Goal: Contribute content: Contribute content

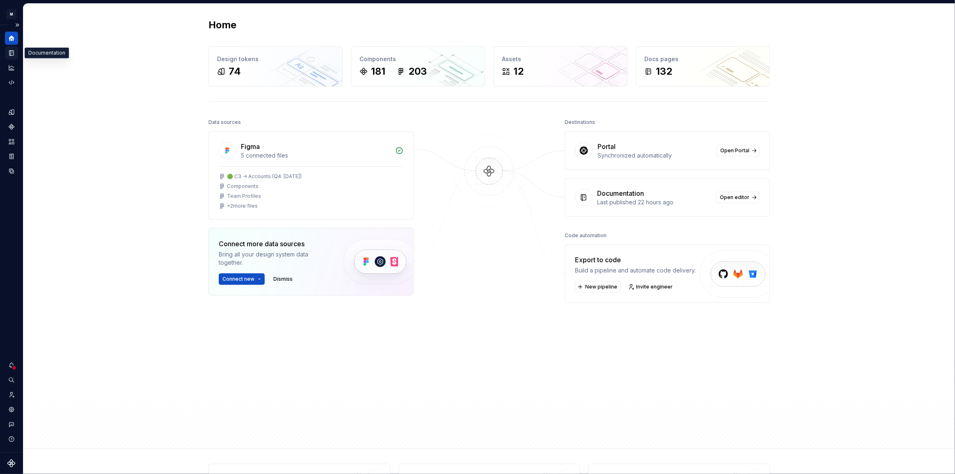
click at [10, 54] on icon "Documentation" at bounding box center [11, 52] width 7 height 7
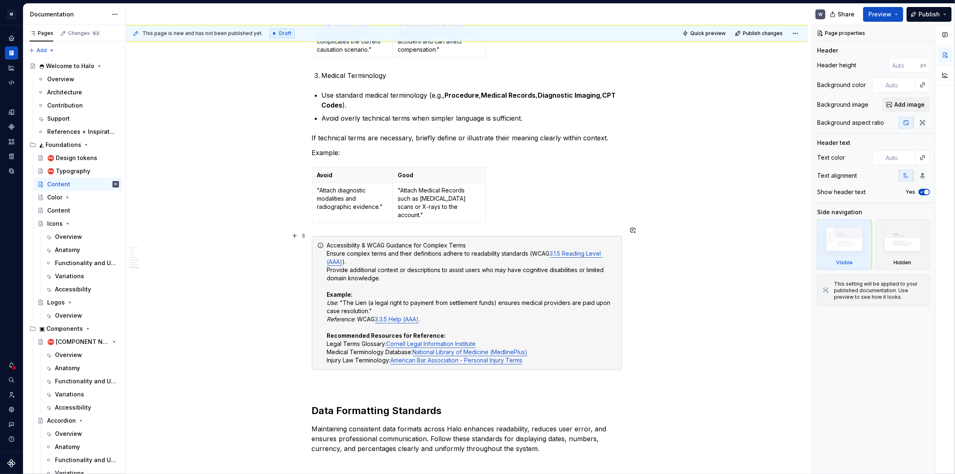
scroll to position [2419, 0]
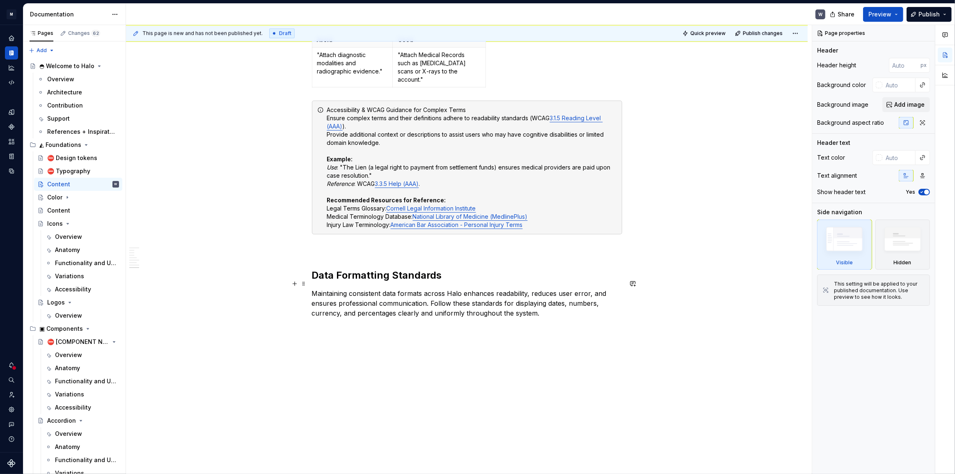
click at [546, 300] on p "Maintaining consistent data formats across Halo enhances readability, reduces u…" at bounding box center [467, 303] width 310 height 30
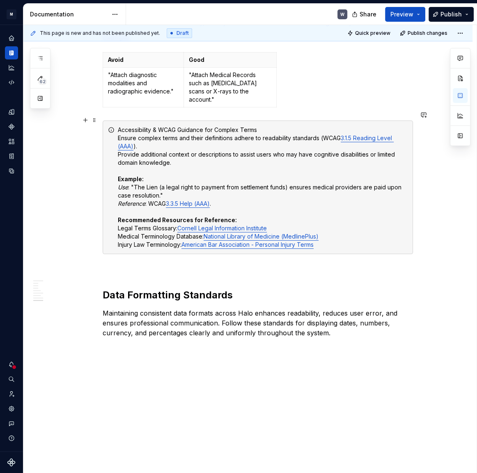
scroll to position [2419, 0]
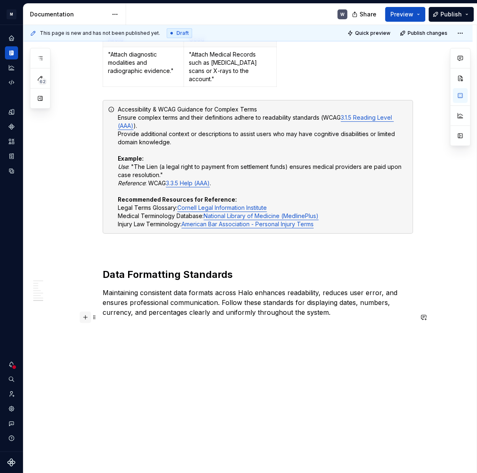
click at [85, 318] on button "button" at bounding box center [85, 317] width 11 height 11
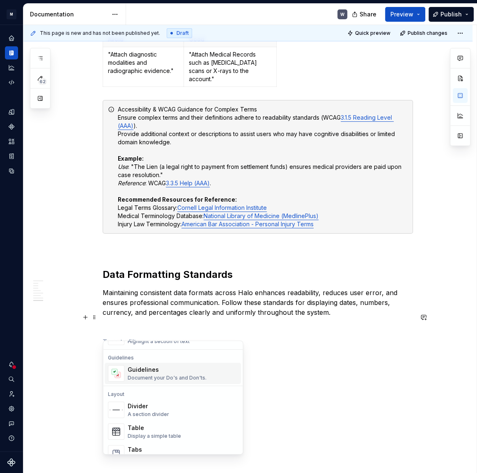
scroll to position [261, 0]
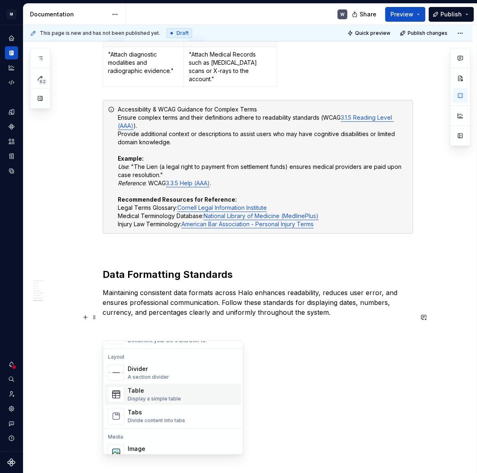
click at [158, 394] on div "Table" at bounding box center [154, 391] width 53 height 8
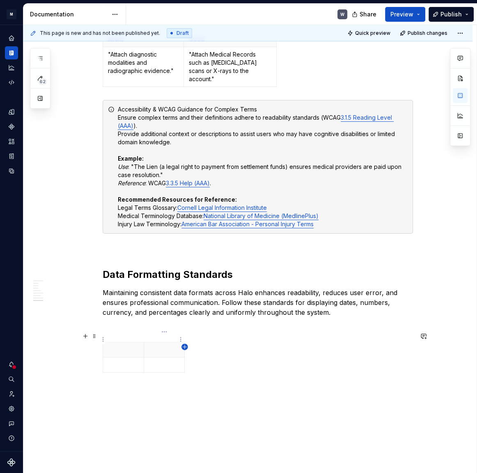
click at [182, 346] on icon "button" at bounding box center [184, 347] width 7 height 7
drag, startPoint x: 199, startPoint y: 354, endPoint x: 233, endPoint y: 354, distance: 34.5
click at [110, 346] on p at bounding box center [123, 350] width 31 height 8
click at [155, 346] on p at bounding box center [164, 350] width 31 height 8
click at [203, 346] on p at bounding box center [209, 350] width 39 height 8
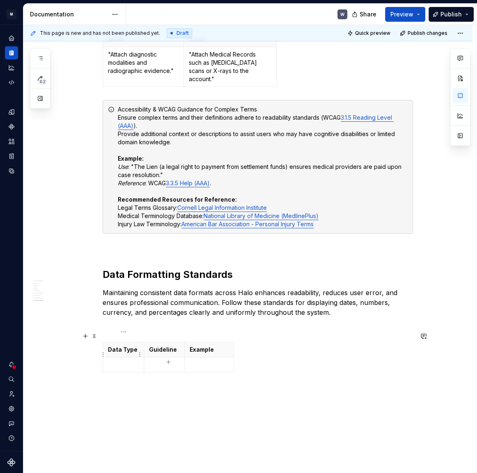
click at [118, 361] on p at bounding box center [123, 365] width 31 height 8
click at [160, 361] on p at bounding box center [164, 365] width 31 height 8
click at [210, 361] on p at bounding box center [209, 365] width 39 height 8
click at [210, 358] on td "[DATE]" at bounding box center [209, 369] width 49 height 23
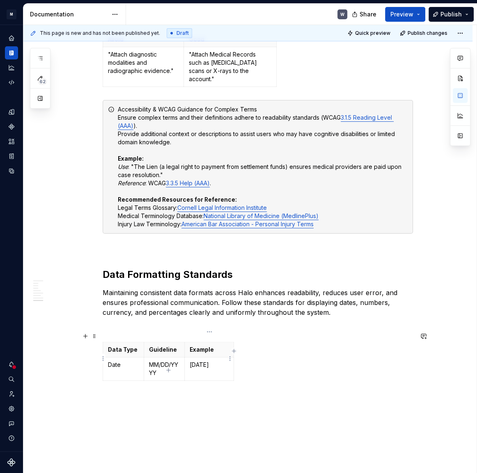
click at [197, 361] on p "[DATE]" at bounding box center [209, 365] width 39 height 8
click at [187, 358] on td "[DATE]" at bounding box center [209, 369] width 49 height 23
click at [188, 358] on td "[DATE]" at bounding box center [209, 369] width 49 height 23
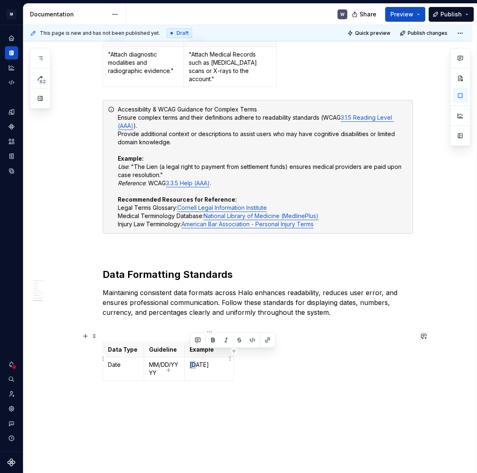
drag, startPoint x: 188, startPoint y: 353, endPoint x: 221, endPoint y: 361, distance: 33.2
click at [221, 361] on td "[DATE]" at bounding box center [209, 369] width 49 height 23
click at [169, 370] on icon "button" at bounding box center [169, 370] width 4 height 4
click at [168, 383] on icon "button" at bounding box center [168, 385] width 7 height 7
click at [167, 402] on div "Data Type Guideline Example Date MM/DD/YYYY [DATE]" at bounding box center [258, 378] width 310 height 73
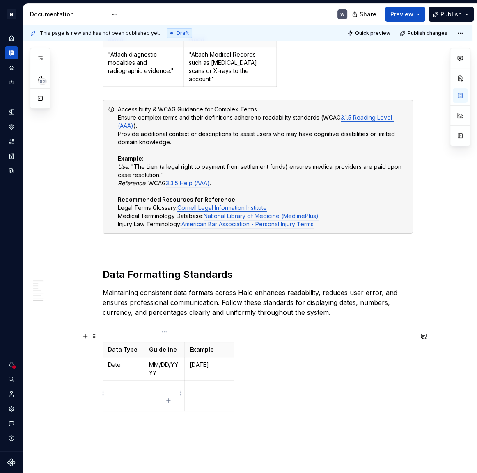
click at [169, 400] on icon "button" at bounding box center [169, 401] width 4 height 4
click at [114, 384] on p at bounding box center [123, 388] width 31 height 8
click at [119, 400] on p at bounding box center [123, 404] width 31 height 8
type textarea "*"
click at [122, 415] on p at bounding box center [123, 419] width 31 height 8
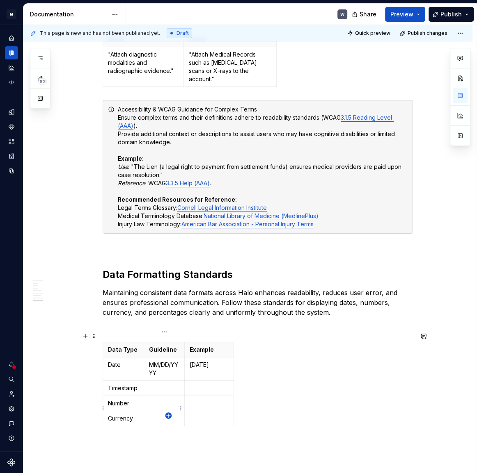
click at [169, 417] on icon "button" at bounding box center [168, 416] width 7 height 7
click at [124, 430] on p at bounding box center [123, 434] width 31 height 8
click at [169, 384] on p at bounding box center [164, 388] width 31 height 8
click at [164, 416] on p at bounding box center [164, 420] width 31 height 8
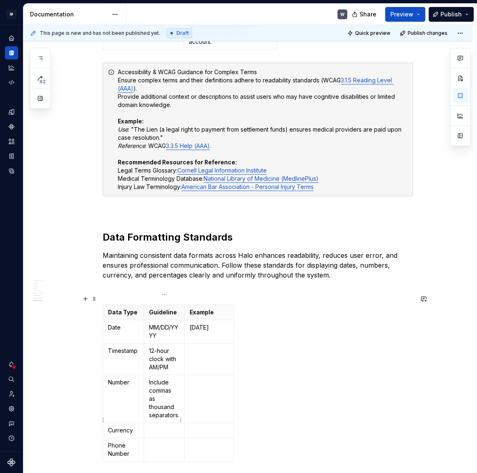
click at [158, 427] on p at bounding box center [164, 431] width 31 height 8
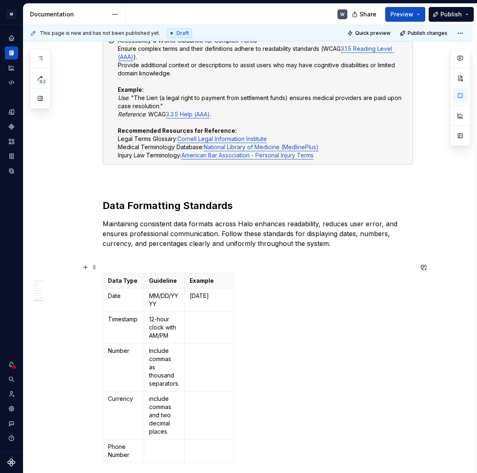
scroll to position [2531, 0]
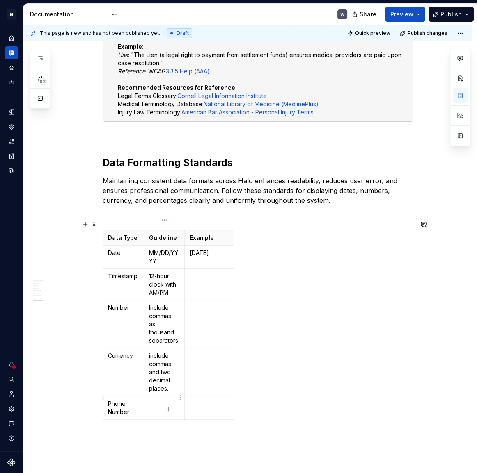
click at [155, 400] on p at bounding box center [164, 404] width 31 height 8
click at [150, 352] on p "include commas and two decimal places." at bounding box center [164, 372] width 31 height 41
click at [201, 272] on p at bounding box center [209, 276] width 39 height 8
click at [192, 316] on td at bounding box center [209, 325] width 49 height 48
click at [222, 278] on p "[DATE] 10:25 AM" at bounding box center [209, 280] width 39 height 16
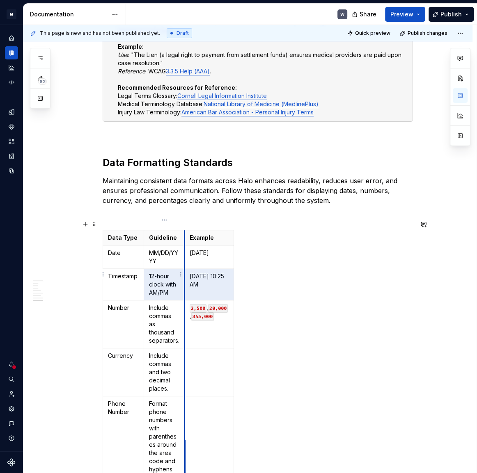
drag, startPoint x: 221, startPoint y: 277, endPoint x: 184, endPoint y: 259, distance: 40.9
click at [184, 269] on tr "Timestamp 12-hour clock with AM/PM [DATE] 10:25 AM" at bounding box center [168, 285] width 131 height 32
click at [210, 272] on p "[DATE] 10:25 AM" at bounding box center [209, 280] width 39 height 16
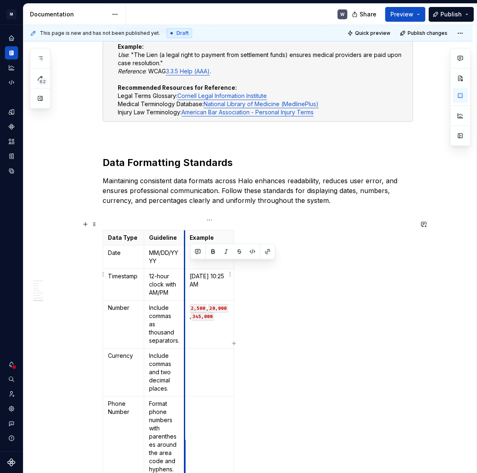
drag, startPoint x: 217, startPoint y: 272, endPoint x: 186, endPoint y: 265, distance: 32.0
click at [186, 269] on td "[DATE] 10:25 AM" at bounding box center [209, 285] width 49 height 32
drag, startPoint x: 225, startPoint y: 242, endPoint x: 186, endPoint y: 242, distance: 39.0
click at [186, 246] on td "[DATE]" at bounding box center [209, 257] width 49 height 23
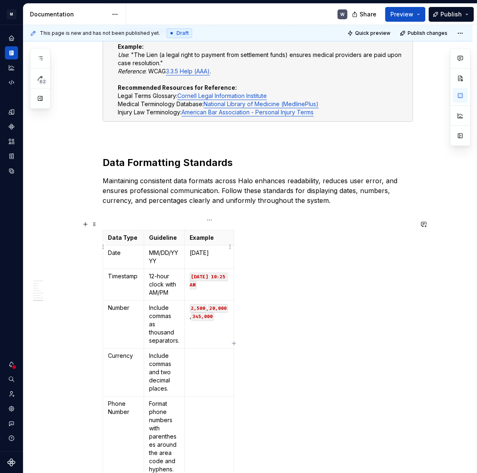
click at [212, 249] on p "[DATE]" at bounding box center [209, 253] width 39 height 8
drag, startPoint x: 222, startPoint y: 243, endPoint x: 187, endPoint y: 243, distance: 35.3
click at [187, 246] on td "[DATE]" at bounding box center [209, 257] width 49 height 23
drag, startPoint x: 216, startPoint y: 275, endPoint x: 189, endPoint y: 265, distance: 29.5
click at [189, 269] on td "[DATE] 10:25 AM" at bounding box center [209, 285] width 49 height 32
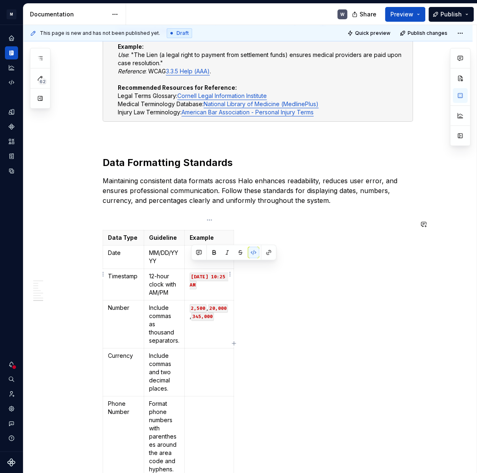
copy code "[DATE] 10:25 AM"
click at [188, 246] on td at bounding box center [209, 257] width 49 height 23
drag, startPoint x: 217, startPoint y: 253, endPoint x: 181, endPoint y: 252, distance: 36.9
click at [181, 252] on tr "Date MM/DD/YYYY [DATE] 10:25 AM" at bounding box center [168, 257] width 131 height 23
click at [213, 249] on code "[DATE] 10:25 AM" at bounding box center [209, 257] width 39 height 17
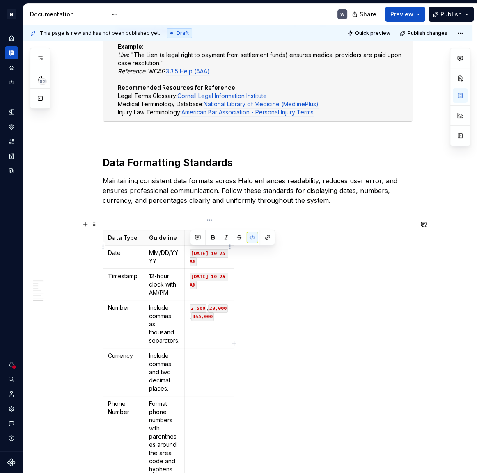
drag, startPoint x: 217, startPoint y: 252, endPoint x: 188, endPoint y: 251, distance: 28.3
click at [188, 251] on td "[DATE] 10:25 AM" at bounding box center [209, 257] width 49 height 23
click at [316, 304] on div "Data Type Guideline Example Date MM/DD/YYYY [DATE] Timestamp 12-hour clock with…" at bounding box center [258, 355] width 310 height 251
click at [219, 362] on td at bounding box center [209, 373] width 49 height 48
click at [199, 407] on td at bounding box center [209, 437] width 49 height 81
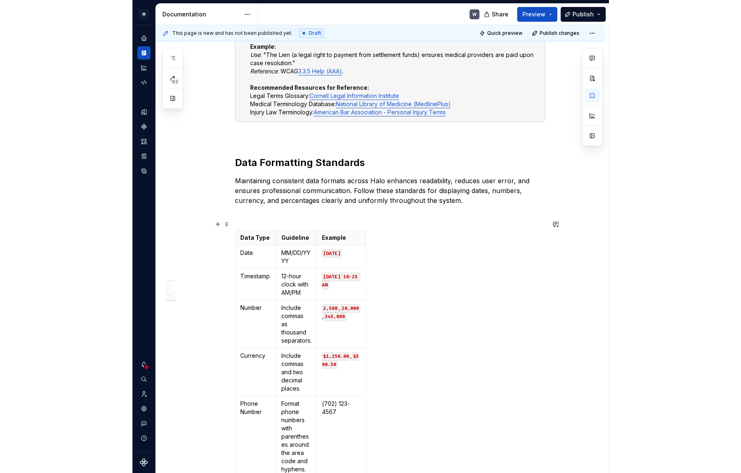
scroll to position [2568, 0]
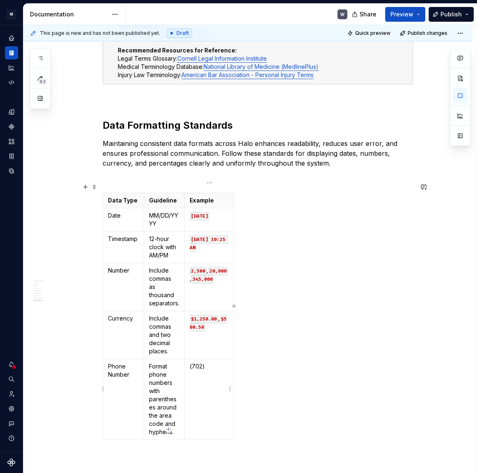
click at [189, 360] on td "(702)" at bounding box center [209, 399] width 49 height 81
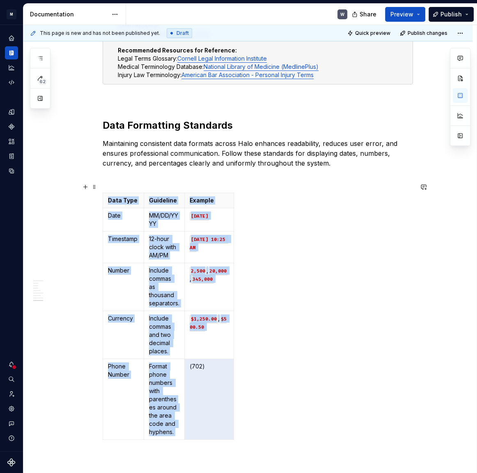
drag, startPoint x: 189, startPoint y: 357, endPoint x: 239, endPoint y: 382, distance: 56.3
click at [239, 382] on div "Data Type Guideline Example Date MM/DD/YYYY [DATE] Timestamp 12-hour clock with…" at bounding box center [258, 318] width 310 height 251
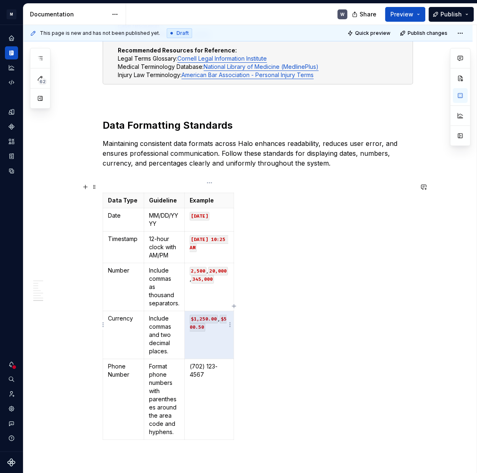
drag, startPoint x: 216, startPoint y: 322, endPoint x: 190, endPoint y: 309, distance: 29.0
click at [190, 311] on td "$1,250.00 , $500.50" at bounding box center [209, 335] width 49 height 48
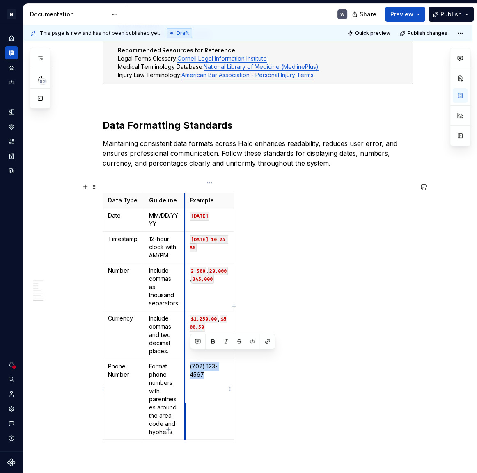
drag, startPoint x: 215, startPoint y: 379, endPoint x: 186, endPoint y: 355, distance: 37.9
click at [186, 359] on td "(702) 123-4567" at bounding box center [209, 399] width 49 height 81
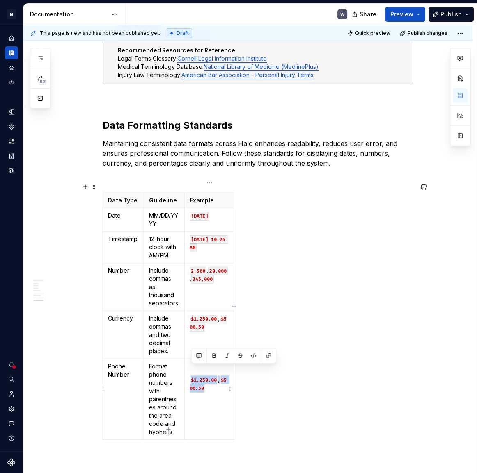
drag, startPoint x: 210, startPoint y: 377, endPoint x: 191, endPoint y: 368, distance: 20.7
click at [191, 376] on p "$1,250.00 , $500.50" at bounding box center [209, 384] width 39 height 16
click at [291, 391] on div "Data Type Guideline Example Date MM/DD/YYYY [DATE] Timestamp 12-hour clock with…" at bounding box center [258, 318] width 310 height 251
drag, startPoint x: 318, startPoint y: 226, endPoint x: 261, endPoint y: 201, distance: 61.2
click at [318, 226] on div "Data Type Guideline Example Date MM/DD/YYYY [DATE] Timestamp 12-hour clock with…" at bounding box center [258, 318] width 310 height 251
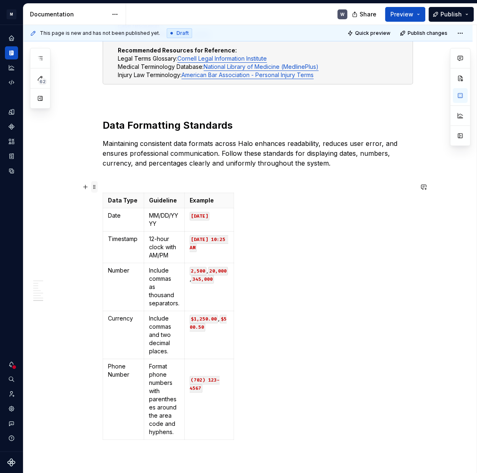
click at [97, 190] on span at bounding box center [94, 186] width 7 height 11
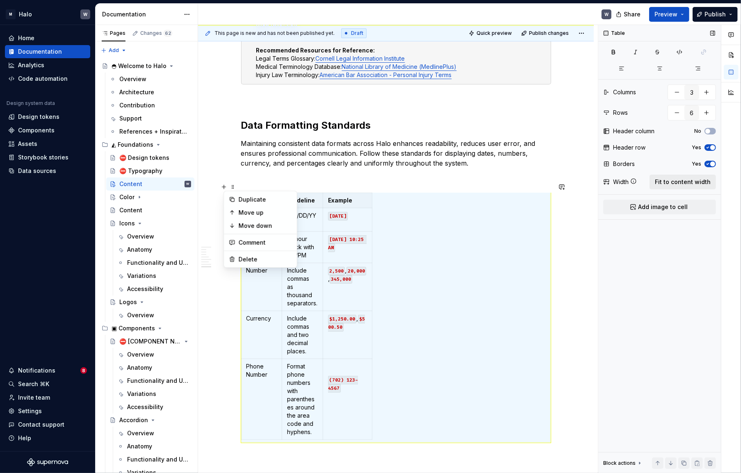
click at [691, 183] on span "Fit to content width" at bounding box center [683, 182] width 56 height 8
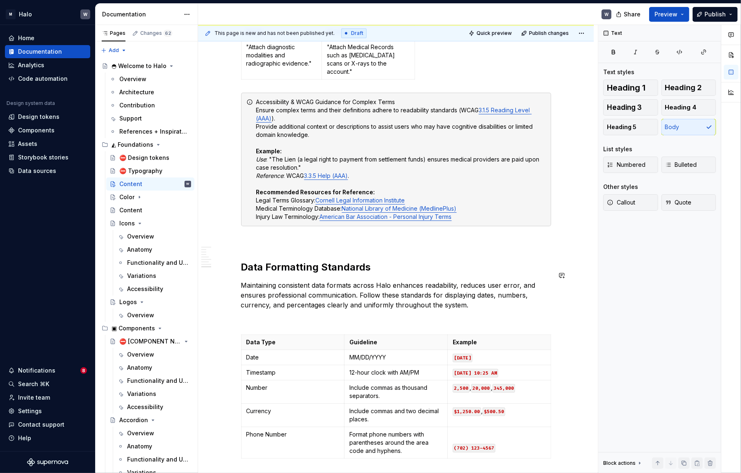
scroll to position [2382, 0]
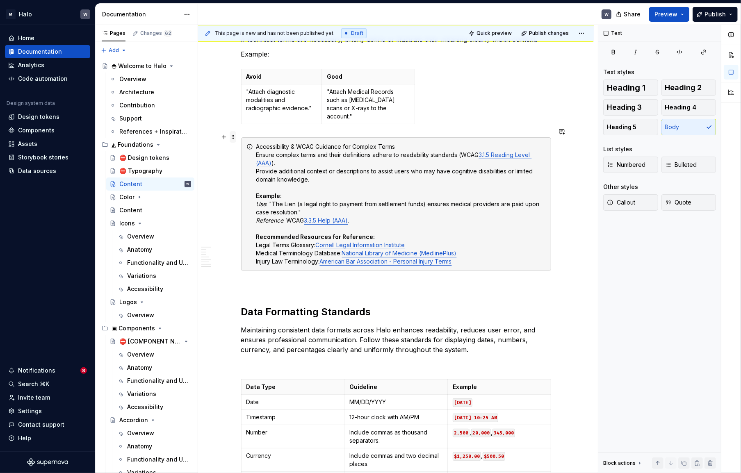
click at [233, 138] on span at bounding box center [233, 136] width 7 height 11
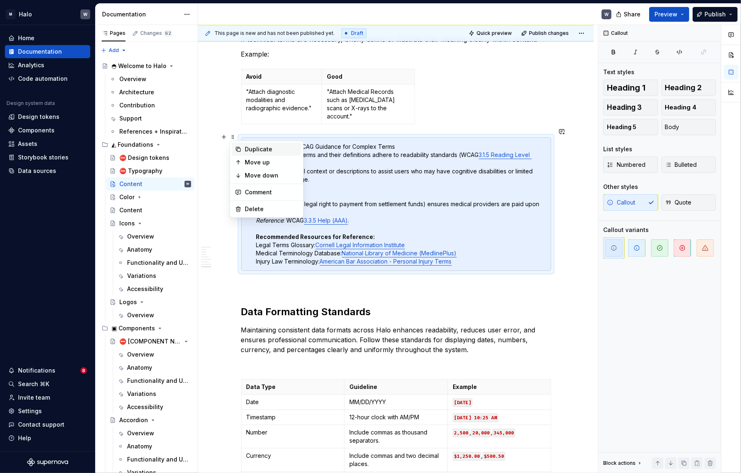
click at [254, 146] on div "Duplicate" at bounding box center [271, 149] width 53 height 8
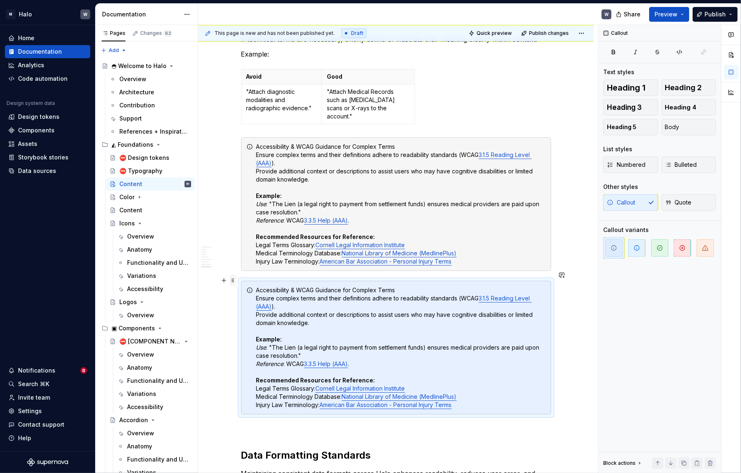
click at [235, 285] on span at bounding box center [233, 280] width 7 height 11
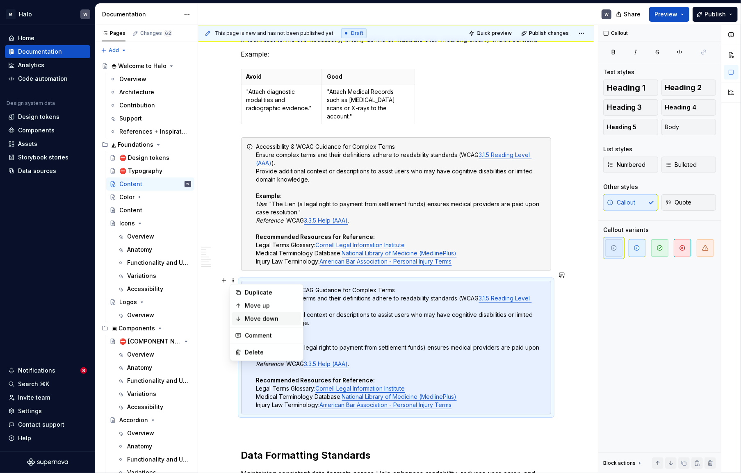
click at [249, 319] on div "Move down" at bounding box center [271, 319] width 53 height 8
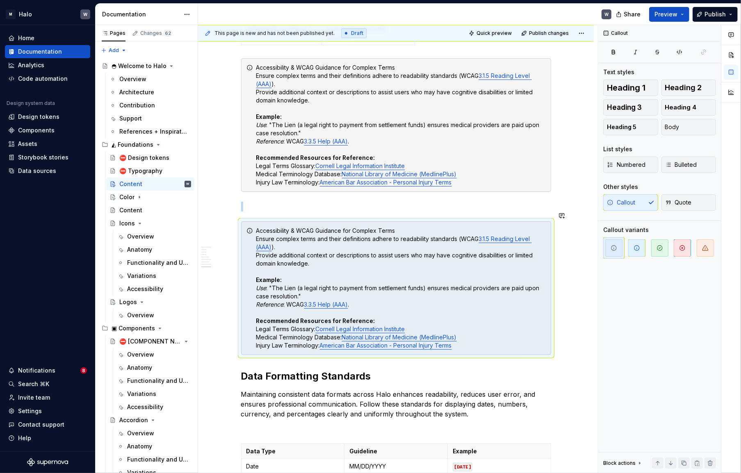
scroll to position [2494, 0]
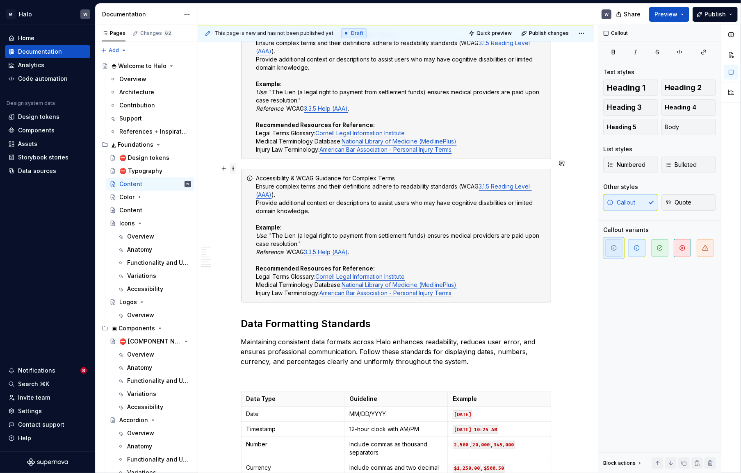
click at [233, 167] on span at bounding box center [233, 168] width 7 height 11
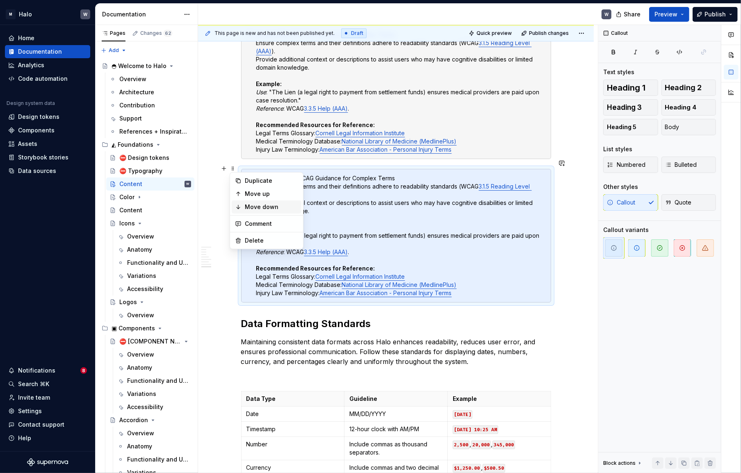
click at [246, 209] on div "Move down" at bounding box center [271, 207] width 53 height 8
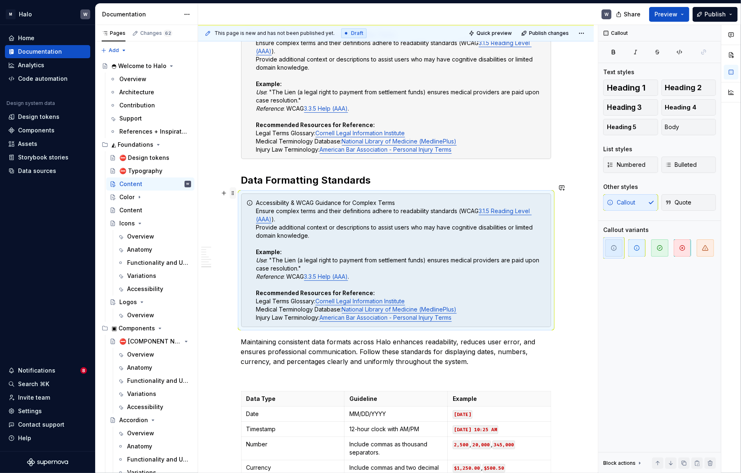
click at [233, 197] on span at bounding box center [233, 192] width 7 height 11
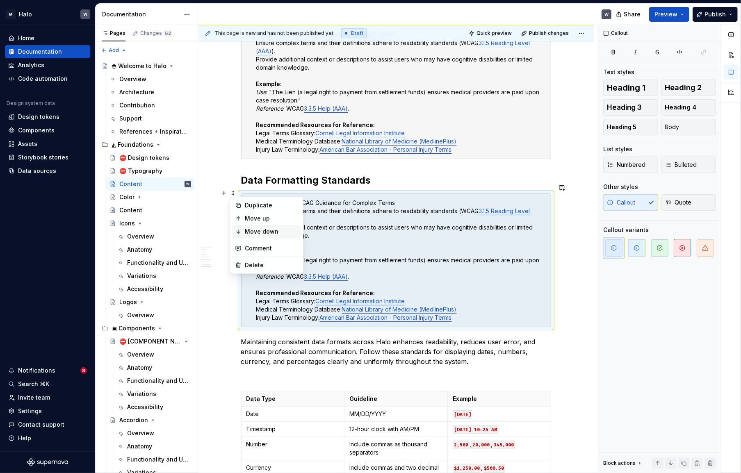
click at [249, 229] on div "Move down" at bounding box center [271, 232] width 53 height 8
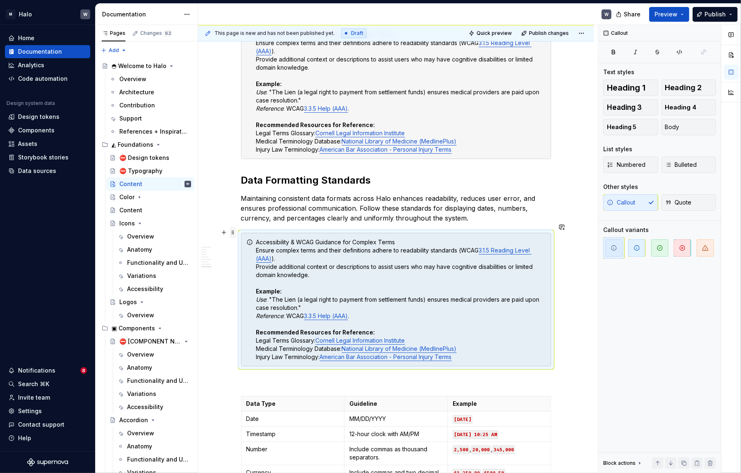
click at [233, 233] on span at bounding box center [233, 232] width 7 height 11
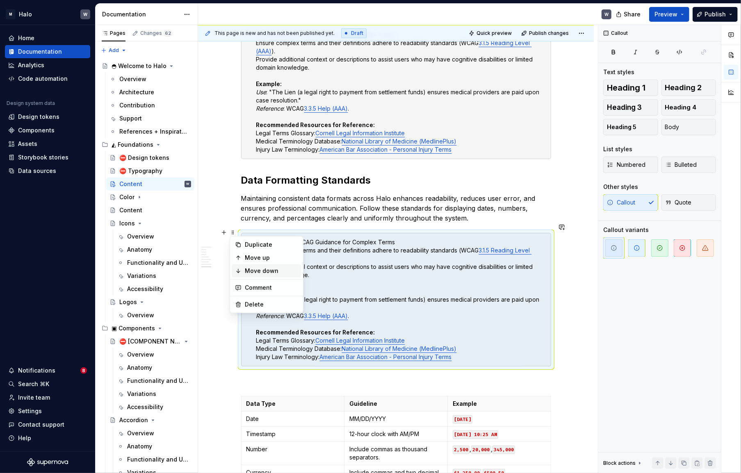
click at [245, 269] on div "Move down" at bounding box center [267, 271] width 70 height 13
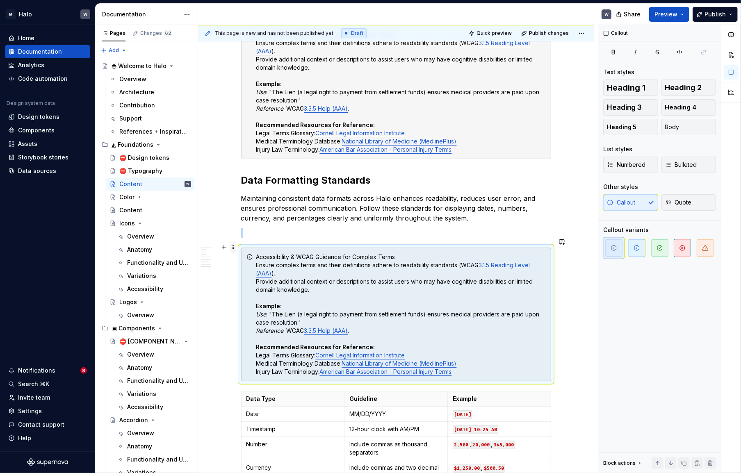
click at [234, 250] on span at bounding box center [233, 247] width 7 height 11
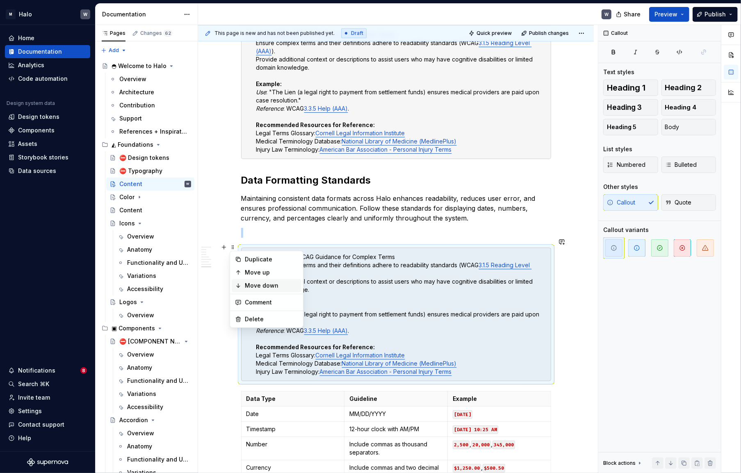
click at [243, 285] on div "Move down" at bounding box center [267, 285] width 70 height 13
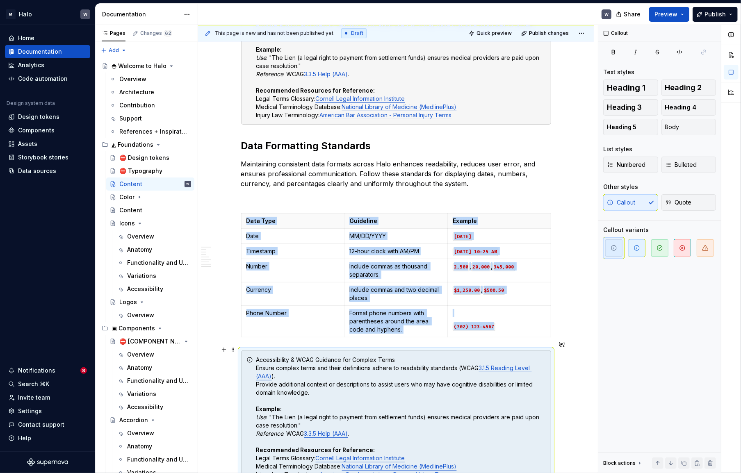
click at [312, 356] on div "Accessibility & WCAG Guidance for Complex Terms Ensure complex terms and their …" at bounding box center [401, 417] width 290 height 123
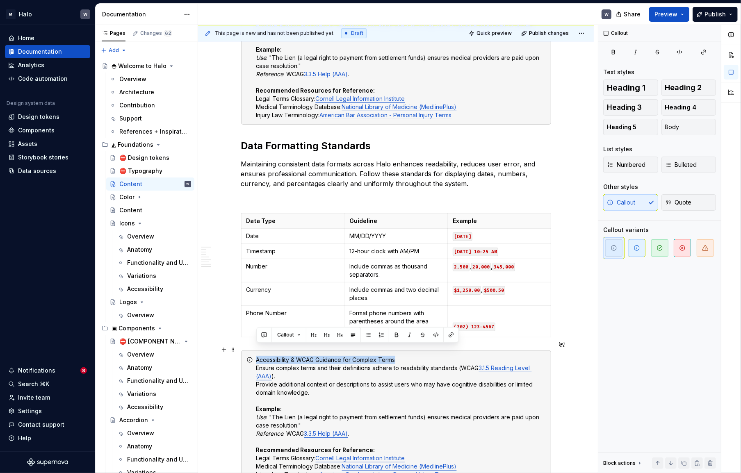
drag, startPoint x: 256, startPoint y: 350, endPoint x: 396, endPoint y: 350, distance: 139.5
click at [396, 351] on div "Accessibility & WCAG Guidance for Complex Terms Ensure complex terms and their …" at bounding box center [396, 418] width 310 height 134
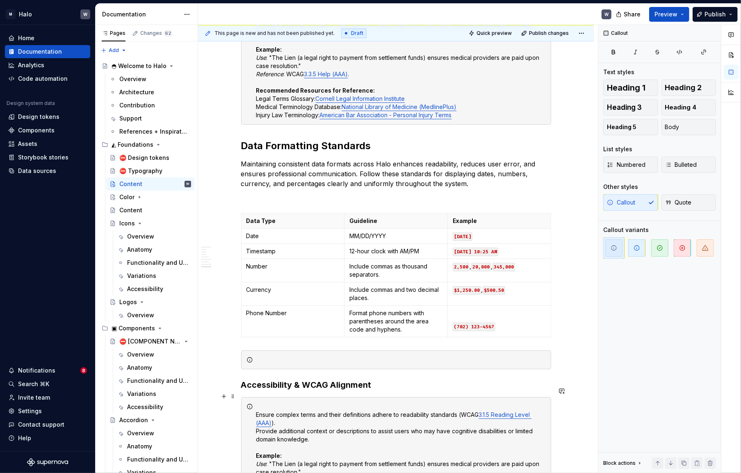
click at [233, 315] on div "This page is new and has not been published yet. Draft Quick preview Publish ch…" at bounding box center [398, 249] width 400 height 449
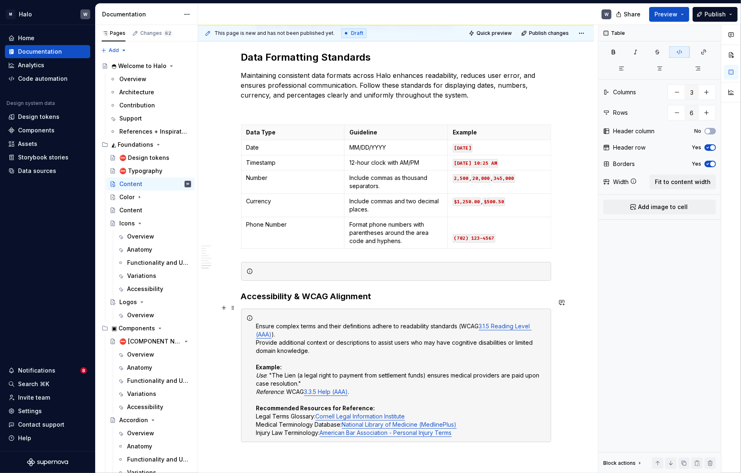
scroll to position [2565, 0]
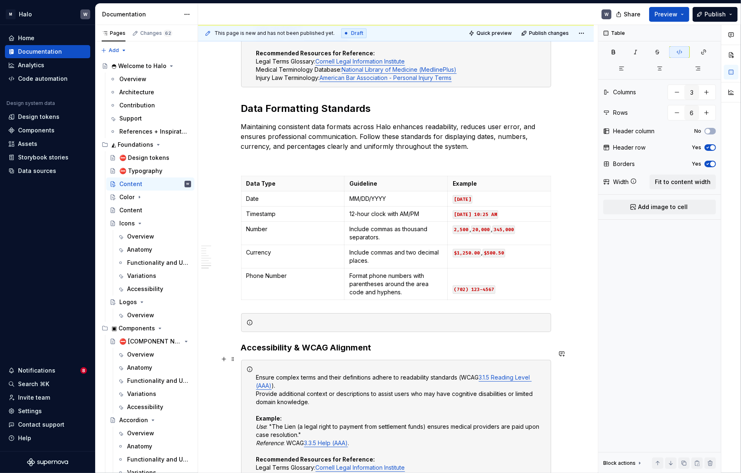
click at [261, 366] on div "Ensure complex terms and their definitions adhere to readability standards (WCA…" at bounding box center [401, 427] width 290 height 123
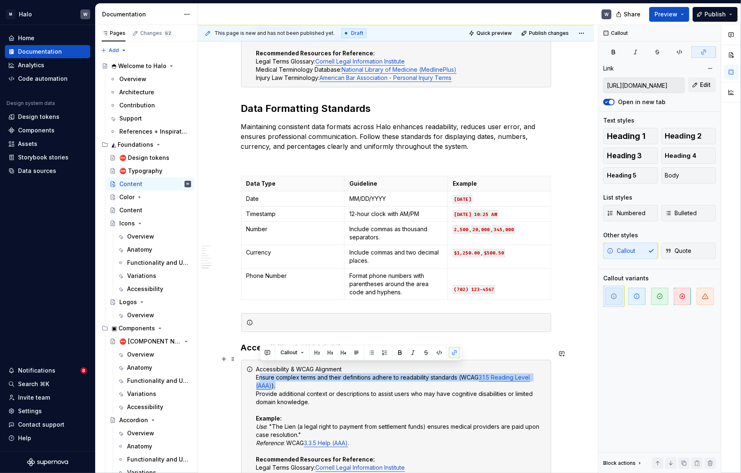
drag, startPoint x: 261, startPoint y: 367, endPoint x: 352, endPoint y: 374, distance: 91.8
click at [352, 374] on div "Accessibility & WCAG Alignment Ensure complex terms and their definitions adher…" at bounding box center [401, 427] width 290 height 123
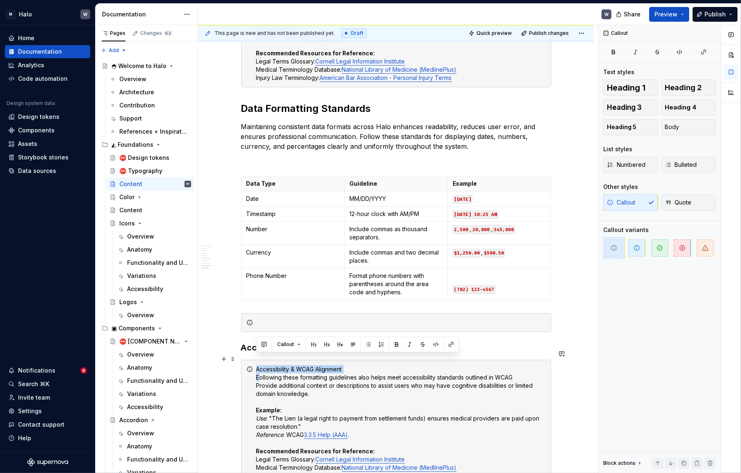
drag, startPoint x: 259, startPoint y: 365, endPoint x: 251, endPoint y: 366, distance: 8.4
click at [251, 366] on div "Accessibility & WCAG Alignment Eollowing these formatting guidelines also helps…" at bounding box center [396, 423] width 310 height 126
click at [300, 376] on div "Accessibility & WCAG Alignment Eollowing these formatting guidelines also helps…" at bounding box center [401, 423] width 290 height 115
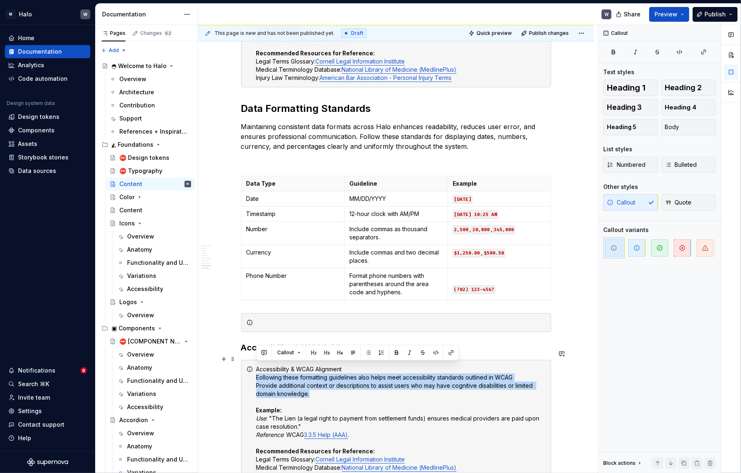
drag, startPoint x: 318, startPoint y: 386, endPoint x: 253, endPoint y: 367, distance: 67.5
click at [253, 367] on div "Accessibility & WCAG Alignment Eollowing these formatting guidelines also helps…" at bounding box center [396, 423] width 310 height 126
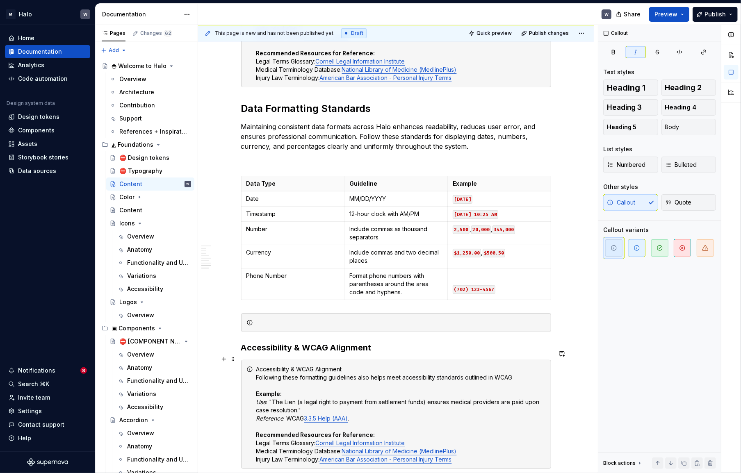
click at [263, 399] on em "Use" at bounding box center [261, 402] width 10 height 7
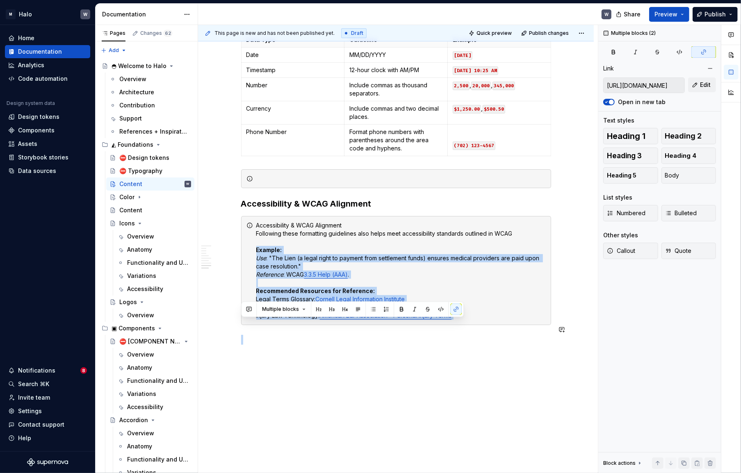
scroll to position [2722, 0]
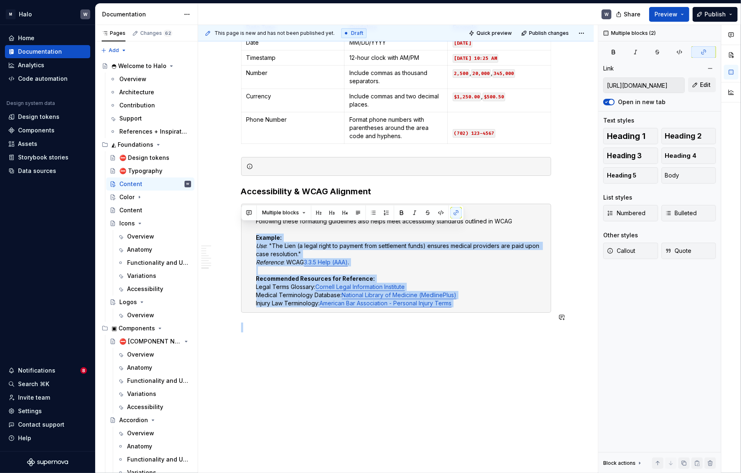
drag, startPoint x: 256, startPoint y: 382, endPoint x: 478, endPoint y: 305, distance: 234.6
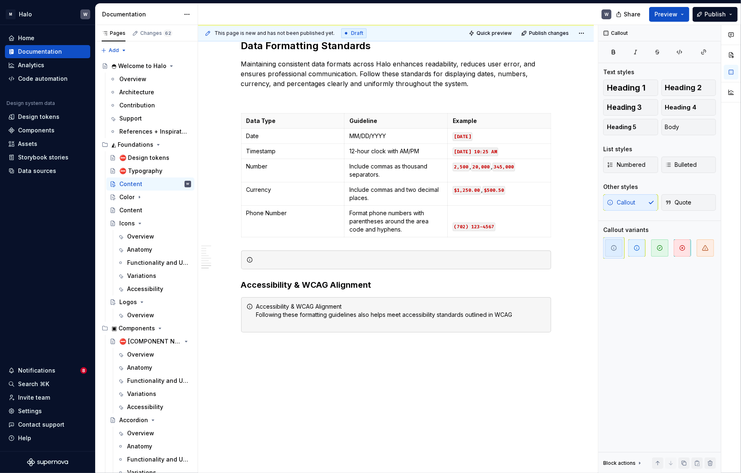
scroll to position [2648, 0]
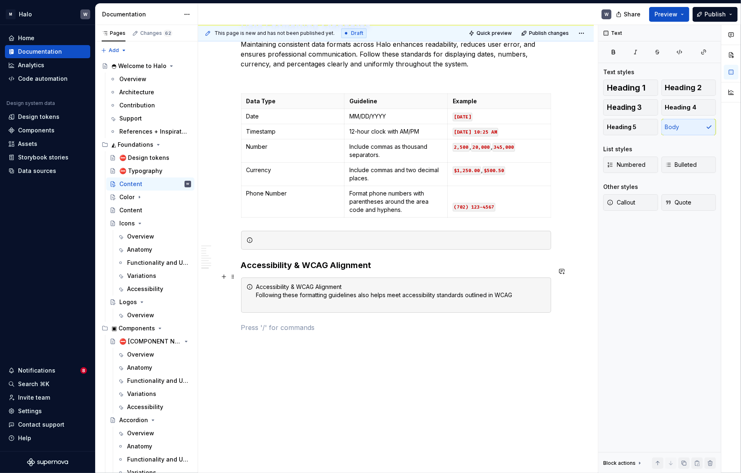
click at [524, 288] on div "Accessibility & WCAG Alignment Following these formatting guidelines also helps…" at bounding box center [401, 295] width 290 height 25
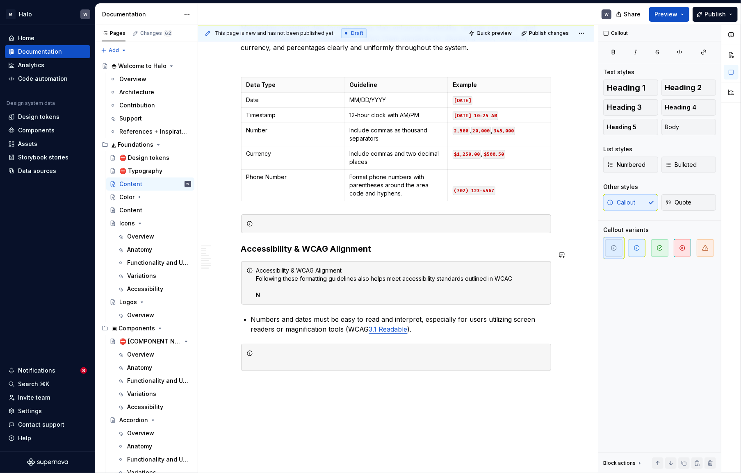
scroll to position [2722, 0]
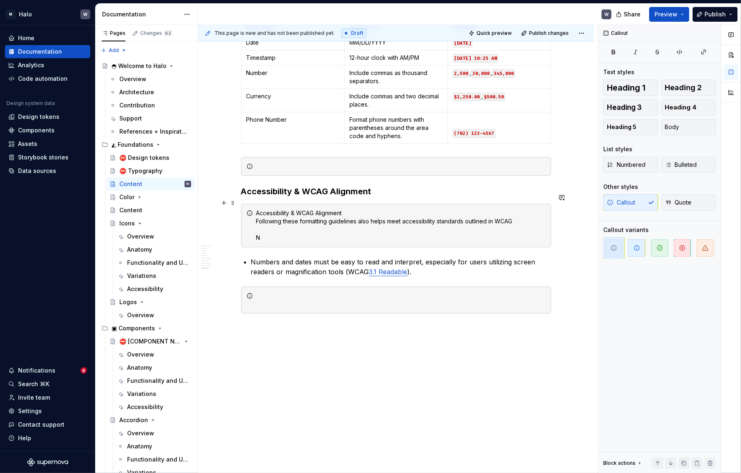
click at [277, 225] on div "Accessibility & WCAG Alignment Following these formatting guidelines also helps…" at bounding box center [401, 225] width 290 height 33
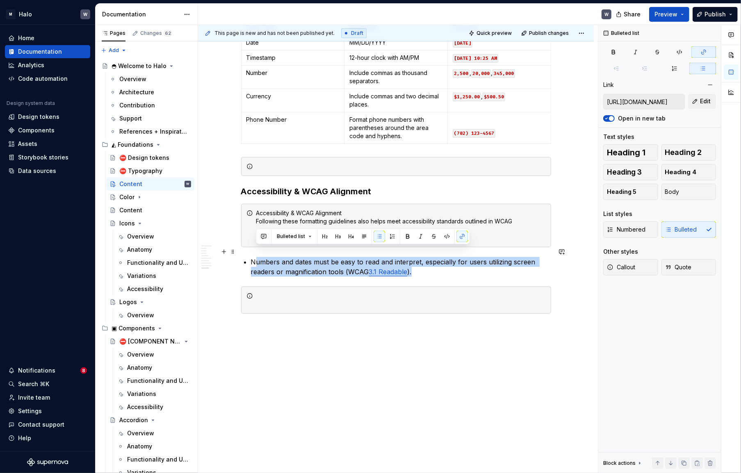
drag, startPoint x: 257, startPoint y: 252, endPoint x: 413, endPoint y: 260, distance: 156.1
click at [413, 260] on p "Numbers and dates must be easy to read and interpret, especially for users util…" at bounding box center [401, 267] width 300 height 20
copy p "umbers and dates must be easy to read and interpret, especially for users utili…"
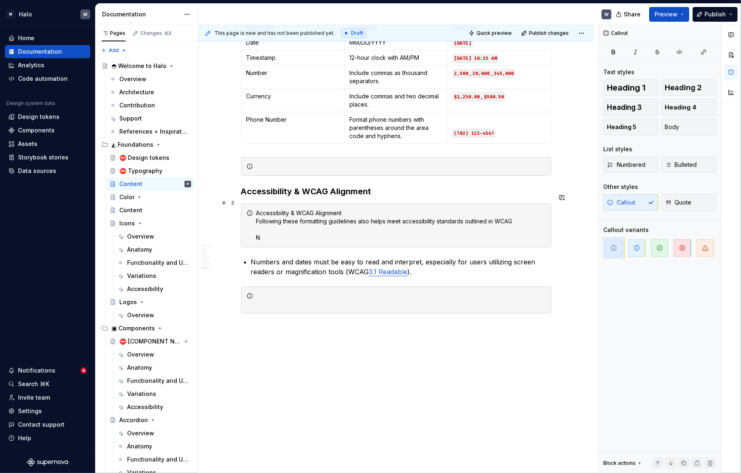
click at [268, 226] on div "Accessibility & WCAG Alignment Following these formatting guidelines also helps…" at bounding box center [401, 225] width 290 height 33
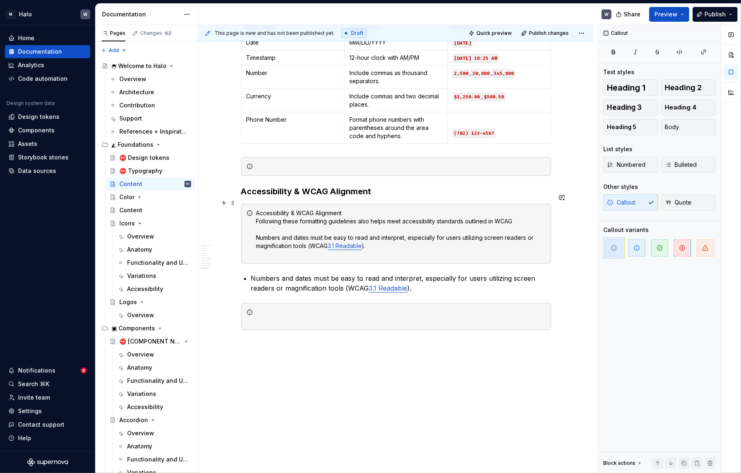
click at [266, 245] on div "Accessibility & WCAG Alignment Following these formatting guidelines also helps…" at bounding box center [401, 233] width 290 height 49
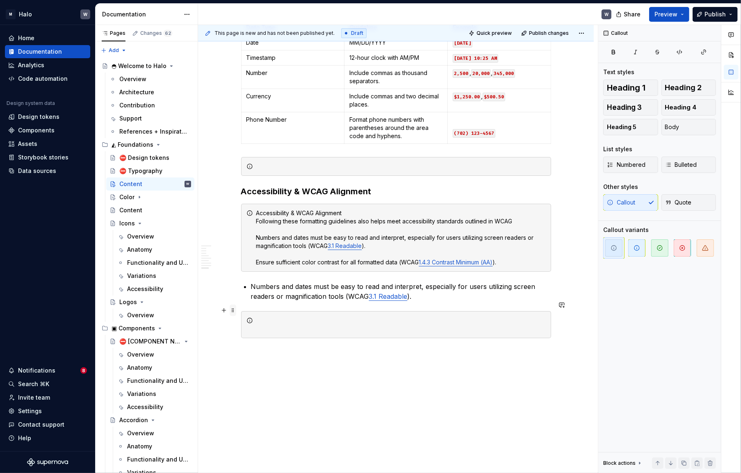
click at [233, 311] on span at bounding box center [233, 310] width 7 height 11
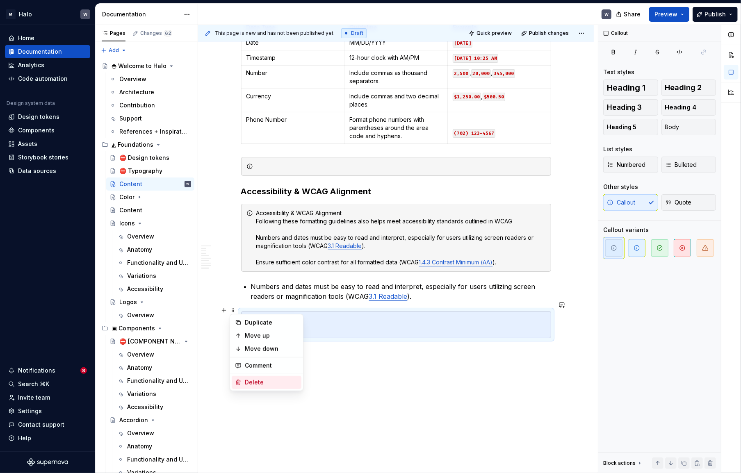
click at [245, 379] on div "Delete" at bounding box center [271, 383] width 53 height 8
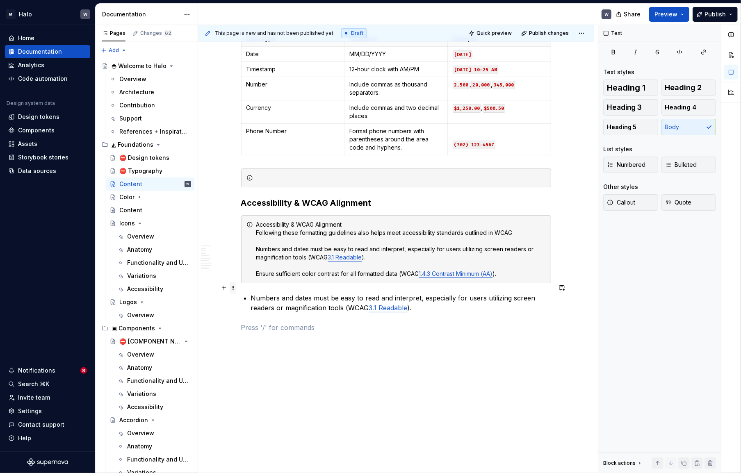
click at [233, 289] on span at bounding box center [233, 287] width 7 height 11
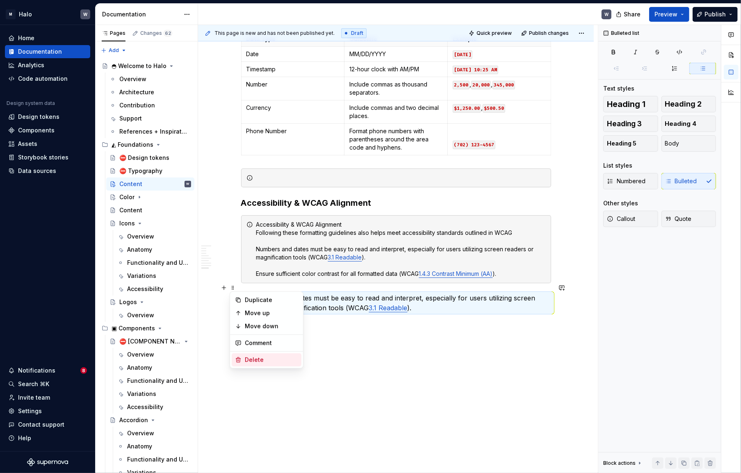
click at [255, 361] on div "Delete" at bounding box center [271, 360] width 53 height 8
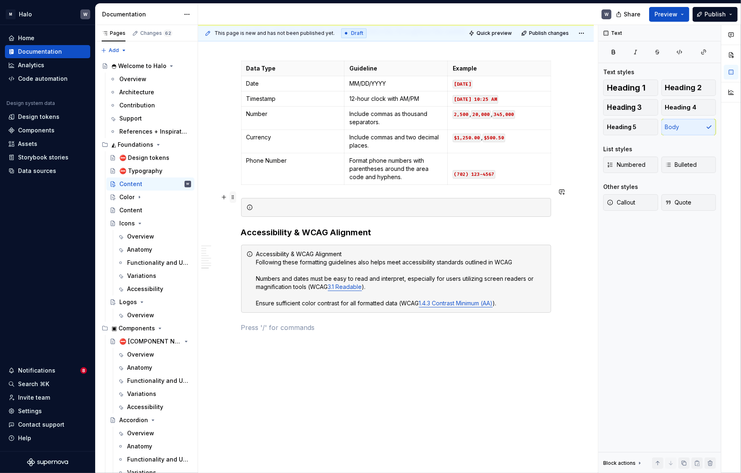
click at [233, 199] on span at bounding box center [233, 197] width 7 height 11
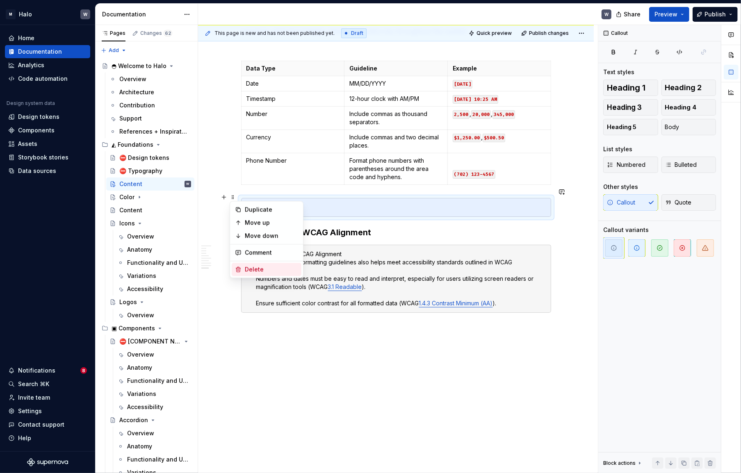
click at [247, 271] on div "Delete" at bounding box center [271, 269] width 53 height 8
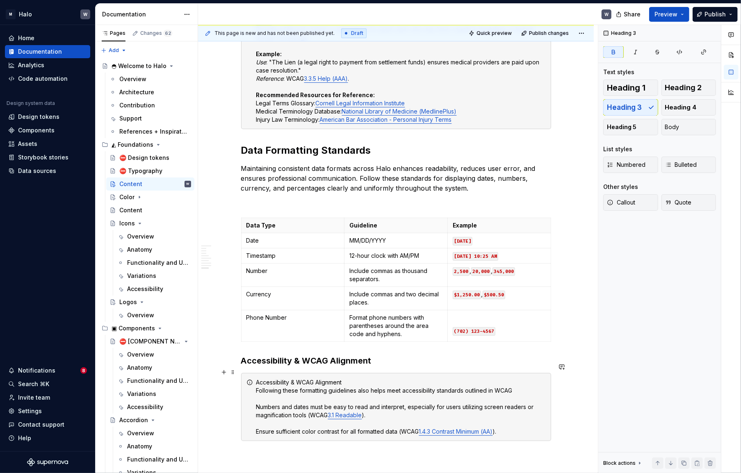
scroll to position [2503, 0]
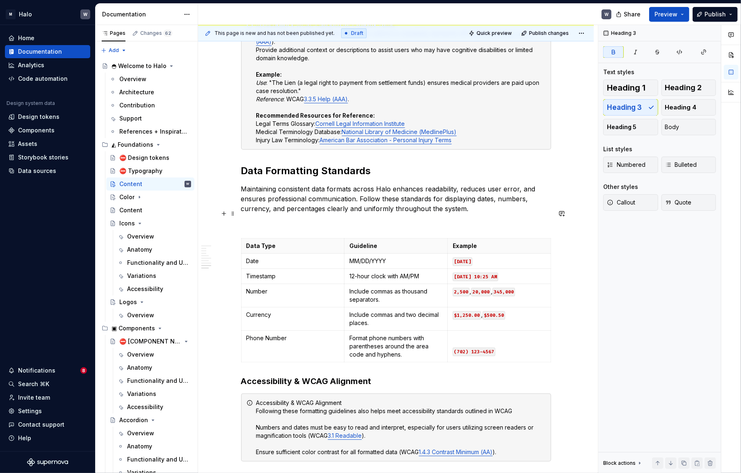
click at [249, 219] on p at bounding box center [396, 224] width 310 height 10
click at [234, 215] on span at bounding box center [233, 213] width 7 height 11
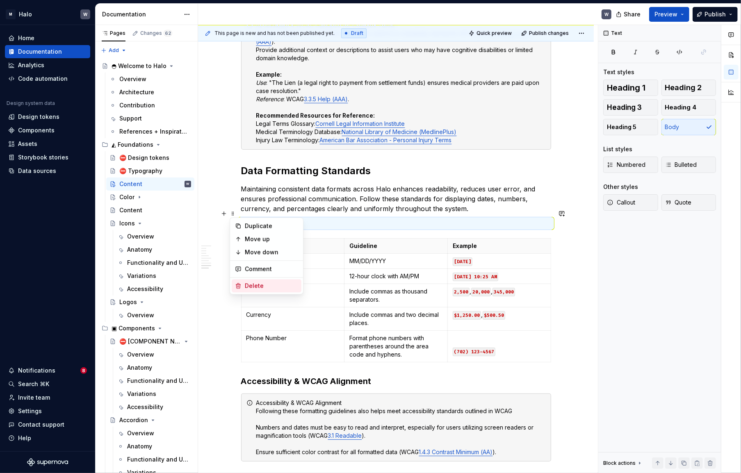
click at [255, 287] on div "Delete" at bounding box center [271, 286] width 53 height 8
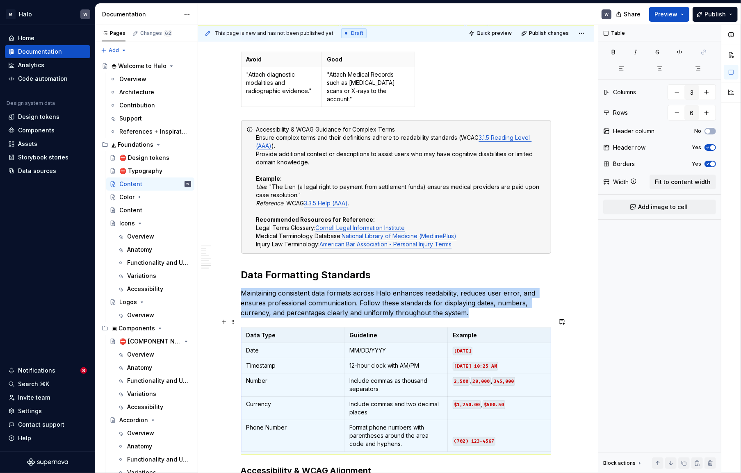
scroll to position [2391, 0]
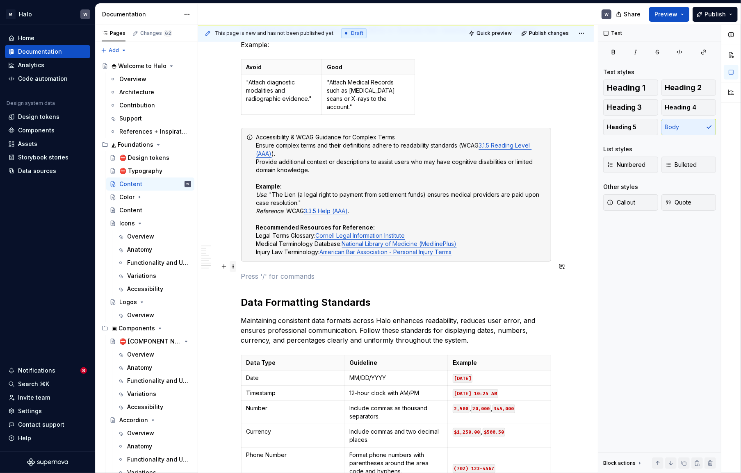
click at [231, 268] on span at bounding box center [233, 266] width 7 height 11
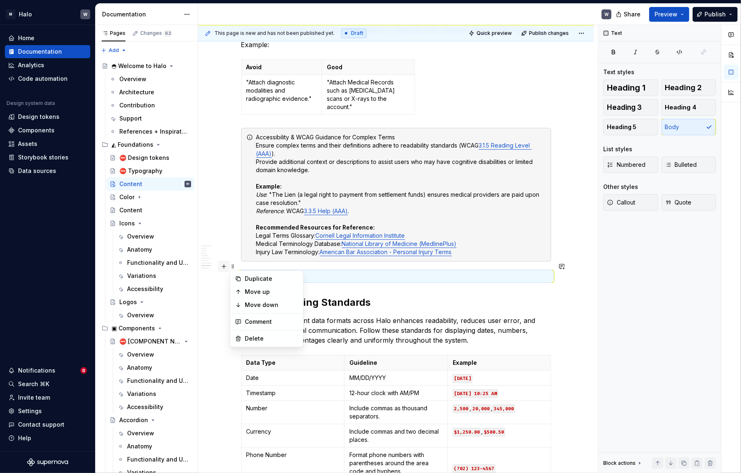
click at [226, 268] on button "button" at bounding box center [223, 266] width 11 height 11
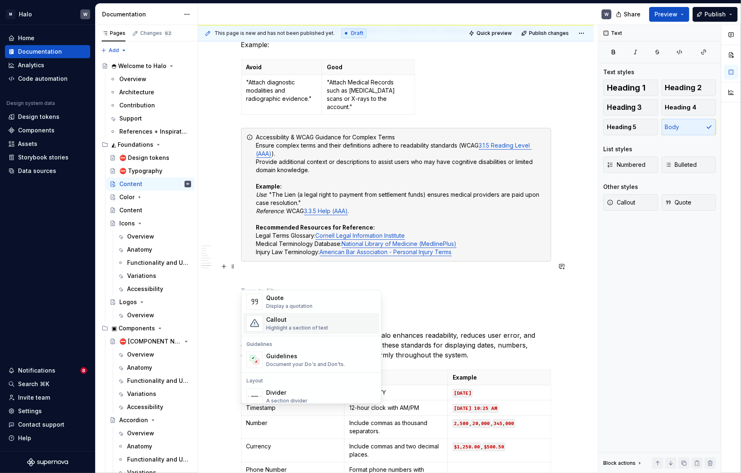
scroll to position [224, 0]
click at [281, 358] on div "Divider" at bounding box center [286, 356] width 41 height 8
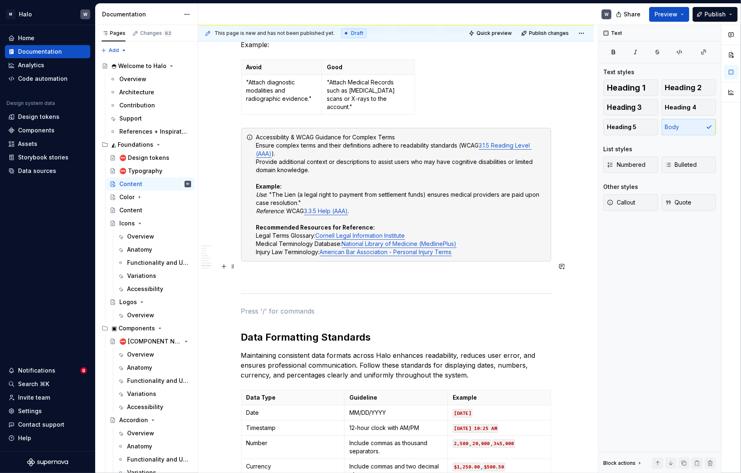
click at [233, 266] on span at bounding box center [233, 266] width 7 height 11
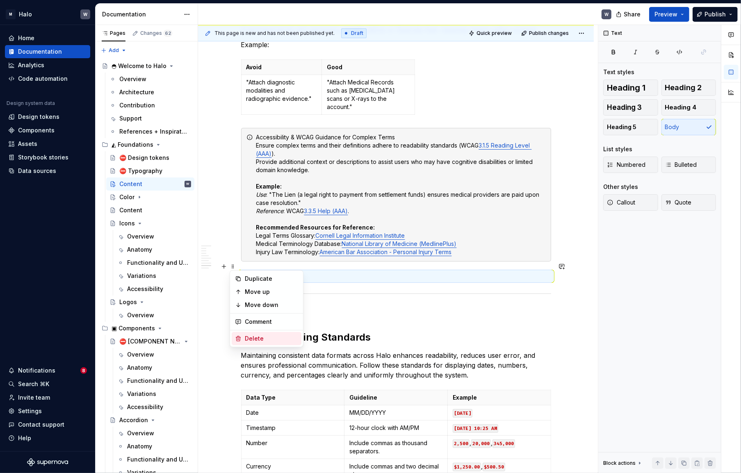
click at [251, 335] on div "Delete" at bounding box center [271, 339] width 53 height 8
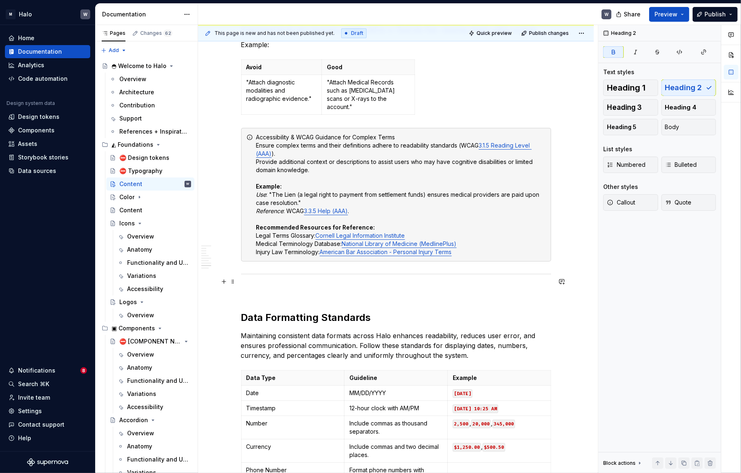
click at [233, 282] on span at bounding box center [233, 281] width 7 height 11
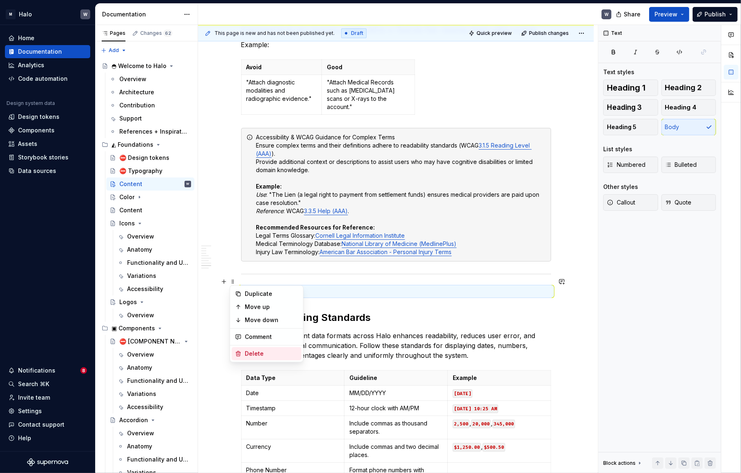
click at [259, 352] on div "Delete" at bounding box center [271, 354] width 53 height 8
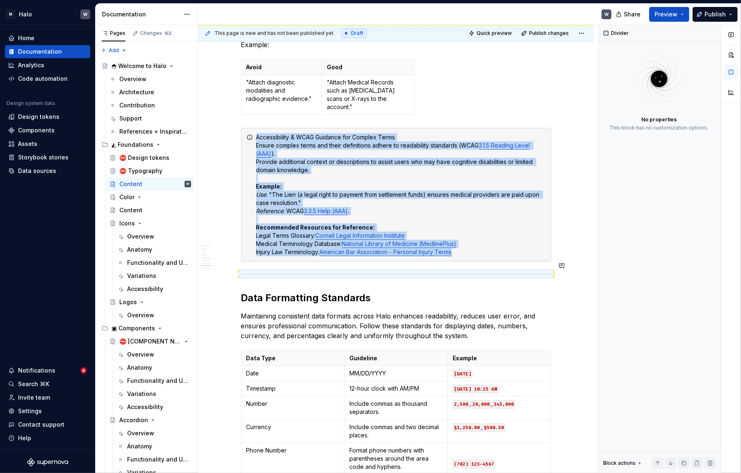
click at [232, 267] on span at bounding box center [233, 265] width 7 height 11
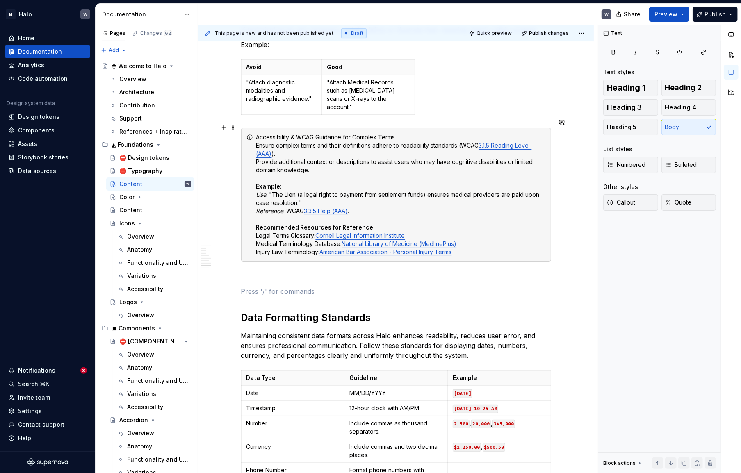
drag, startPoint x: 567, startPoint y: 242, endPoint x: 549, endPoint y: 247, distance: 18.2
click at [548, 247] on div "Accessibility & WCAG Guidance for Complex Terms Ensure complex terms and their …" at bounding box center [396, 195] width 310 height 134
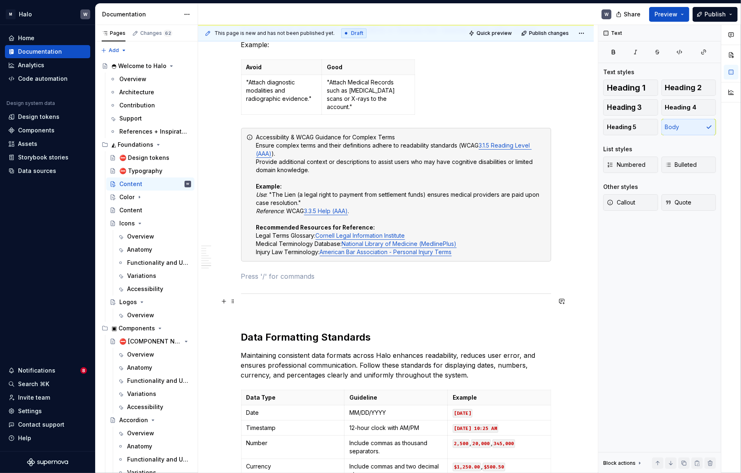
click at [261, 306] on p at bounding box center [396, 311] width 310 height 10
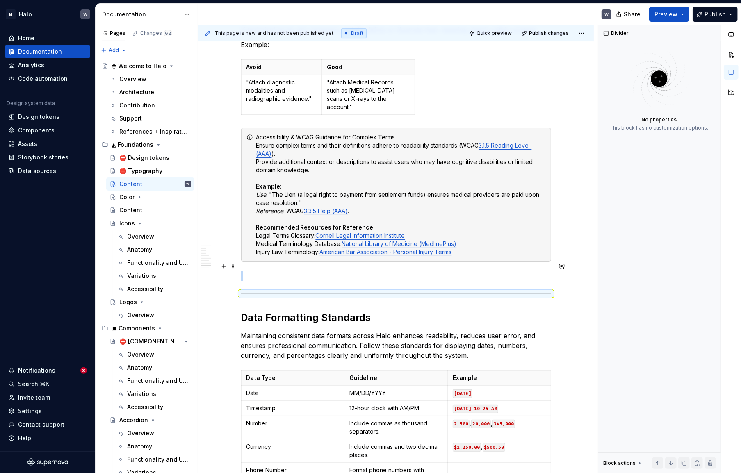
click at [288, 272] on p at bounding box center [396, 277] width 310 height 10
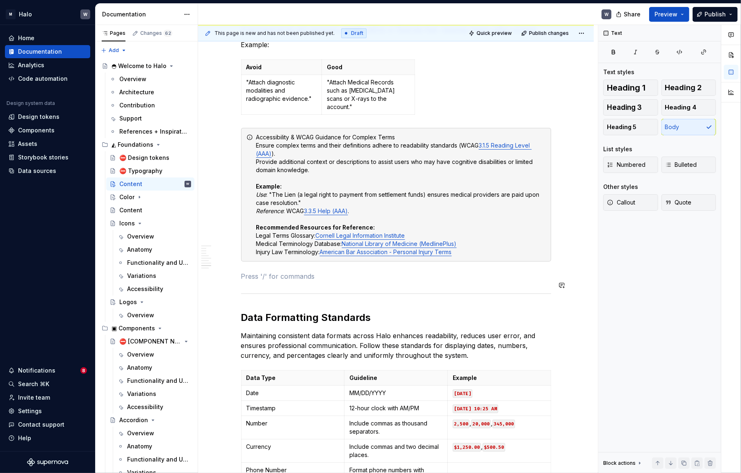
click at [515, 272] on p at bounding box center [396, 277] width 310 height 10
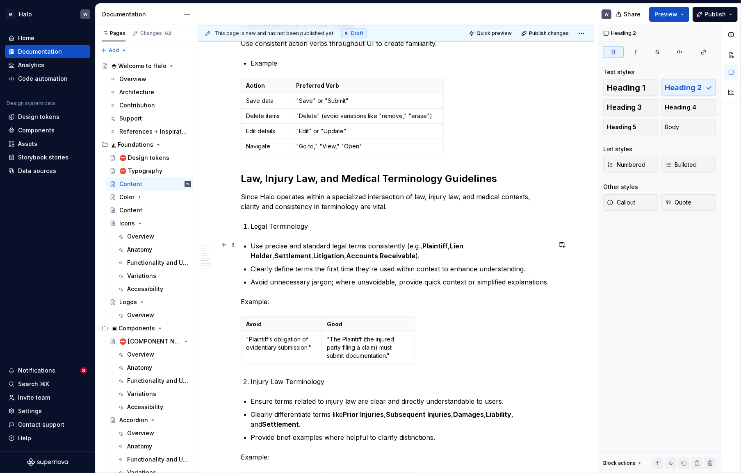
scroll to position [1795, 0]
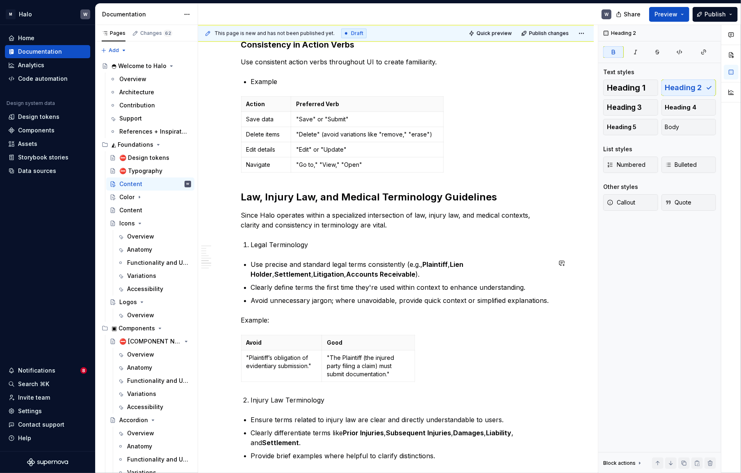
click at [480, 167] on div "Action Preferred Verb Save data "Save" or "Submit" Delete items "Delete" (avoid…" at bounding box center [396, 136] width 310 height 80
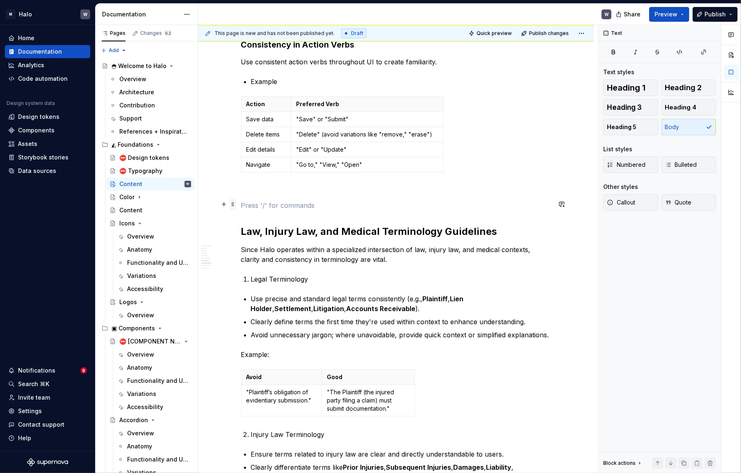
click at [234, 204] on span at bounding box center [233, 204] width 7 height 11
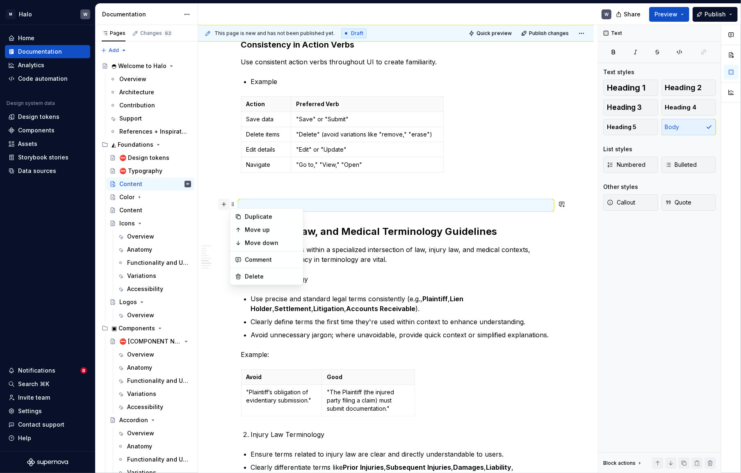
click at [226, 205] on button "button" at bounding box center [223, 204] width 11 height 11
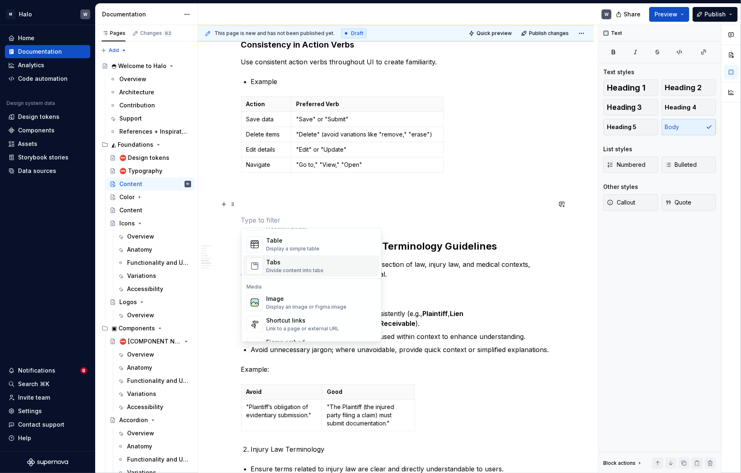
scroll to position [224, 0]
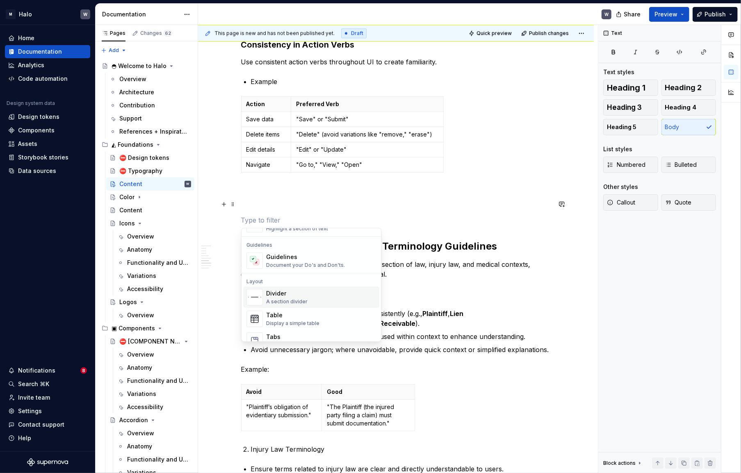
click at [306, 290] on div "Divider A section divider" at bounding box center [321, 297] width 110 height 16
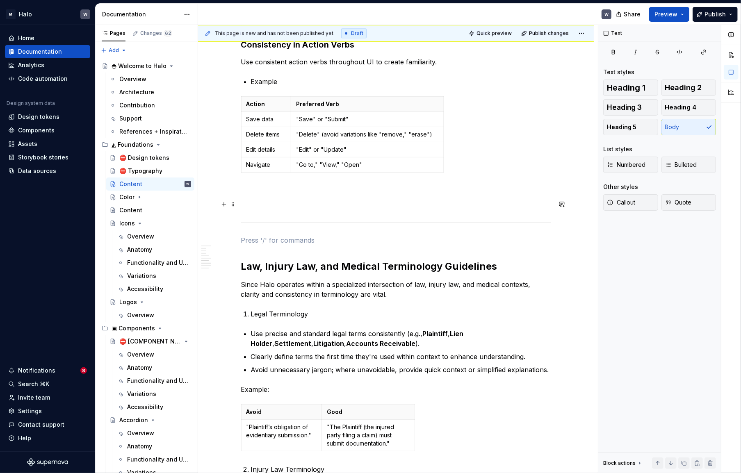
click at [261, 207] on p at bounding box center [396, 206] width 310 height 10
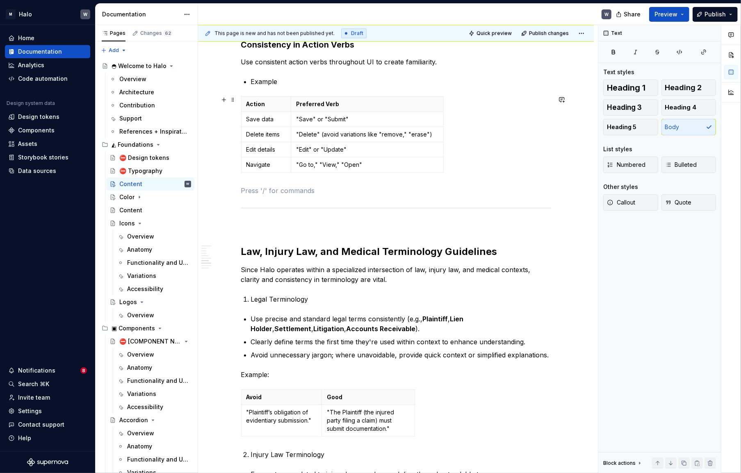
click at [542, 156] on div "Action Preferred Verb Save data "Save" or "Submit" Delete items "Delete" (avoid…" at bounding box center [396, 136] width 310 height 80
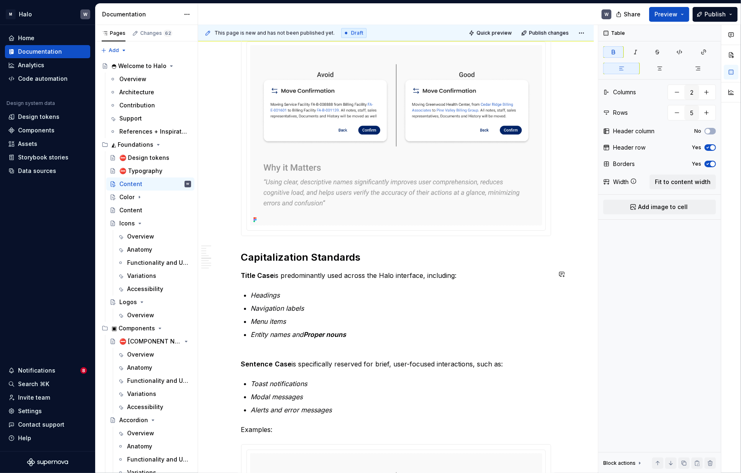
scroll to position [1198, 0]
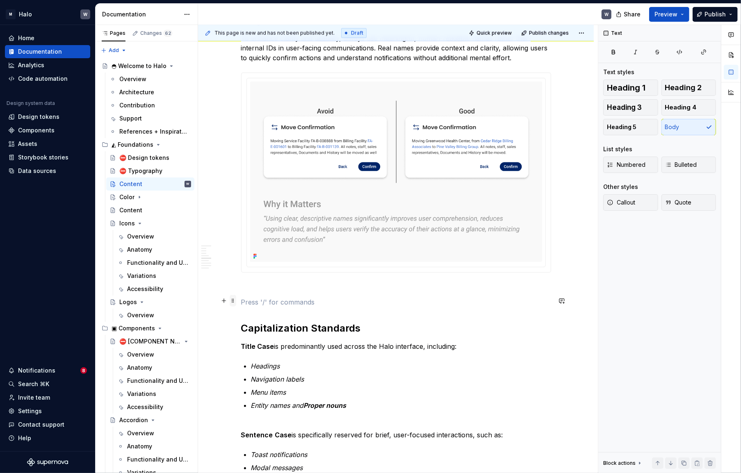
click at [233, 301] on span at bounding box center [233, 300] width 7 height 11
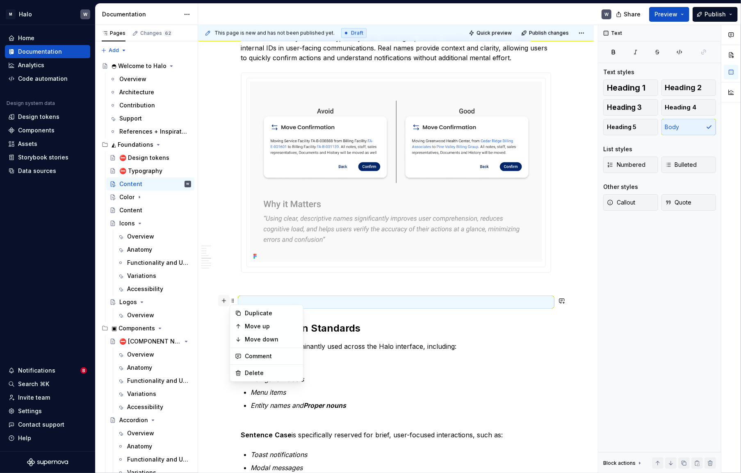
click at [225, 299] on button "button" at bounding box center [223, 300] width 11 height 11
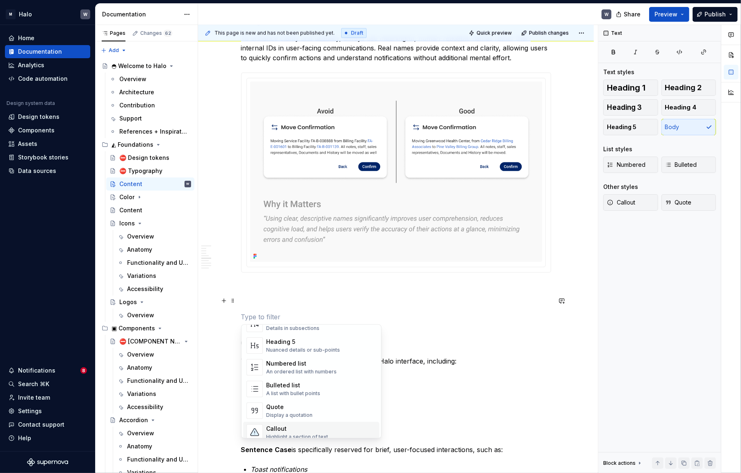
scroll to position [224, 0]
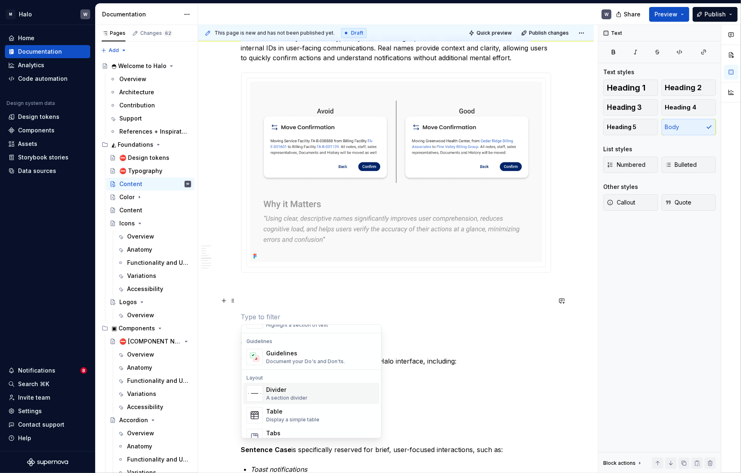
click at [319, 391] on div "Divider A section divider" at bounding box center [321, 394] width 110 height 16
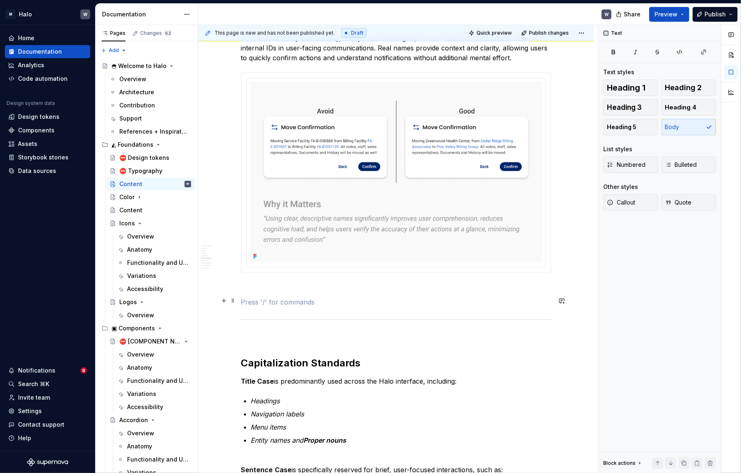
click at [328, 297] on p at bounding box center [396, 302] width 310 height 10
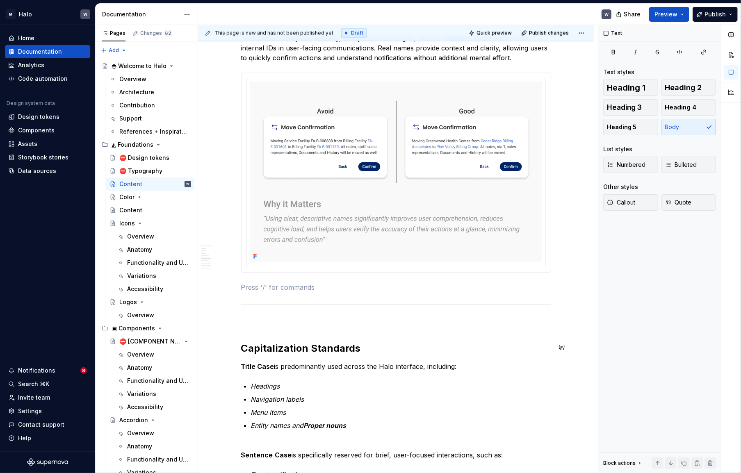
click at [464, 332] on div "Tone and Voice [PERSON_NAME]’s Tone and Voice should be professional yet approa…" at bounding box center [396, 449] width 310 height 2974
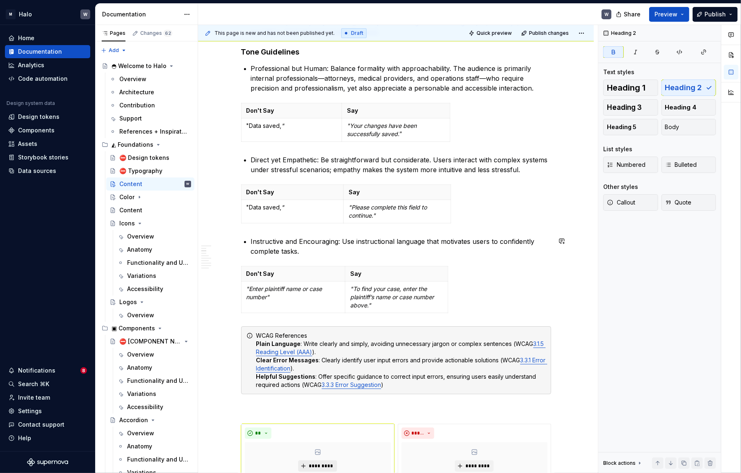
scroll to position [414, 0]
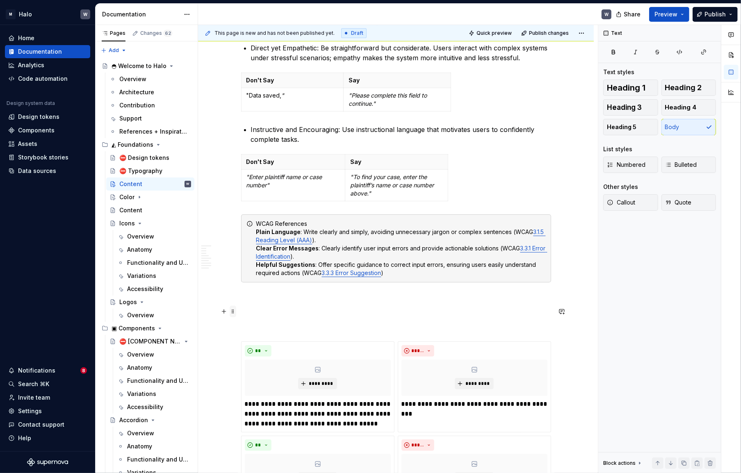
click at [232, 310] on span at bounding box center [233, 311] width 7 height 11
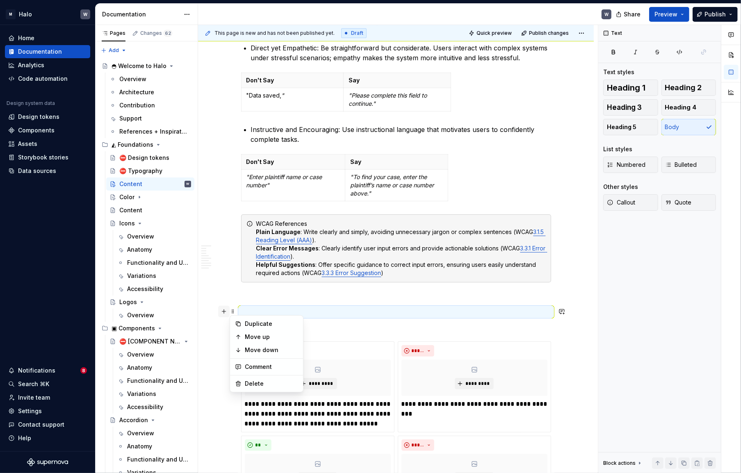
click at [225, 308] on button "button" at bounding box center [223, 311] width 11 height 11
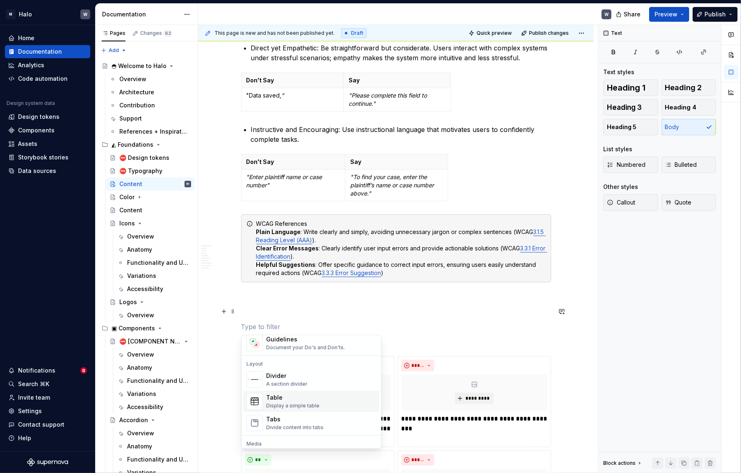
scroll to position [261, 0]
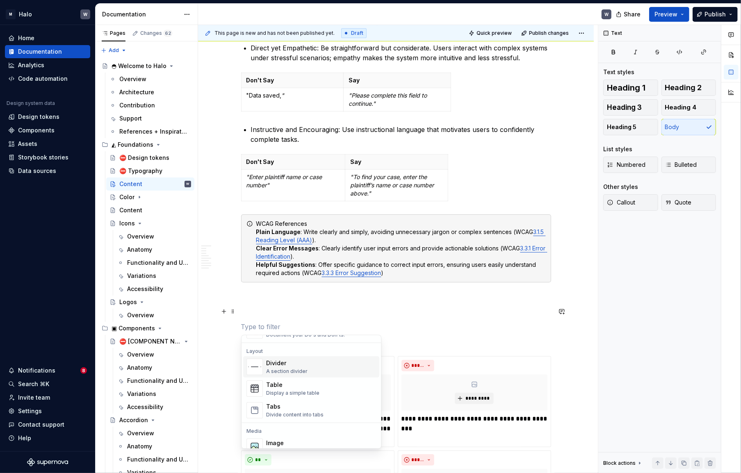
click at [315, 369] on div "Divider A section divider" at bounding box center [321, 367] width 110 height 16
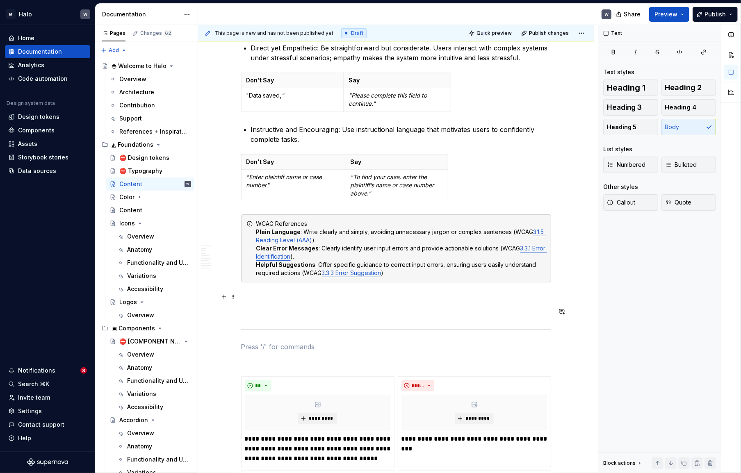
click at [269, 301] on p at bounding box center [396, 298] width 310 height 10
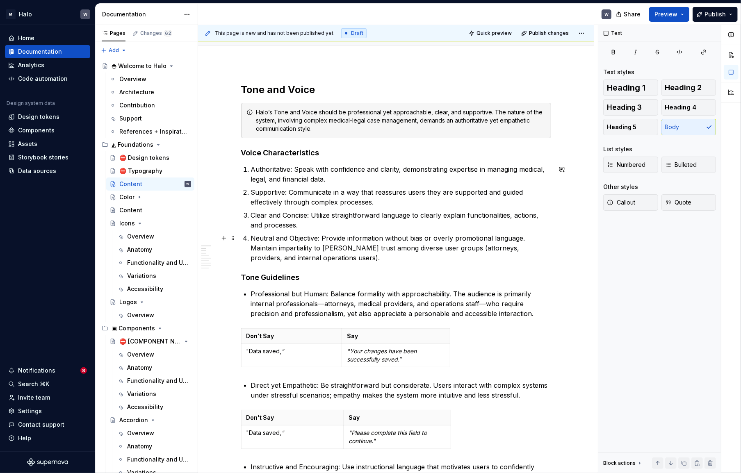
scroll to position [0, 0]
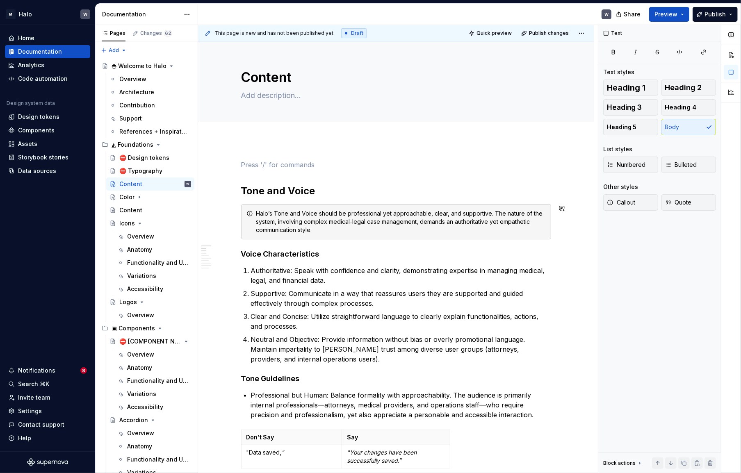
click at [235, 163] on span at bounding box center [233, 164] width 7 height 11
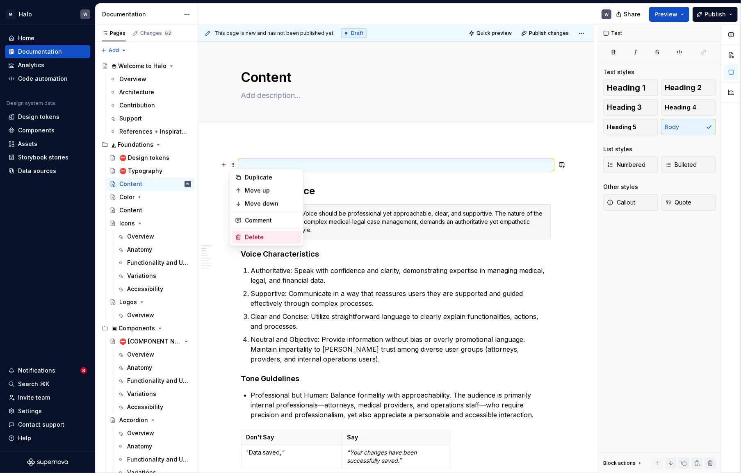
click at [257, 238] on div "Delete" at bounding box center [271, 237] width 53 height 8
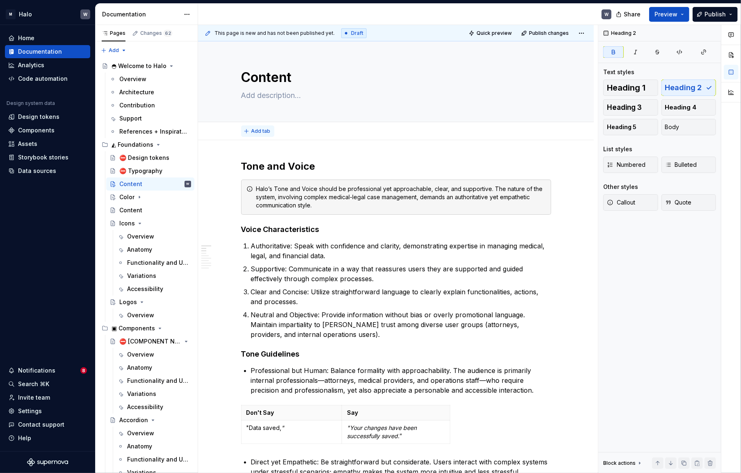
click at [265, 131] on span "Add tab" at bounding box center [260, 131] width 19 height 7
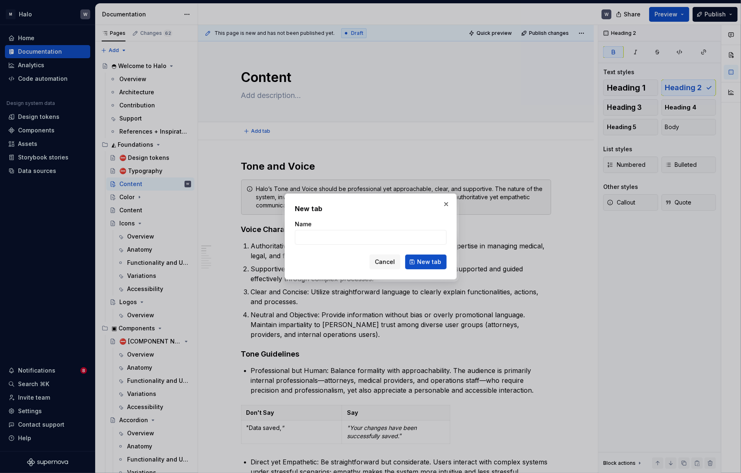
type textarea "*"
type input "t"
type input "Tone and Voice"
click at [434, 259] on span "New tab" at bounding box center [429, 262] width 24 height 8
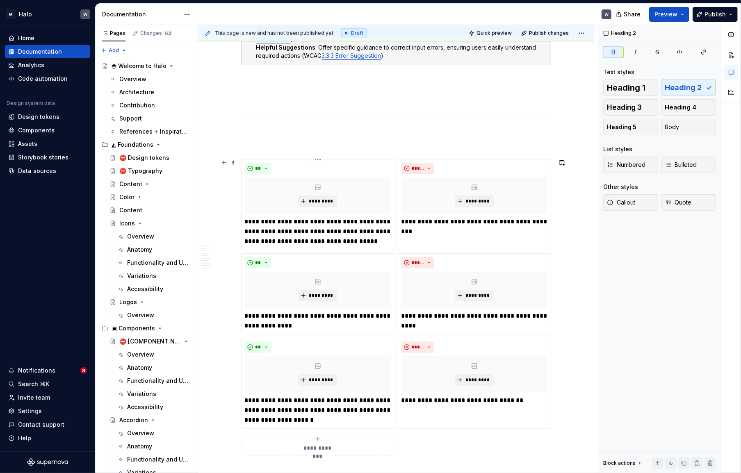
scroll to position [522, 0]
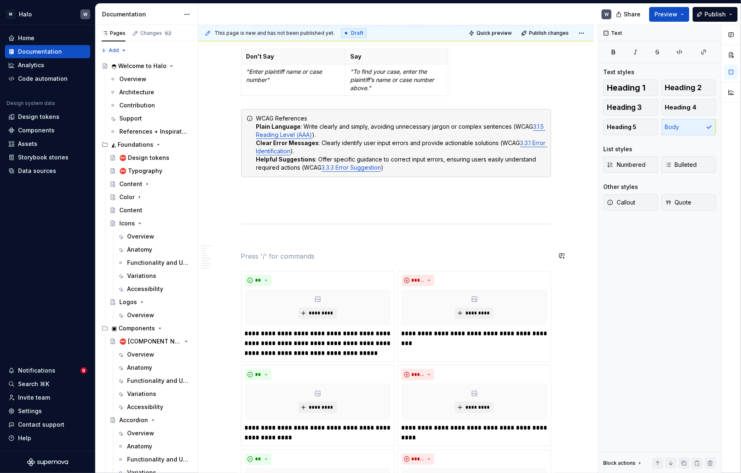
drag, startPoint x: 256, startPoint y: 255, endPoint x: 240, endPoint y: 257, distance: 16.1
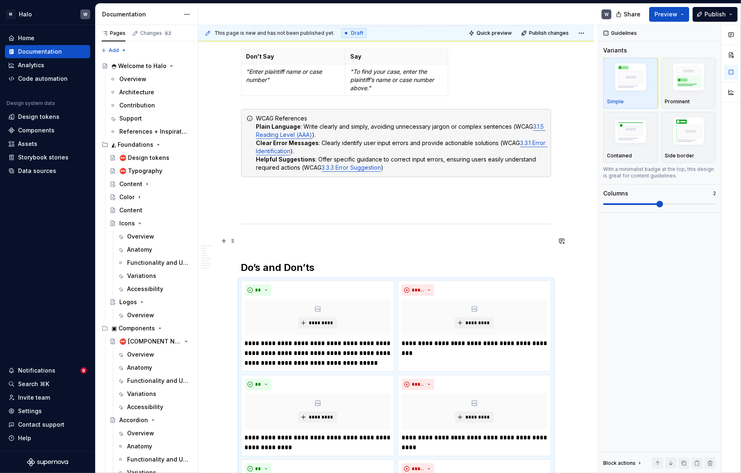
click at [247, 245] on p at bounding box center [396, 242] width 310 height 10
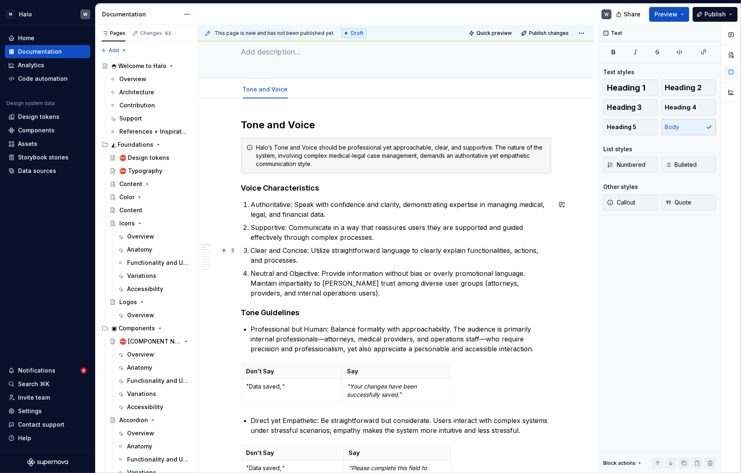
scroll to position [0, 0]
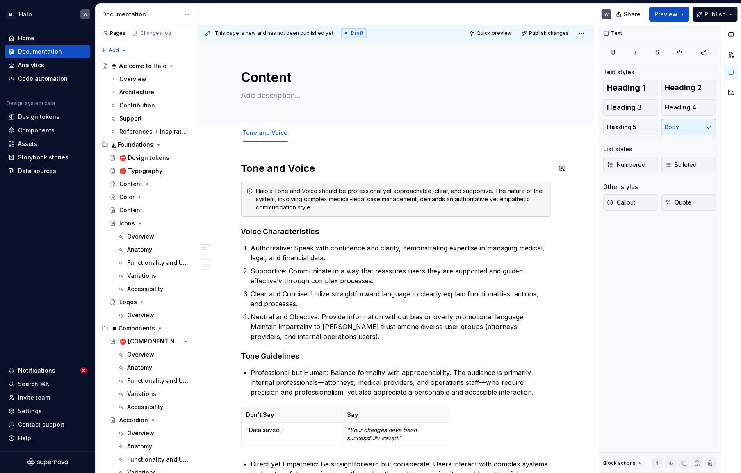
type textarea "*"
click at [305, 137] on button "Add tab" at bounding box center [312, 132] width 33 height 11
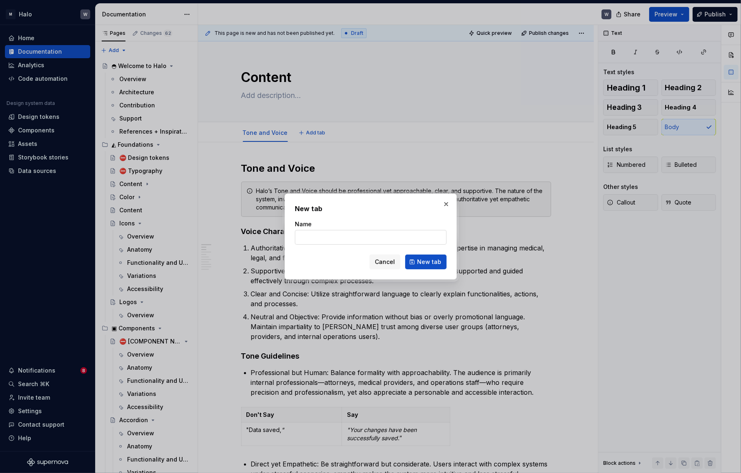
click at [329, 238] on input "Name" at bounding box center [371, 237] width 152 height 15
type input "Do’s and Don’ts"
click at [435, 263] on span "New tab" at bounding box center [429, 262] width 24 height 8
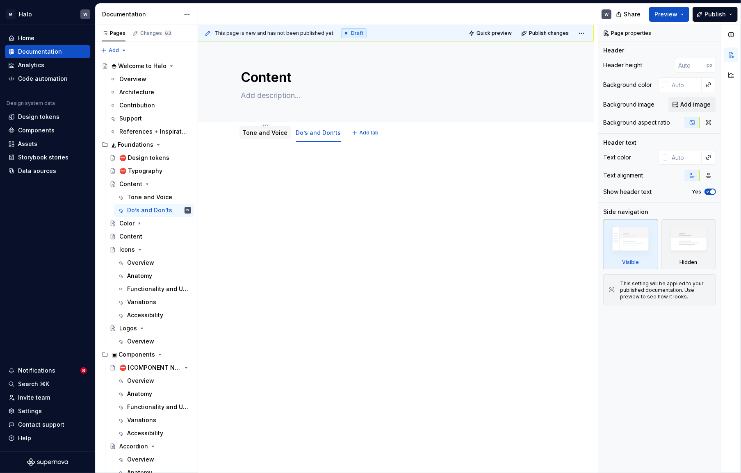
click at [260, 131] on link "Tone and Voice" at bounding box center [265, 132] width 45 height 7
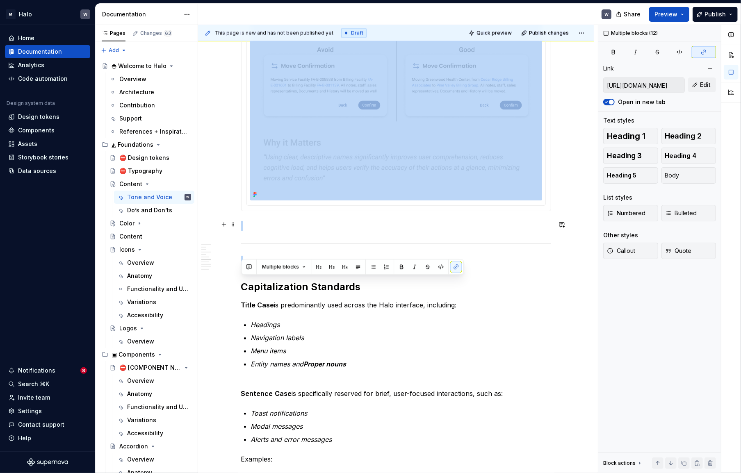
scroll to position [1342, 0]
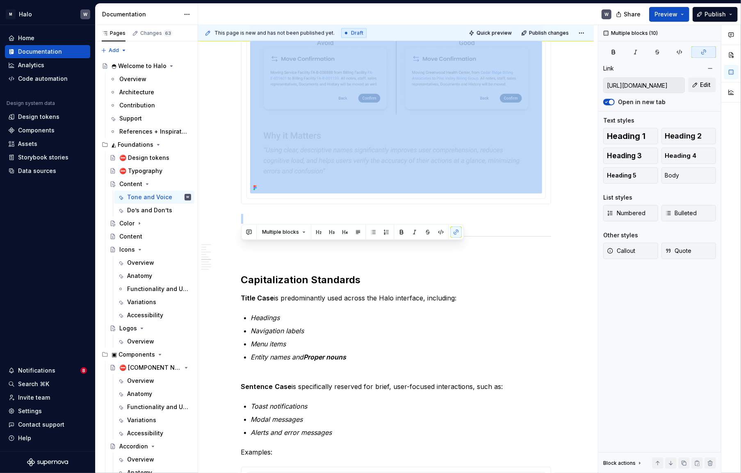
drag, startPoint x: 242, startPoint y: 223, endPoint x: 548, endPoint y: 208, distance: 306.0
click at [548, 208] on div "Tone and Voice [PERSON_NAME]’s Tone and Voice should be professional yet approa…" at bounding box center [396, 344] width 310 height 3048
copy div "**********"
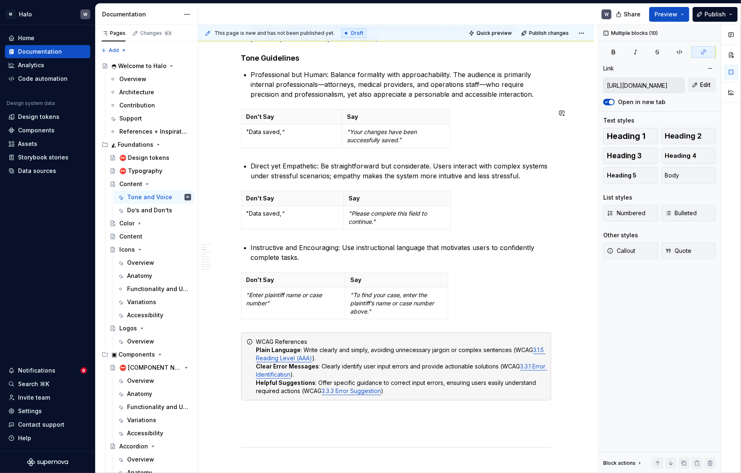
scroll to position [0, 0]
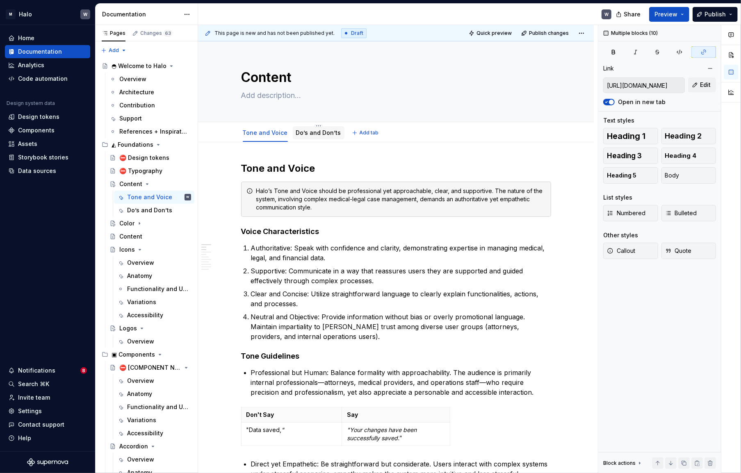
click at [326, 130] on link "Do’s and Don’ts" at bounding box center [318, 132] width 45 height 7
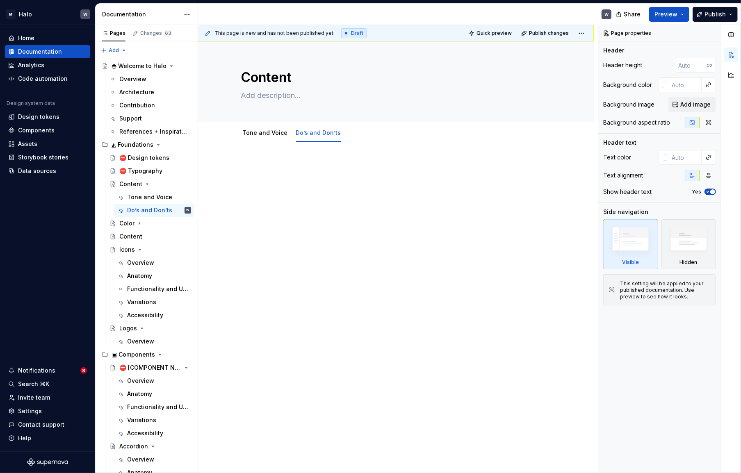
click at [255, 160] on div at bounding box center [396, 243] width 396 height 203
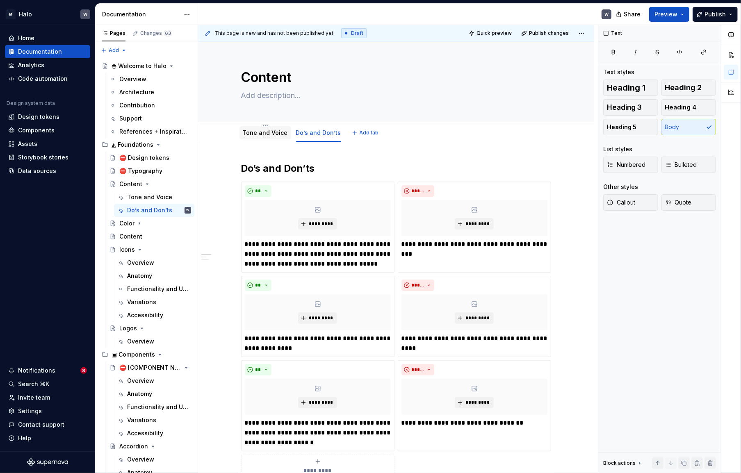
click at [267, 133] on link "Tone and Voice" at bounding box center [265, 132] width 45 height 7
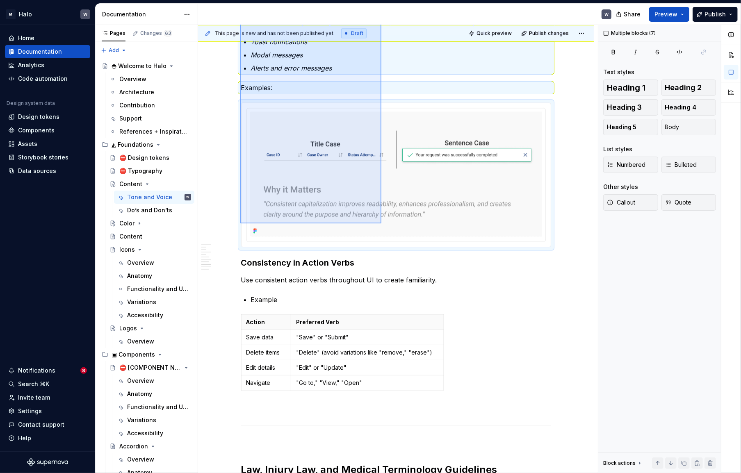
scroll to position [1799, 0]
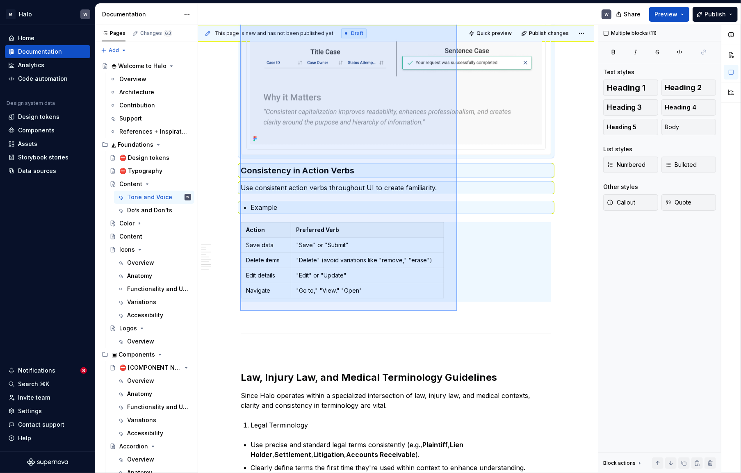
drag, startPoint x: 240, startPoint y: 128, endPoint x: 457, endPoint y: 311, distance: 283.9
click at [457, 311] on div "This page is new and has not been published yet. Draft Quick preview Publish ch…" at bounding box center [398, 249] width 400 height 449
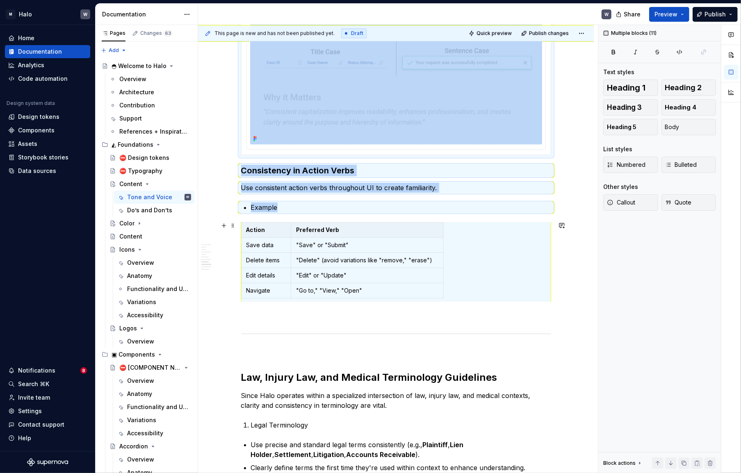
copy div "Capitalization Standards Title Case is predominantly used across the Halo inter…"
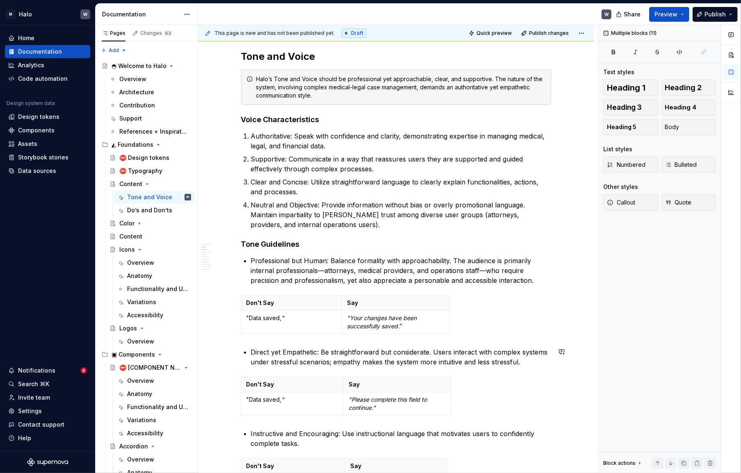
scroll to position [0, 0]
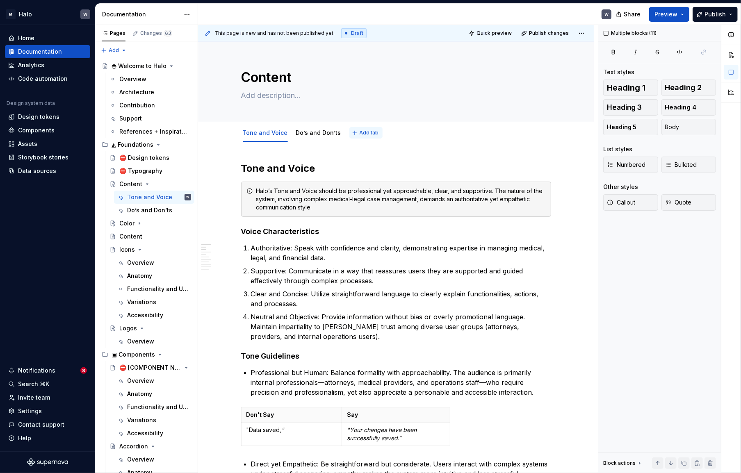
click at [360, 133] on span "Add tab" at bounding box center [369, 133] width 19 height 7
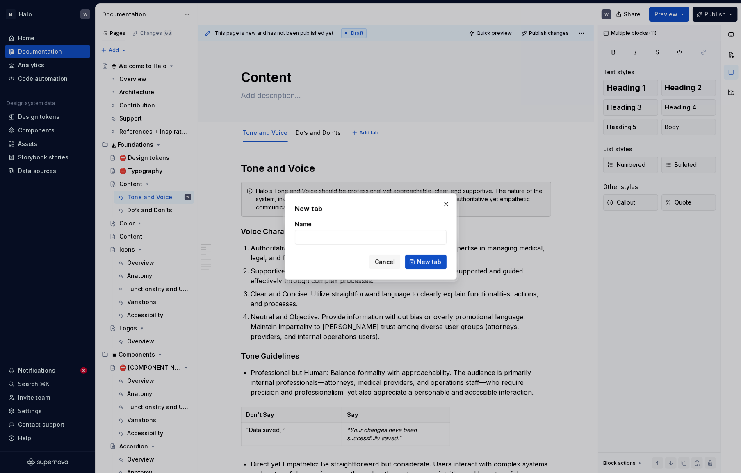
type textarea "*"
drag, startPoint x: 375, startPoint y: 235, endPoint x: 275, endPoint y: 240, distance: 99.4
click at [275, 240] on div "New tab Name CapitalizaTION sTANDARDS Cancel New tab" at bounding box center [370, 236] width 741 height 473
drag, startPoint x: 323, startPoint y: 237, endPoint x: 311, endPoint y: 239, distance: 11.7
click at [311, 239] on input "CapitalizaTION sTANDARDS" at bounding box center [371, 237] width 152 height 15
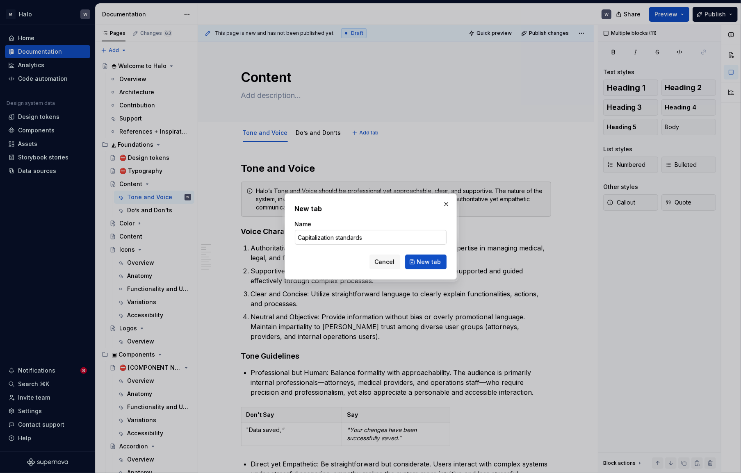
click at [336, 237] on input "Capitalization standards" at bounding box center [371, 237] width 152 height 15
type input "Capitalization Standards"
click at [424, 262] on span "New tab" at bounding box center [429, 262] width 24 height 8
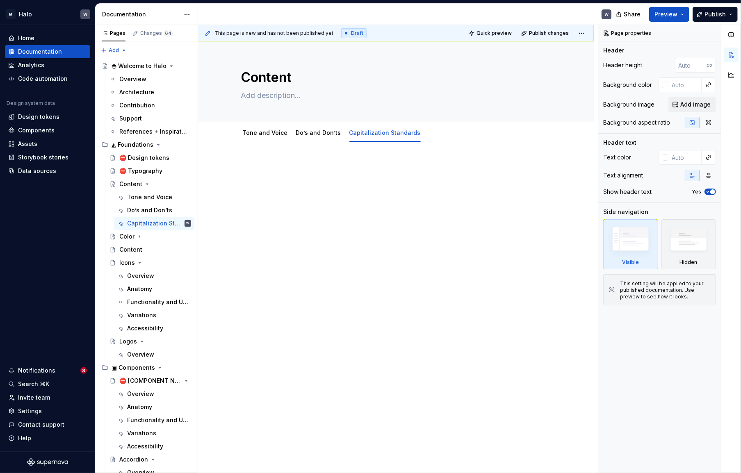
click at [254, 162] on div at bounding box center [396, 243] width 396 height 203
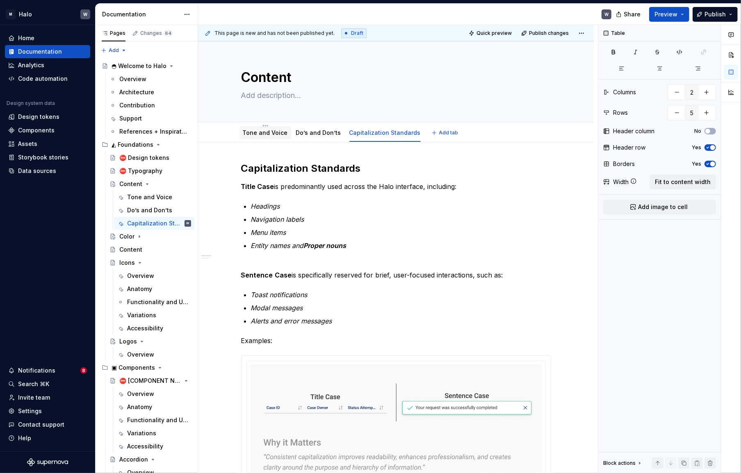
click at [263, 135] on link "Tone and Voice" at bounding box center [265, 132] width 45 height 7
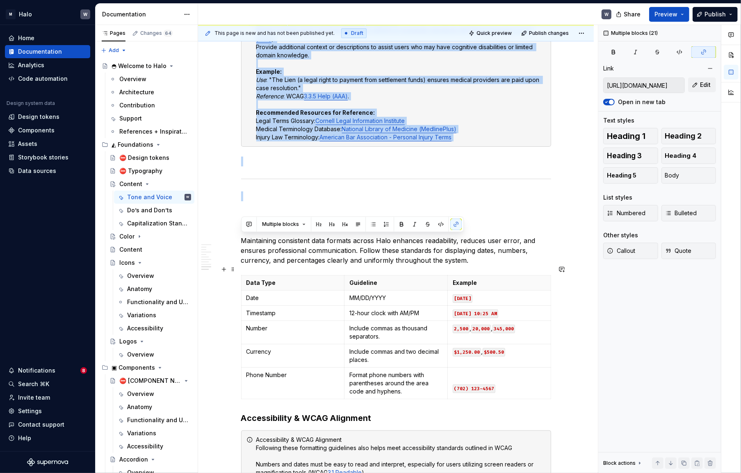
scroll to position [2691, 0]
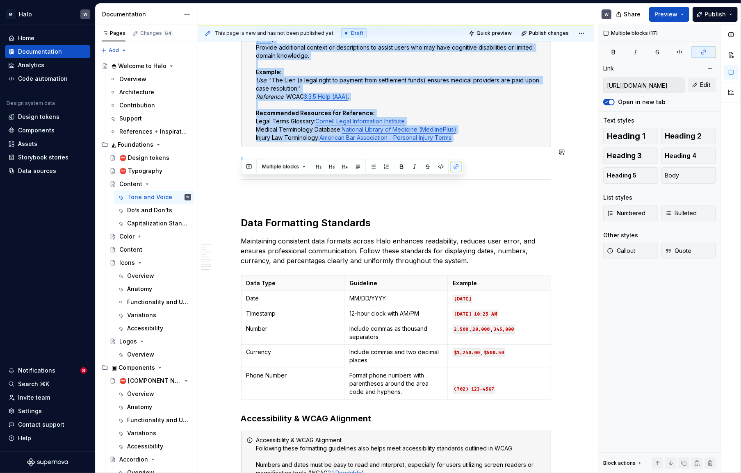
drag, startPoint x: 241, startPoint y: 160, endPoint x: 540, endPoint y: 139, distance: 299.0
copy div "Lor, Ipsumd Sit, ame Consect Adipiscinge Seddoeiusm Tempo Inci utlabore etdolo …"
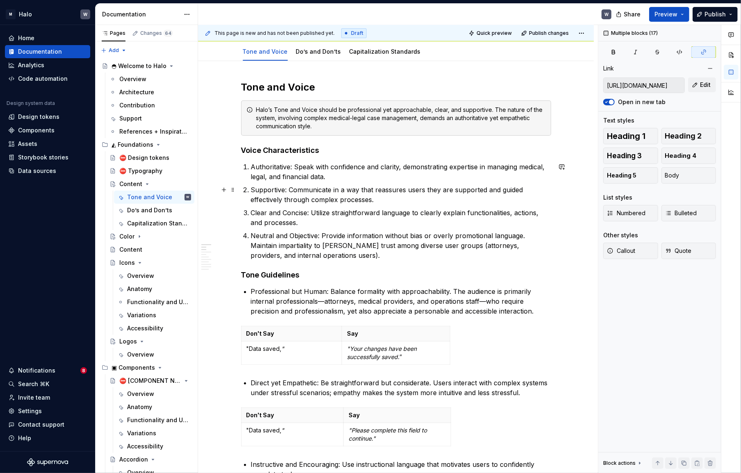
scroll to position [0, 0]
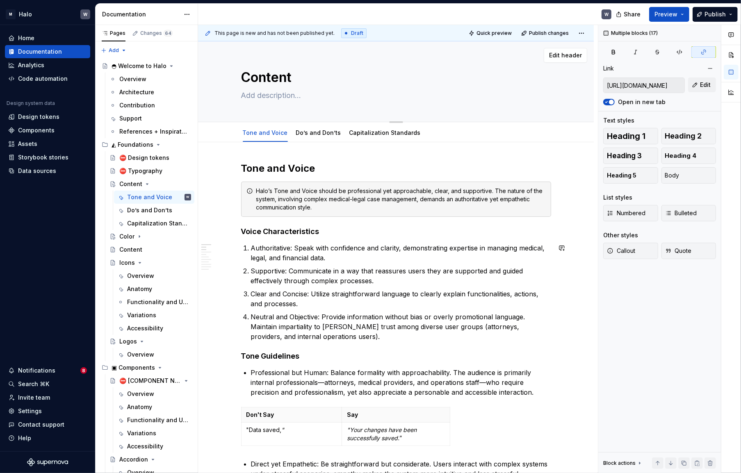
type textarea "*"
click at [439, 131] on span "Add tab" at bounding box center [448, 133] width 19 height 7
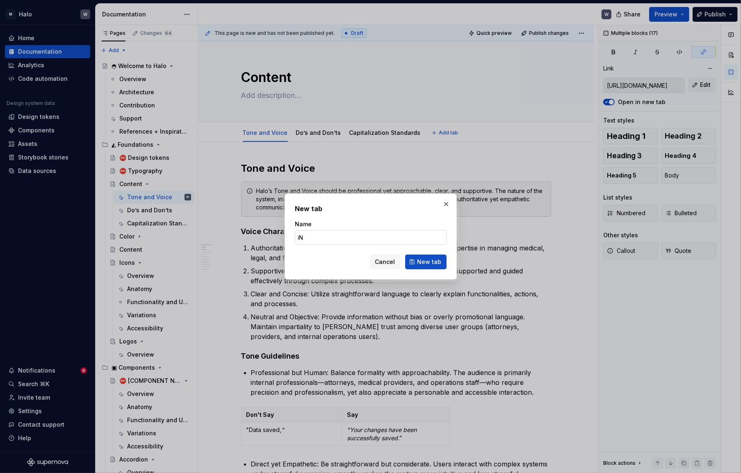
type input "i"
type input "Injury Law Terminology"
click at [425, 262] on span "New tab" at bounding box center [429, 262] width 24 height 8
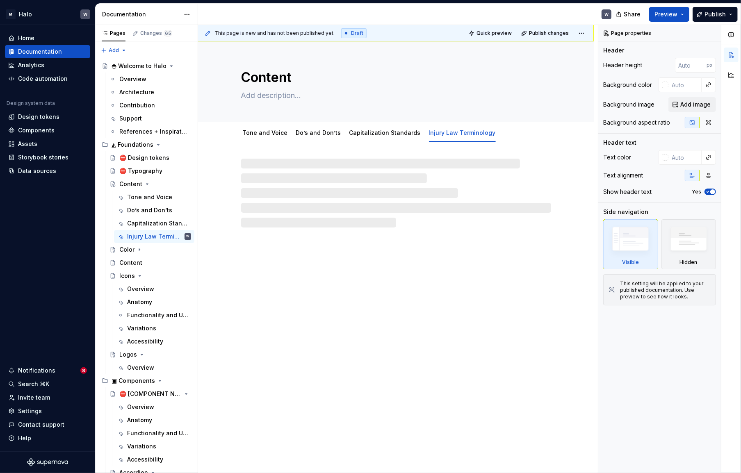
click at [249, 159] on div at bounding box center [396, 193] width 310 height 69
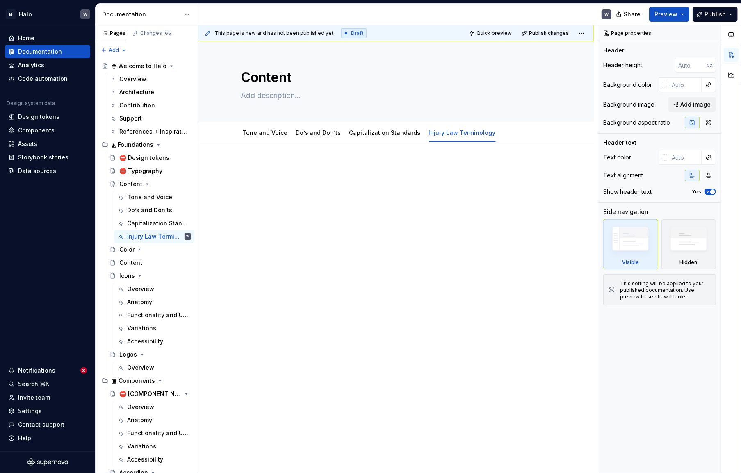
click at [247, 159] on div at bounding box center [396, 243] width 396 height 203
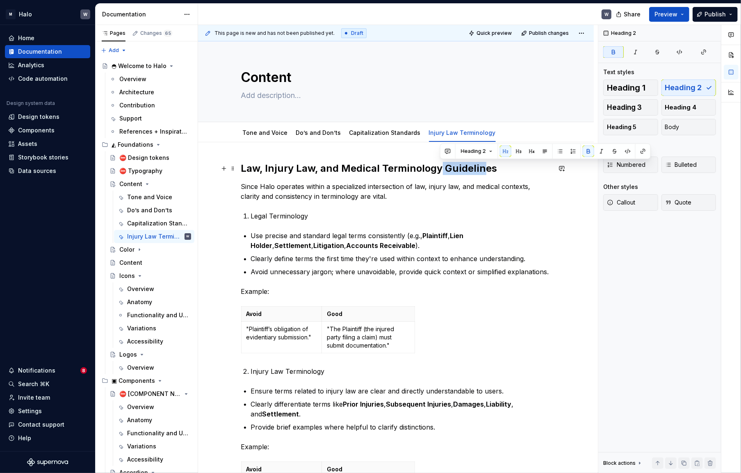
drag, startPoint x: 439, startPoint y: 169, endPoint x: 482, endPoint y: 168, distance: 43.5
click at [482, 168] on strong "Law, Injury Law, and Medical Terminology Guidelines" at bounding box center [369, 168] width 256 height 12
click at [476, 169] on strong "Law, Injury Law, and Medical Terminology Guidelines" at bounding box center [369, 168] width 256 height 12
click at [514, 133] on span "Add tab" at bounding box center [523, 133] width 19 height 7
click at [251, 131] on link "Tone and Voice" at bounding box center [265, 132] width 45 height 7
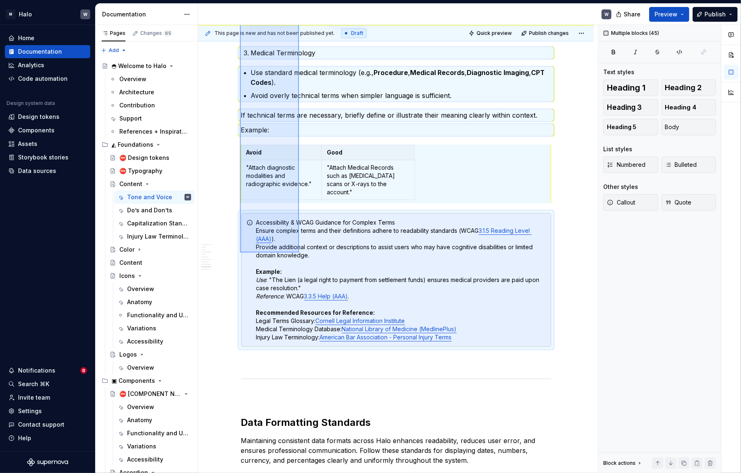
scroll to position [2584, 0]
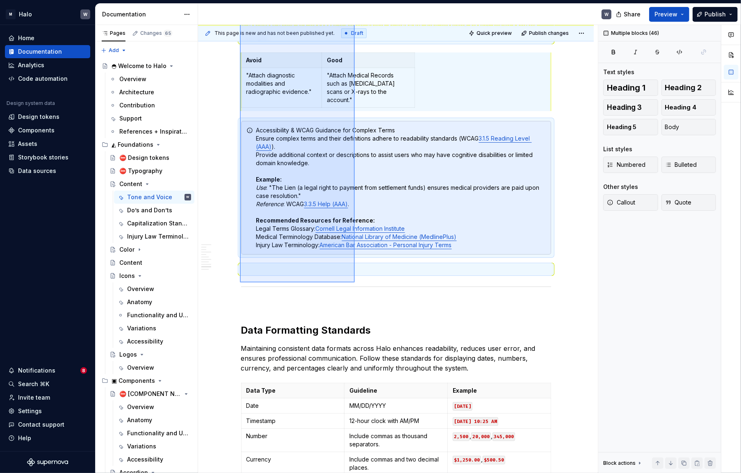
drag, startPoint x: 250, startPoint y: 208, endPoint x: 355, endPoint y: 283, distance: 128.8
click at [355, 283] on div "This page is new and has not been published yet. Draft Quick preview Publish ch…" at bounding box center [398, 249] width 400 height 449
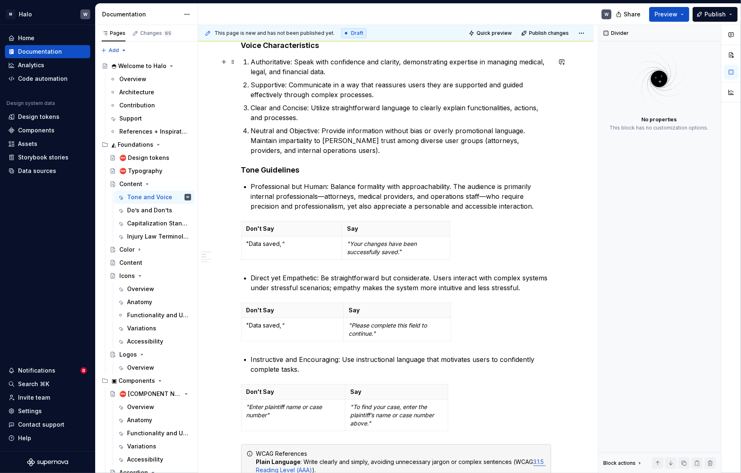
scroll to position [0, 0]
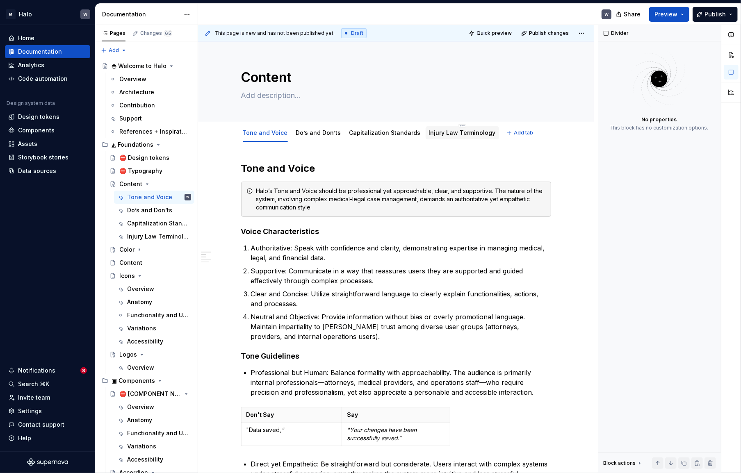
click at [448, 133] on link "Injury Law Terminology" at bounding box center [462, 132] width 67 height 7
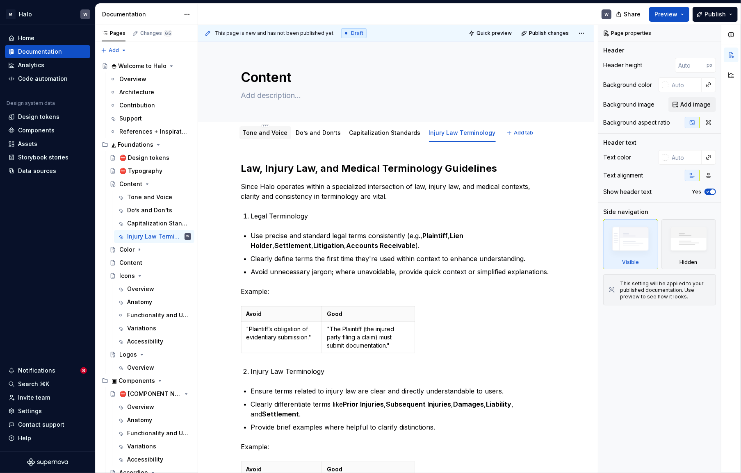
click at [258, 134] on link "Tone and Voice" at bounding box center [265, 132] width 45 height 7
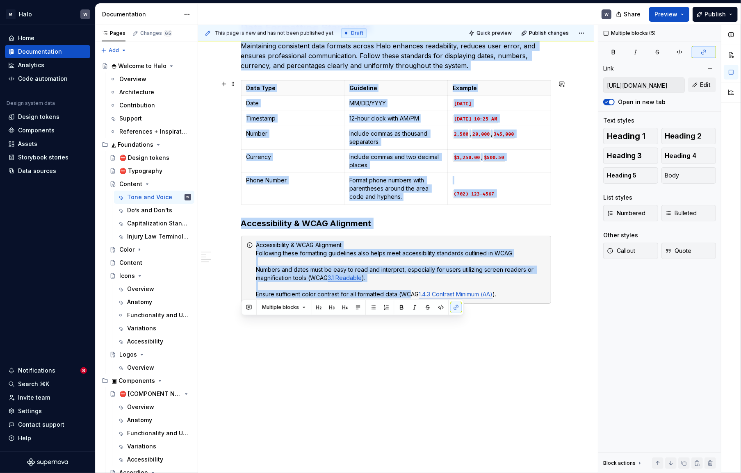
scroll to position [748, 0]
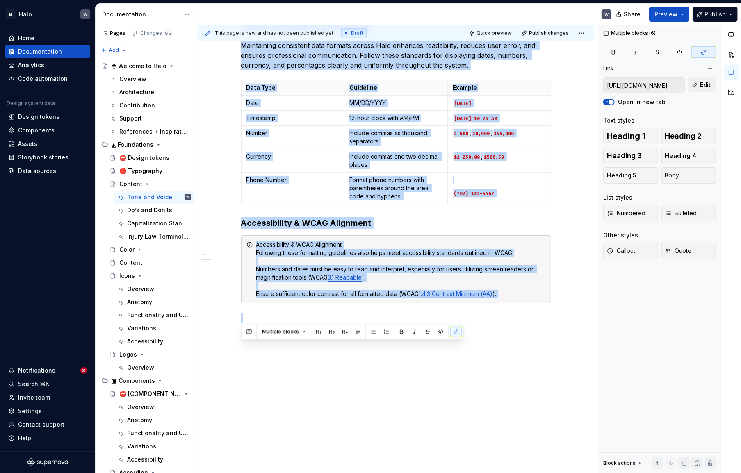
drag, startPoint x: 242, startPoint y: 251, endPoint x: 595, endPoint y: 318, distance: 359.0
click at [595, 318] on div "This page is new and has not been published yet. Draft Quick preview Publish ch…" at bounding box center [398, 249] width 400 height 449
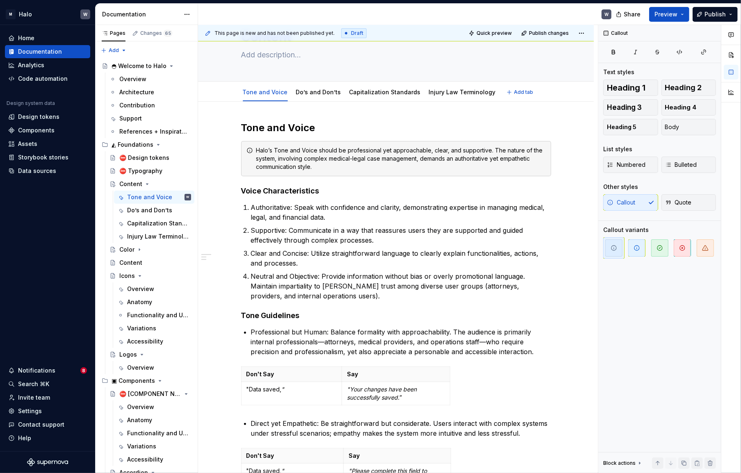
scroll to position [0, 0]
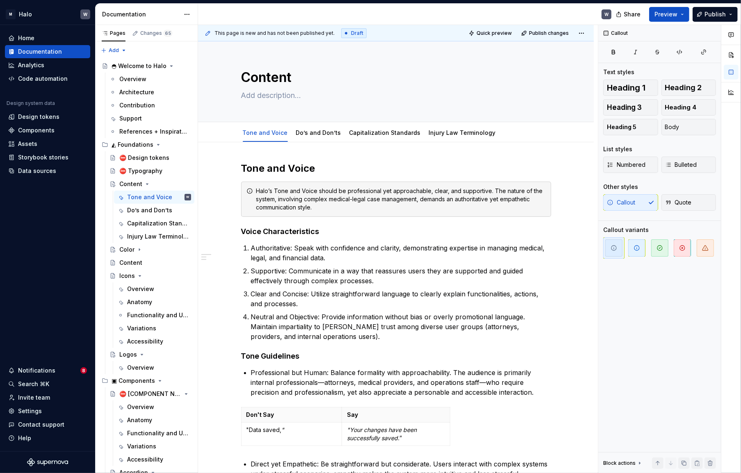
type textarea "*"
click at [514, 131] on span "Add tab" at bounding box center [523, 133] width 19 height 7
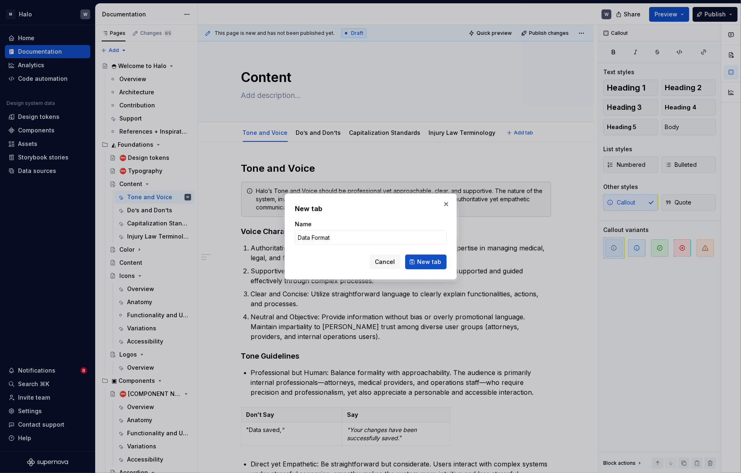
type input "Data Formati"
type textarea "*"
type input "Data Formating"
click at [434, 261] on span "New tab" at bounding box center [429, 262] width 24 height 8
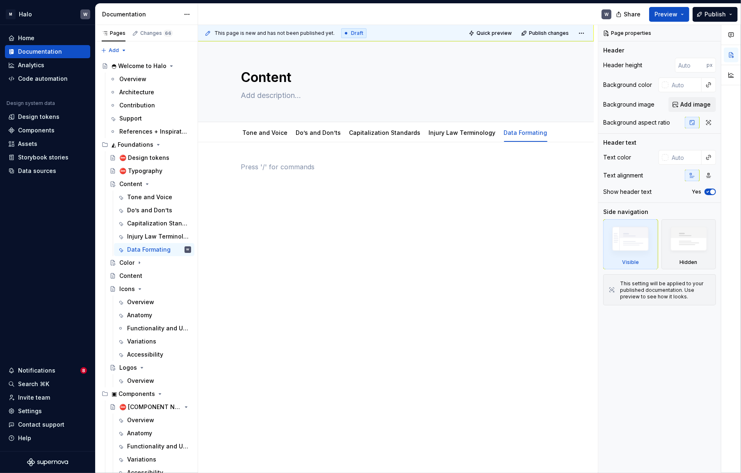
click at [245, 162] on p at bounding box center [396, 167] width 310 height 10
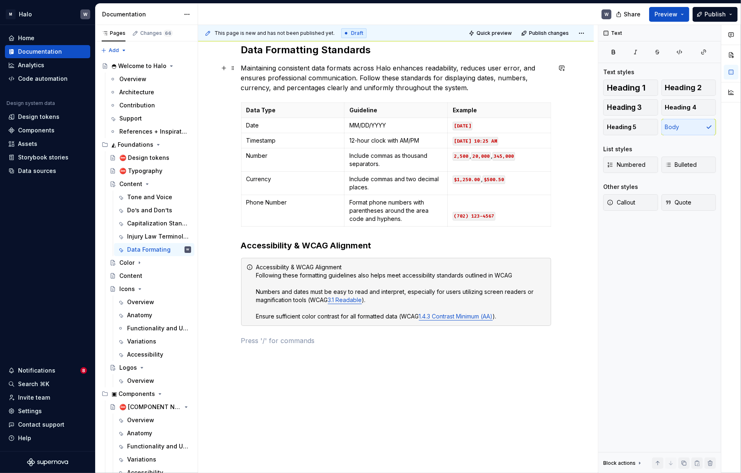
scroll to position [142, 0]
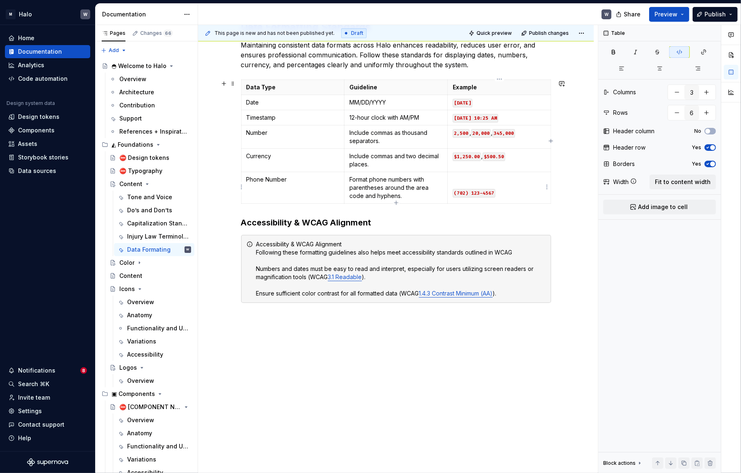
click at [486, 192] on code "(702) 123-4567" at bounding box center [474, 193] width 43 height 9
drag, startPoint x: 496, startPoint y: 191, endPoint x: 453, endPoint y: 192, distance: 42.3
click at [452, 192] on td "(702) 123-4567" at bounding box center [499, 188] width 103 height 32
click at [681, 50] on icon "button" at bounding box center [680, 52] width 7 height 7
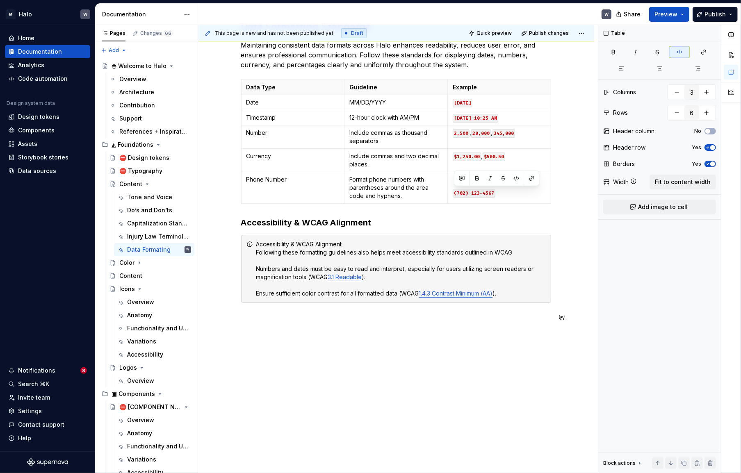
click at [474, 357] on div "Data Formatting Standards Maintaining consistent data formats across Halo enhan…" at bounding box center [396, 238] width 396 height 474
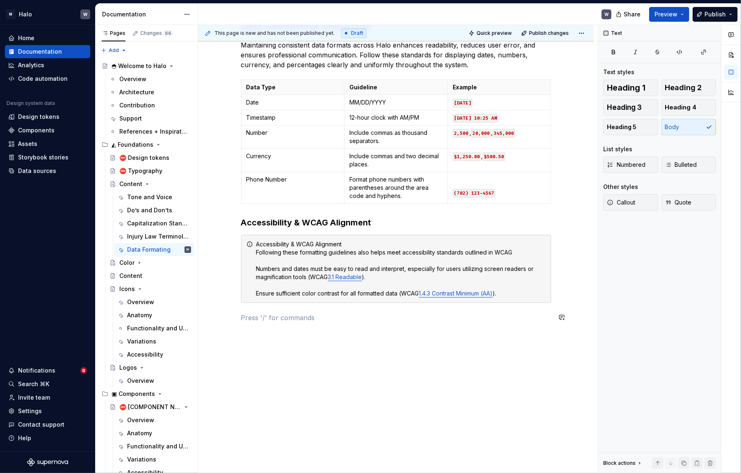
scroll to position [0, 0]
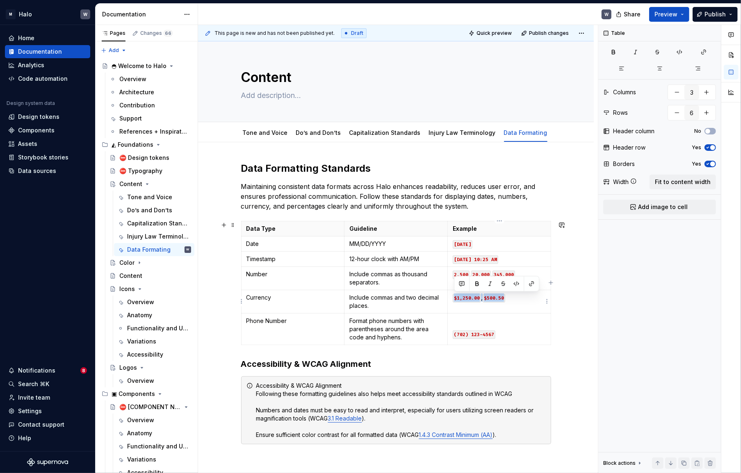
drag, startPoint x: 508, startPoint y: 300, endPoint x: 453, endPoint y: 302, distance: 55.0
click at [453, 302] on td "$1,250.00 , $500.50" at bounding box center [499, 301] width 103 height 23
click at [492, 302] on td "$1,250.00 , $500.50" at bounding box center [499, 301] width 103 height 23
drag, startPoint x: 504, startPoint y: 297, endPoint x: 484, endPoint y: 301, distance: 20.5
click at [484, 301] on code "$500.50" at bounding box center [494, 298] width 23 height 9
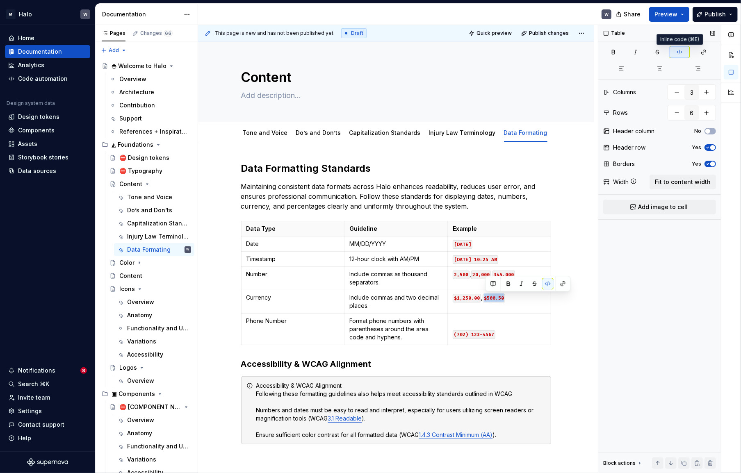
click at [680, 53] on icon "button" at bounding box center [680, 52] width 7 height 7
click at [532, 324] on p at bounding box center [499, 321] width 93 height 8
click at [139, 170] on div "⛔ Typography" at bounding box center [140, 171] width 43 height 8
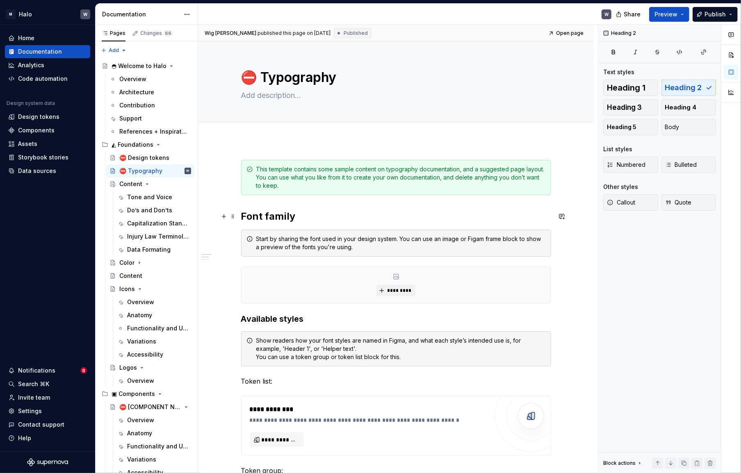
click at [254, 218] on h2 "Font family" at bounding box center [396, 216] width 310 height 13
click at [334, 244] on div "Start by sharing the font used in your design system. You can use an image or F…" at bounding box center [401, 243] width 290 height 16
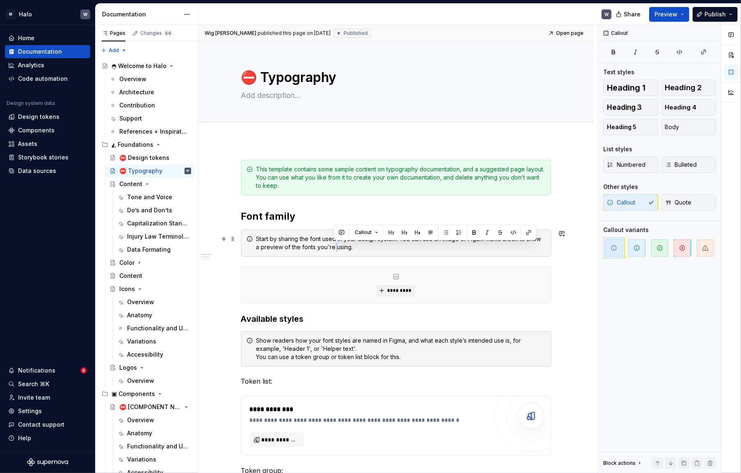
click at [334, 244] on div "Start by sharing the font used in your design system. You can use an image or F…" at bounding box center [401, 243] width 290 height 16
click at [314, 267] on div "*********" at bounding box center [396, 285] width 310 height 37
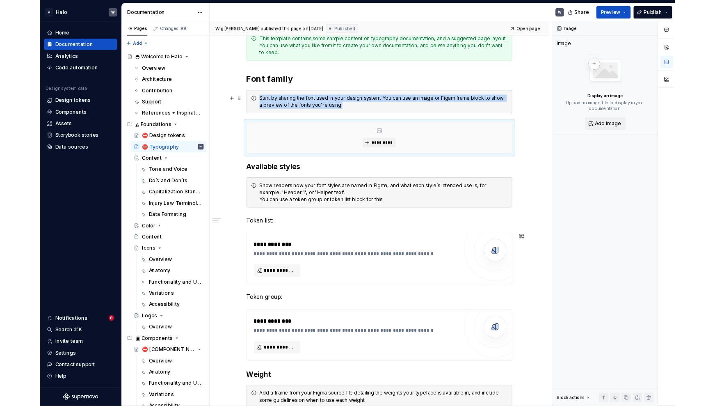
scroll to position [3, 0]
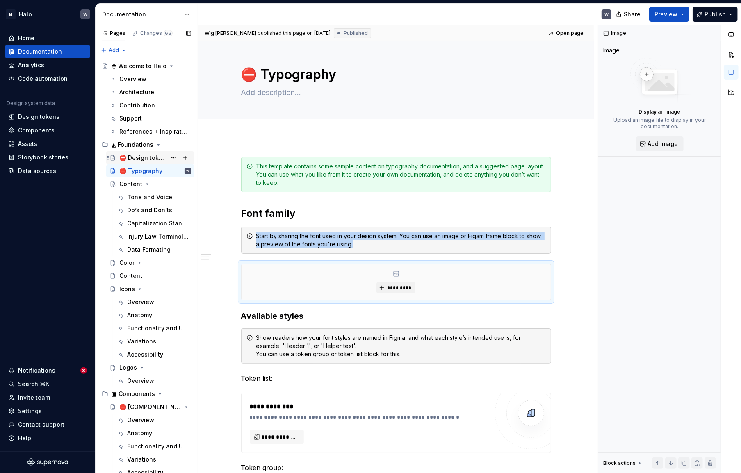
click at [146, 158] on div "⛔ Design tokens" at bounding box center [142, 158] width 47 height 8
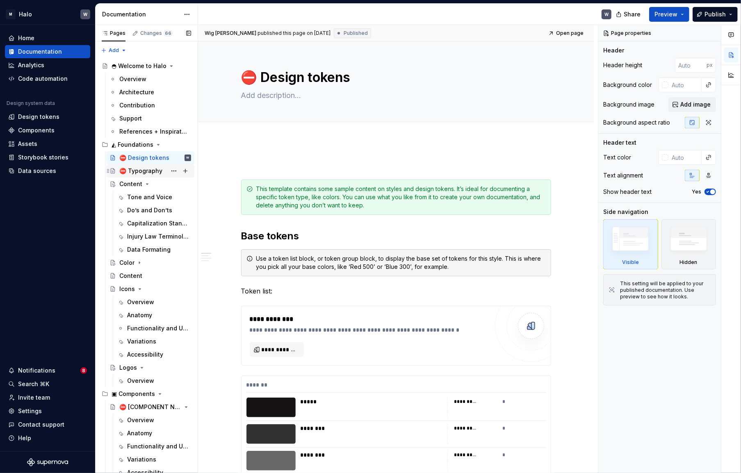
click at [153, 171] on div "⛔ Typography" at bounding box center [140, 171] width 43 height 8
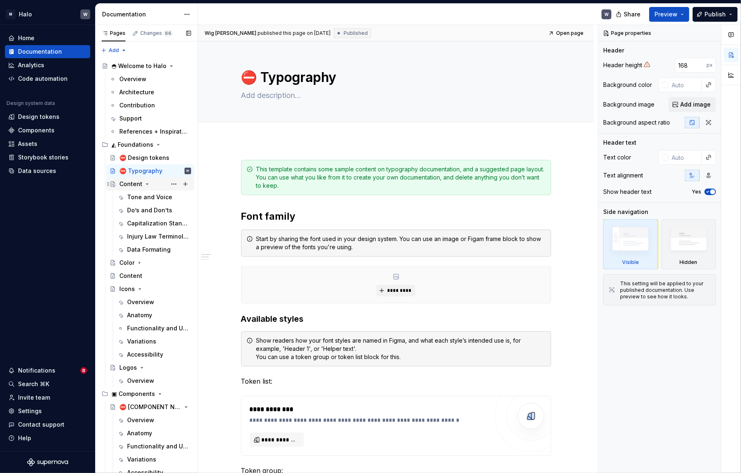
click at [144, 184] on icon "Page tree" at bounding box center [147, 184] width 7 height 7
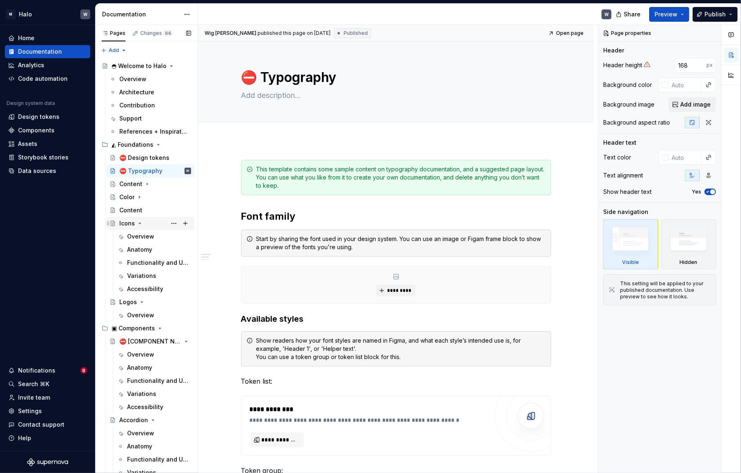
click at [140, 222] on icon "Page tree" at bounding box center [140, 223] width 7 height 7
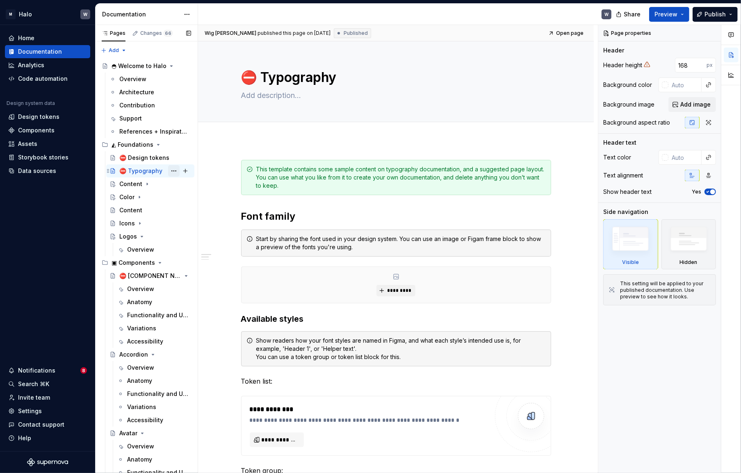
click at [170, 172] on button "Page tree" at bounding box center [173, 170] width 11 height 11
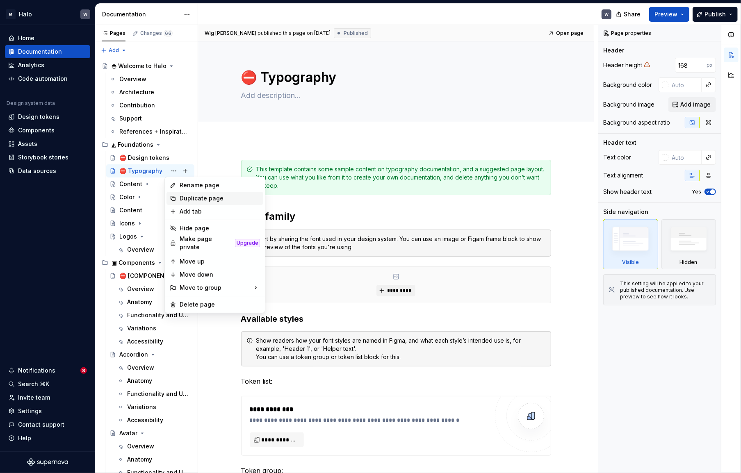
click at [191, 199] on div "Duplicate page" at bounding box center [220, 198] width 80 height 8
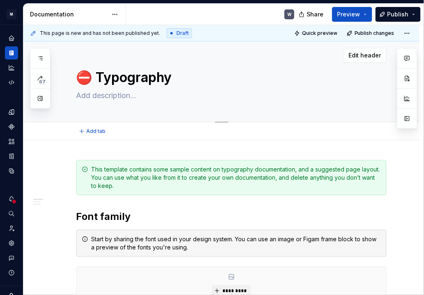
click at [130, 98] on textarea at bounding box center [230, 95] width 310 height 13
paste textarea "Typography creates hierarchy, consistency, and clarity across Halo. We use two …"
type textarea "*"
type textarea "Typography creates hierarchy, consistency, and clarity across Halo. We use two …"
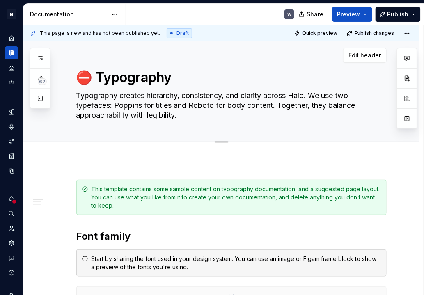
type textarea "*"
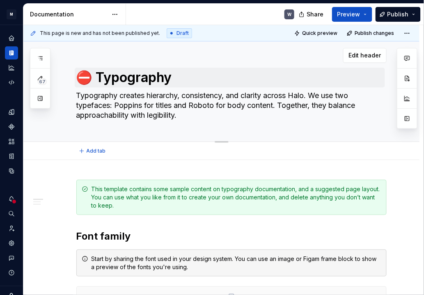
type textarea "Typography creates hierarchy, consistency, and clarity across Halo. We use two …"
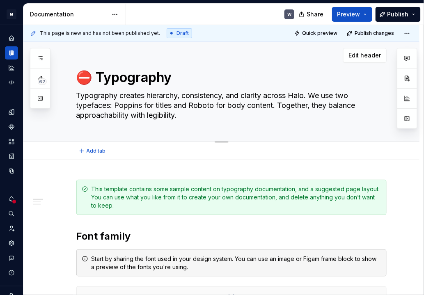
click at [96, 76] on textarea "⛔ Typography" at bounding box center [230, 78] width 310 height 20
click at [97, 77] on textarea "⛔ Typography" at bounding box center [230, 78] width 310 height 20
type textarea "*"
type textarea "⛔Typography"
type textarea "*"
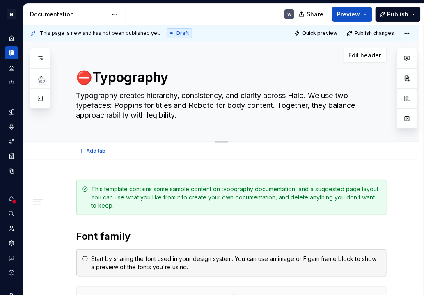
type textarea "Typography"
type textarea "*"
type textarea "Typography"
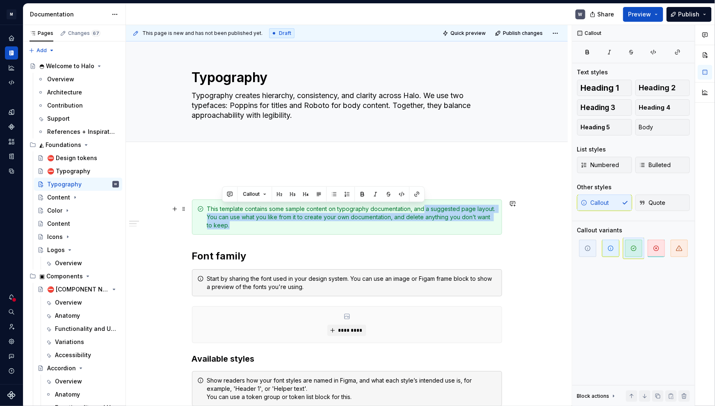
drag, startPoint x: 425, startPoint y: 212, endPoint x: 266, endPoint y: 222, distance: 158.7
click at [266, 222] on div "This template contains some sample content on typography documentation, and a s…" at bounding box center [352, 217] width 290 height 25
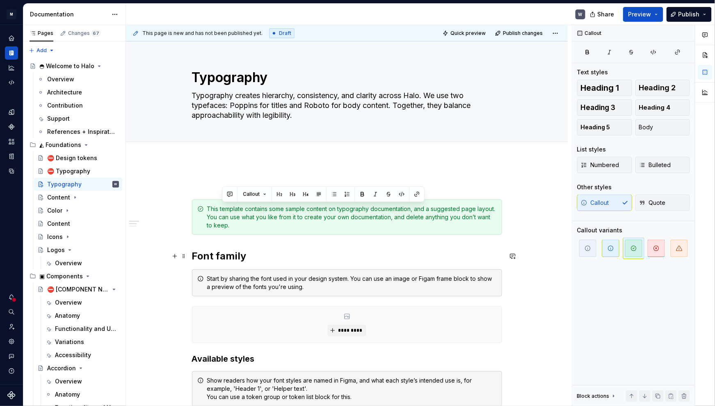
click at [347, 251] on h2 "Font family" at bounding box center [347, 255] width 310 height 13
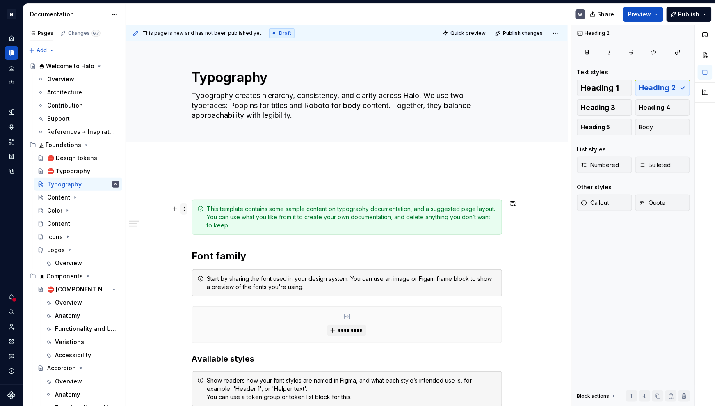
click at [183, 209] on span at bounding box center [184, 208] width 7 height 11
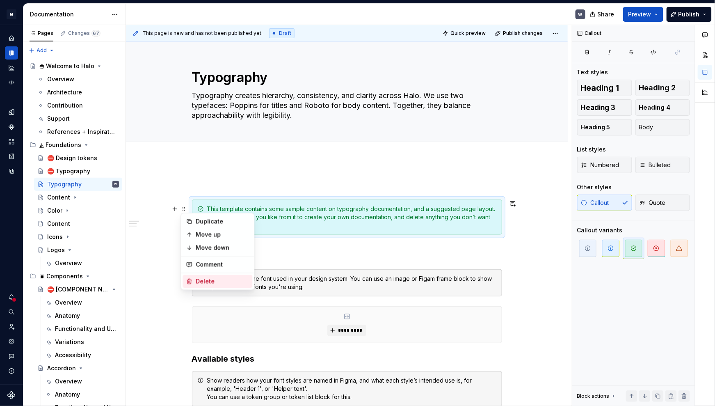
click at [213, 276] on div "Delete" at bounding box center [218, 281] width 70 height 13
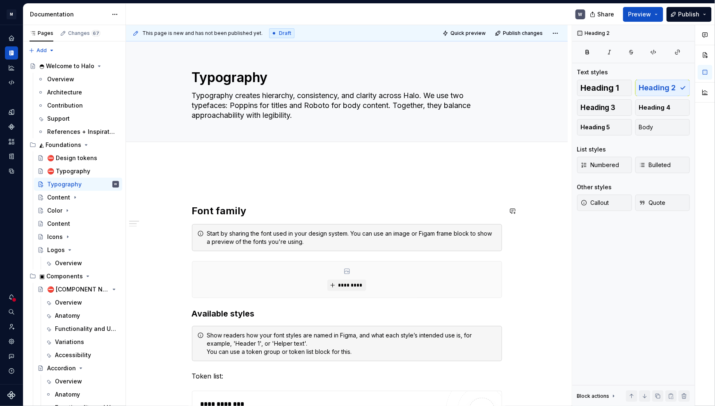
click at [194, 185] on p at bounding box center [347, 185] width 310 height 10
click at [184, 186] on span at bounding box center [184, 184] width 7 height 11
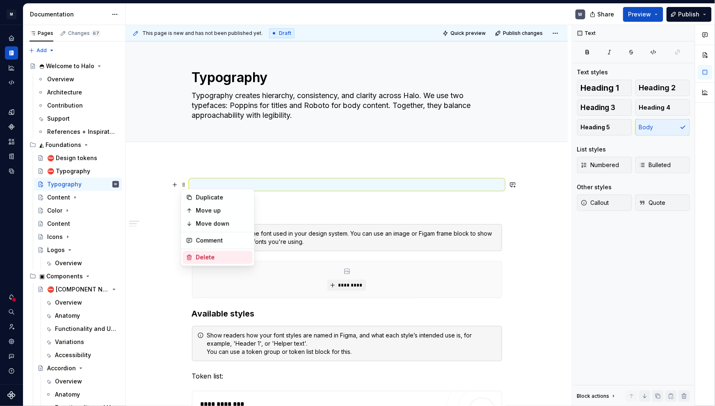
click at [195, 254] on div "Delete" at bounding box center [218, 257] width 70 height 13
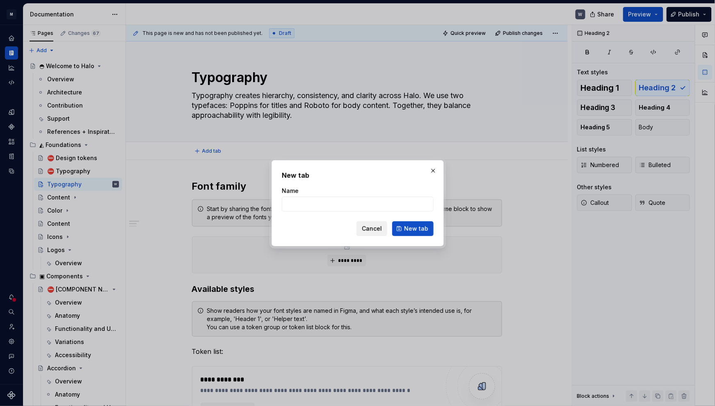
click at [375, 229] on span "Cancel" at bounding box center [372, 228] width 20 height 8
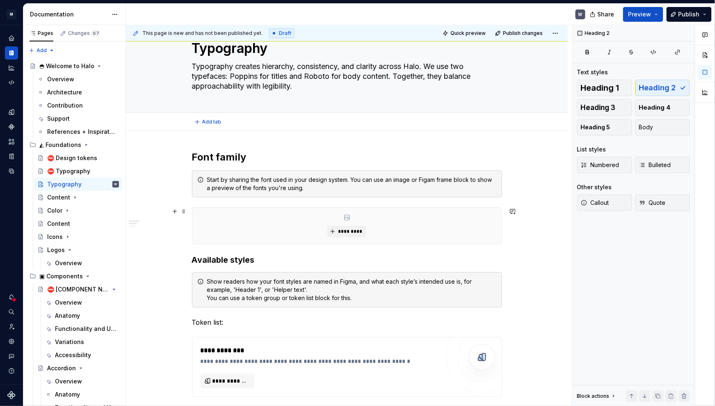
scroll to position [37, 0]
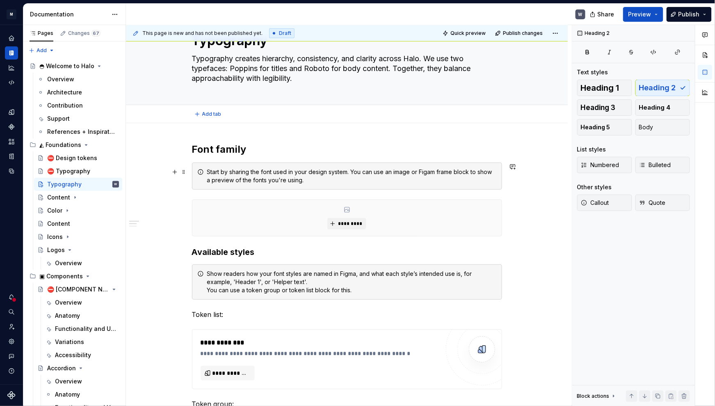
click at [224, 176] on div "Start by sharing the font used in your design system. You can use an image or F…" at bounding box center [352, 176] width 290 height 16
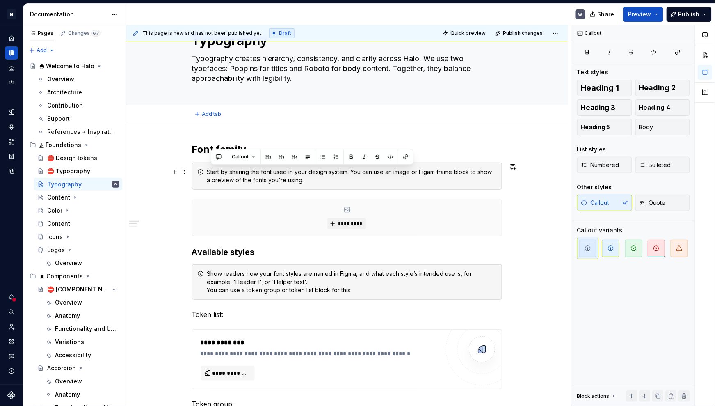
drag, startPoint x: 210, startPoint y: 173, endPoint x: 334, endPoint y: 180, distance: 124.1
click at [334, 180] on div "Start by sharing the font used in your design system. You can use an image or F…" at bounding box center [352, 176] width 290 height 16
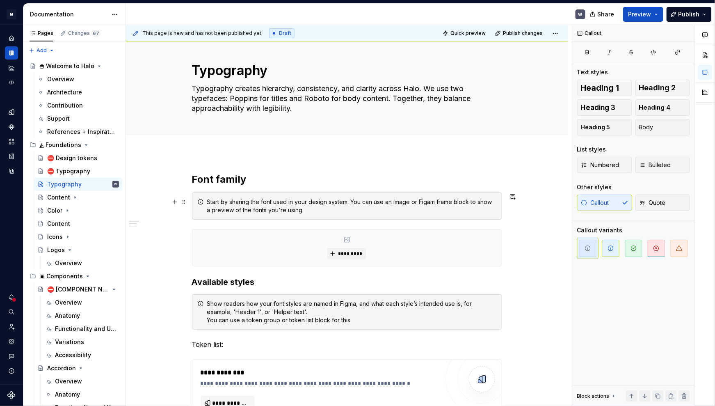
scroll to position [0, 0]
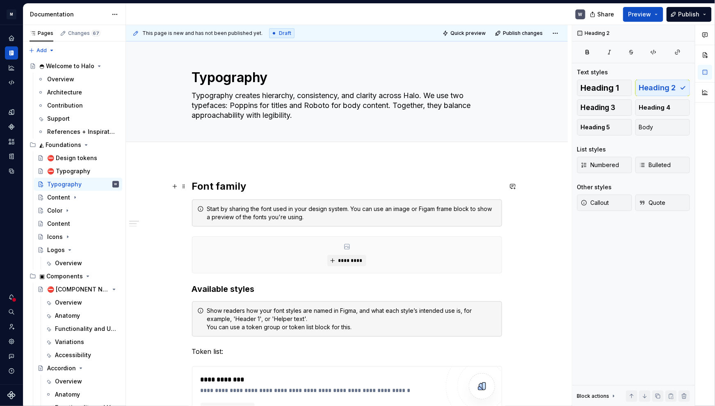
click at [234, 188] on h2 "Font family" at bounding box center [347, 186] width 310 height 13
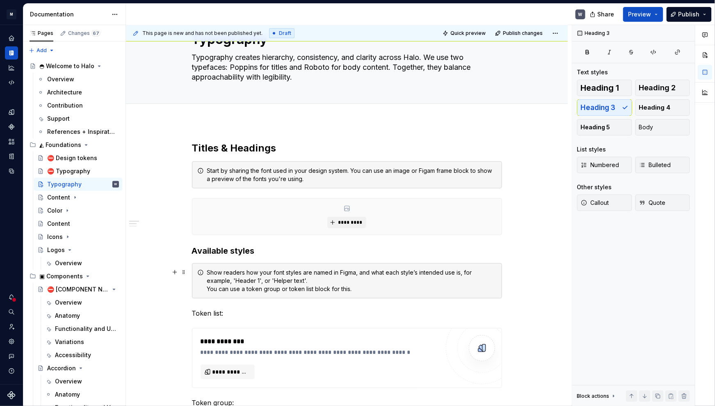
scroll to position [37, 0]
click at [242, 251] on h3 "Available styles" at bounding box center [347, 251] width 310 height 11
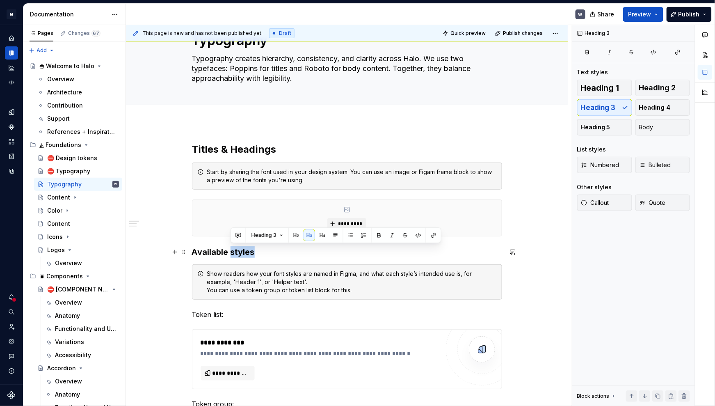
click at [242, 251] on h3 "Available styles" at bounding box center [347, 251] width 310 height 11
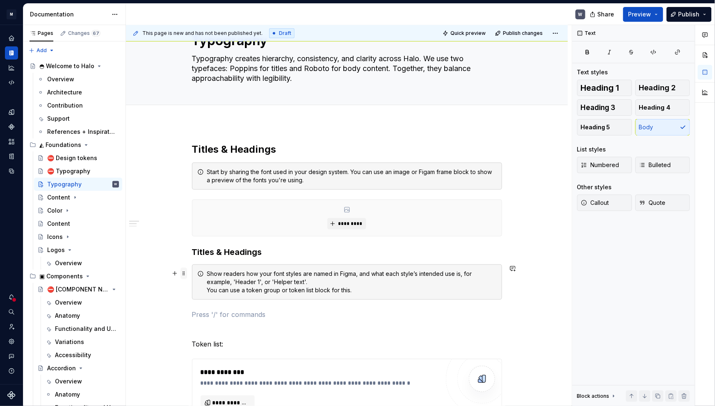
click at [185, 275] on span at bounding box center [184, 272] width 7 height 11
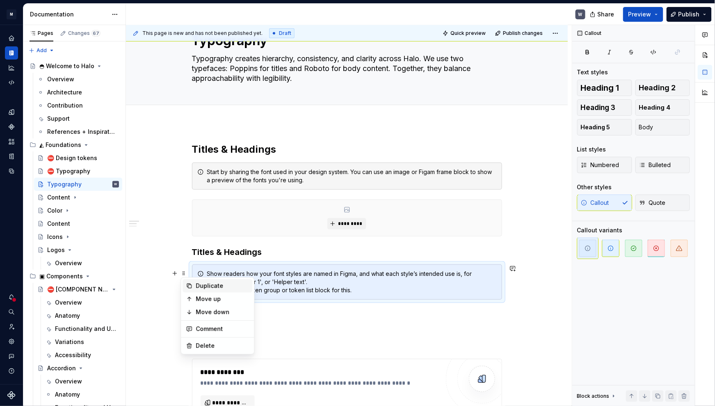
click at [203, 282] on div "Duplicate" at bounding box center [222, 285] width 53 height 8
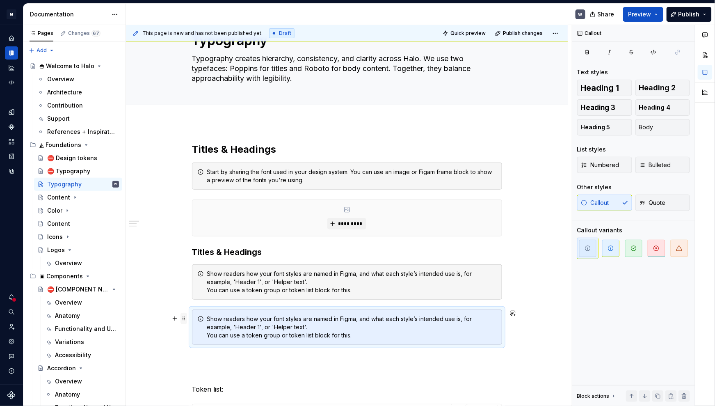
click at [182, 319] on span at bounding box center [184, 318] width 7 height 11
click at [208, 356] on div "Move down" at bounding box center [222, 357] width 53 height 8
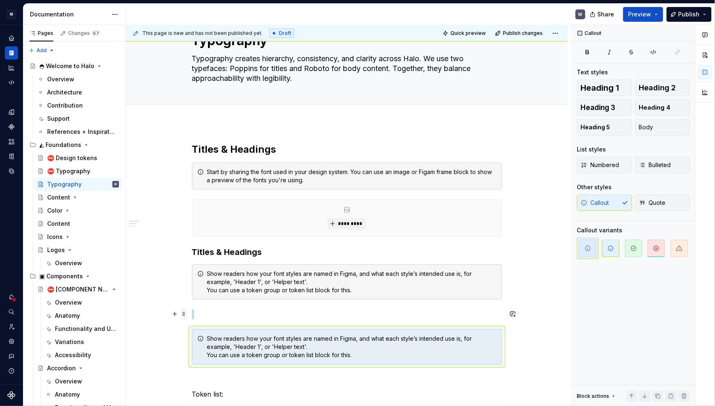
click at [183, 315] on span at bounding box center [184, 313] width 7 height 11
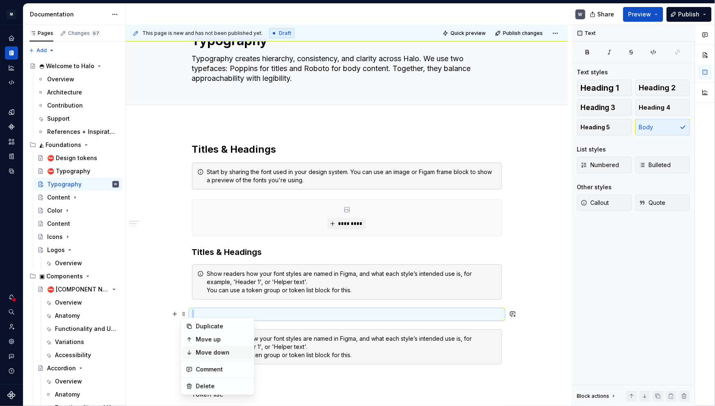
click at [204, 353] on div "Move down" at bounding box center [222, 352] width 53 height 8
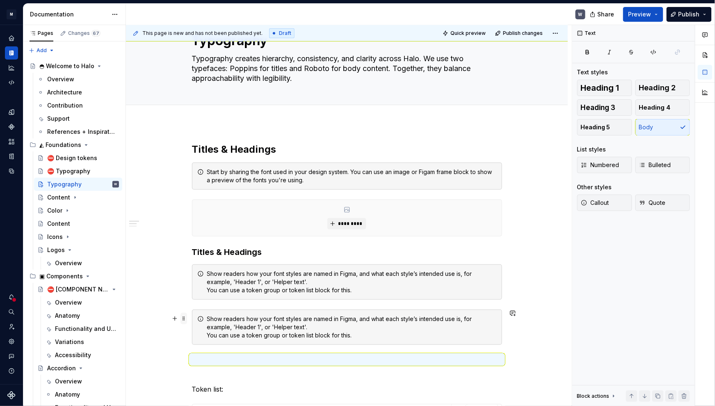
click at [183, 320] on span at bounding box center [184, 318] width 7 height 11
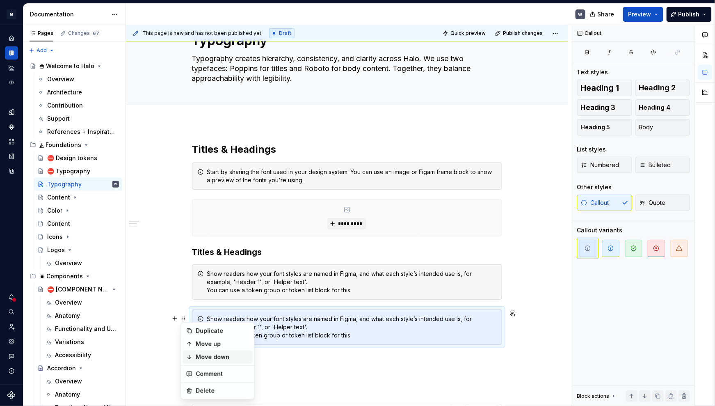
click at [218, 358] on div "Move down" at bounding box center [222, 357] width 53 height 8
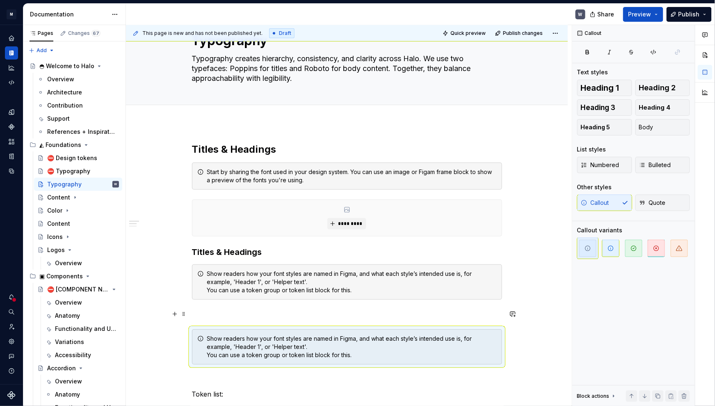
click at [192, 316] on p at bounding box center [347, 314] width 310 height 10
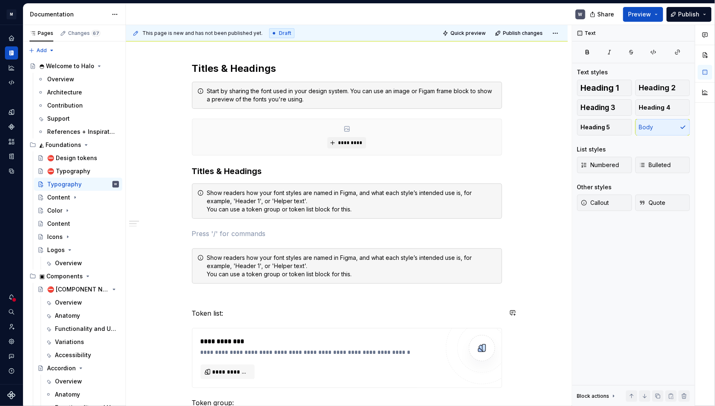
scroll to position [112, 0]
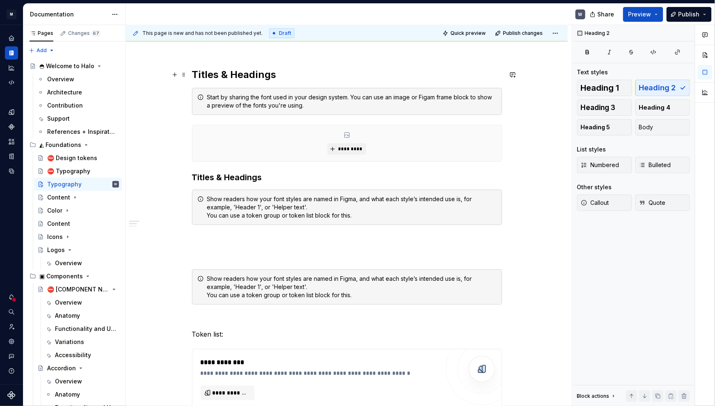
click at [235, 73] on h2 "Titles & Headings" at bounding box center [347, 74] width 310 height 13
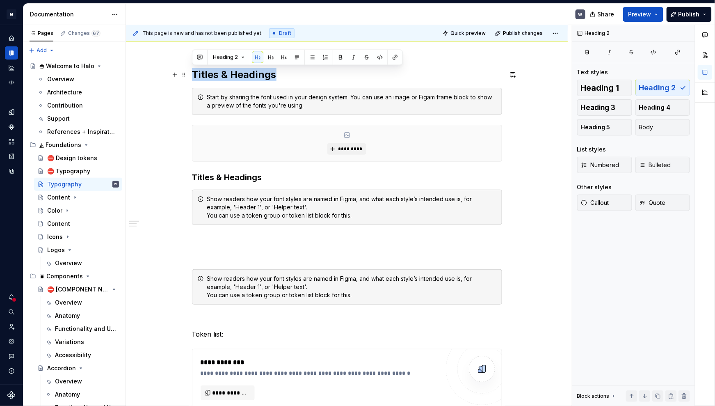
click at [235, 73] on h2 "Titles & Headings" at bounding box center [347, 74] width 310 height 13
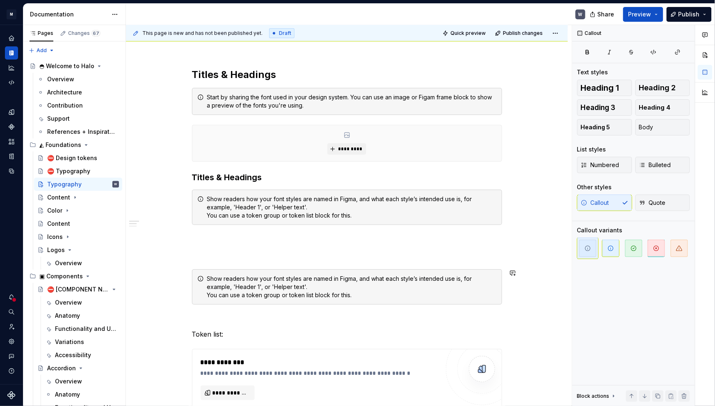
click at [199, 254] on p at bounding box center [347, 254] width 310 height 10
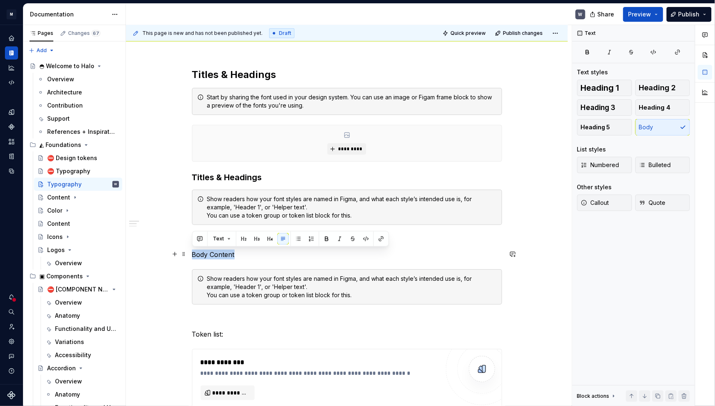
drag, startPoint x: 215, startPoint y: 254, endPoint x: 188, endPoint y: 254, distance: 27.1
click at [243, 240] on button "button" at bounding box center [243, 238] width 11 height 11
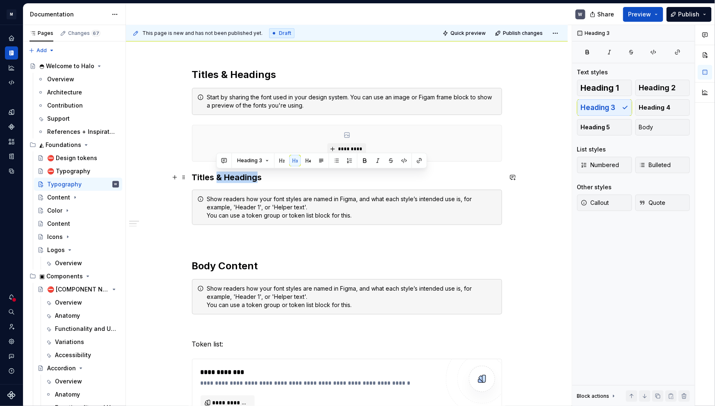
drag, startPoint x: 215, startPoint y: 177, endPoint x: 255, endPoint y: 179, distance: 39.9
click at [255, 179] on h3 "Titles & Headings" at bounding box center [347, 176] width 310 height 11
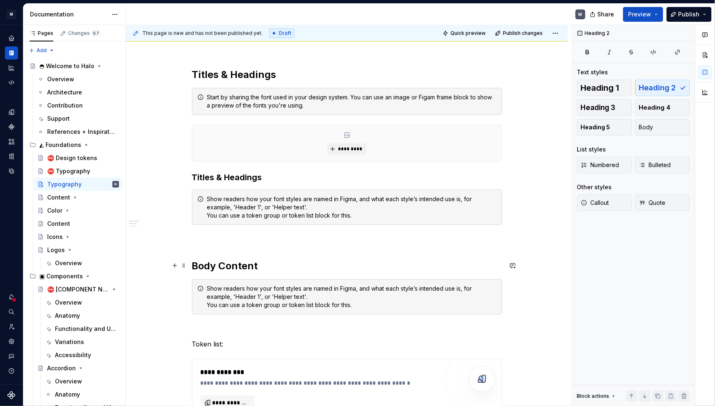
click at [232, 265] on h2 "Body Content" at bounding box center [347, 265] width 310 height 13
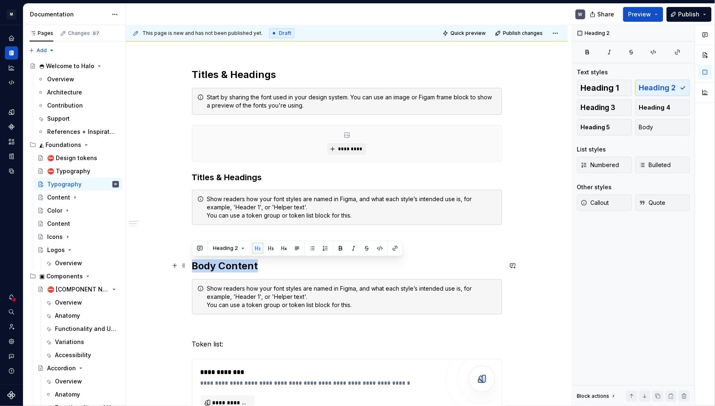
drag, startPoint x: 261, startPoint y: 265, endPoint x: 190, endPoint y: 263, distance: 70.2
click at [272, 247] on button "button" at bounding box center [270, 247] width 11 height 11
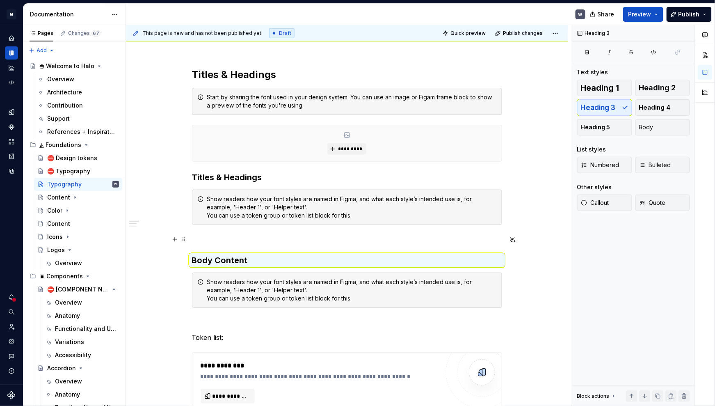
click at [200, 238] on p at bounding box center [347, 240] width 310 height 10
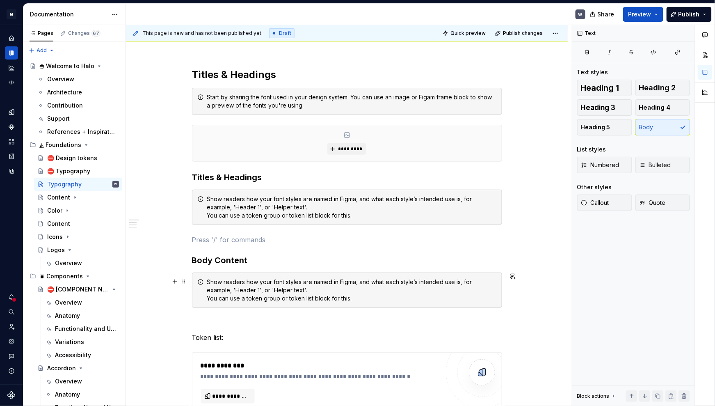
scroll to position [0, 0]
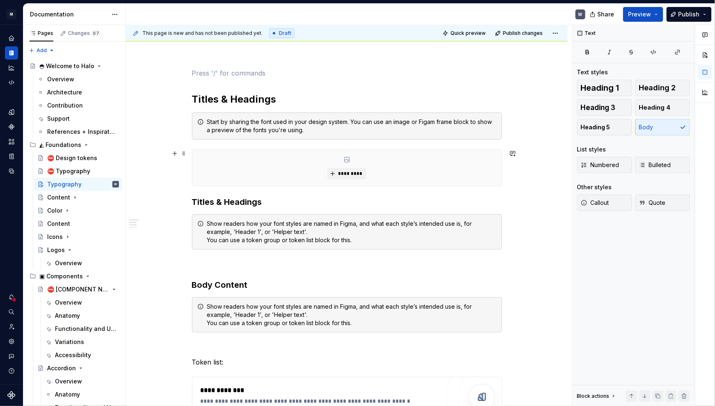
scroll to position [74, 0]
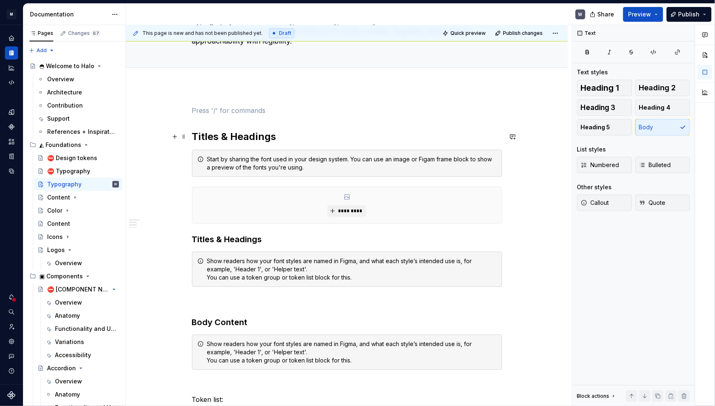
click at [234, 135] on h2 "Titles & Headings" at bounding box center [347, 136] width 310 height 13
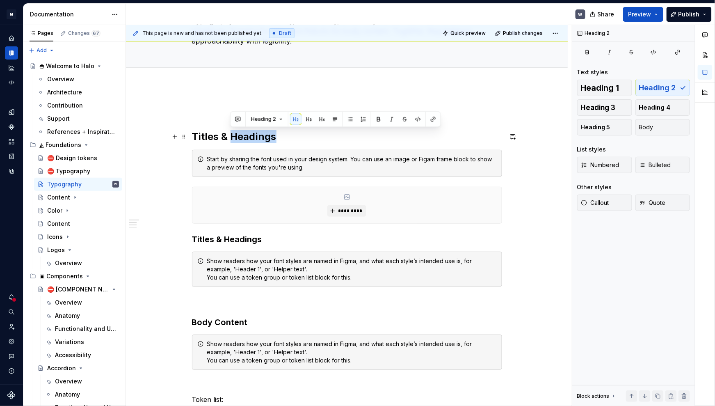
click at [234, 135] on h2 "Titles & Headings" at bounding box center [347, 136] width 310 height 13
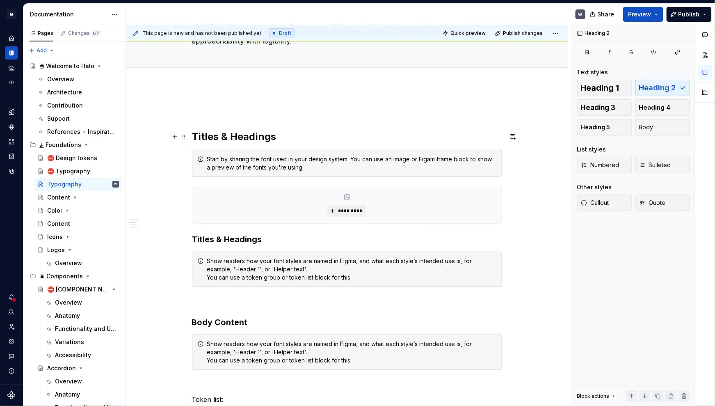
click at [205, 137] on h2 "Titles & Headings" at bounding box center [347, 136] width 310 height 13
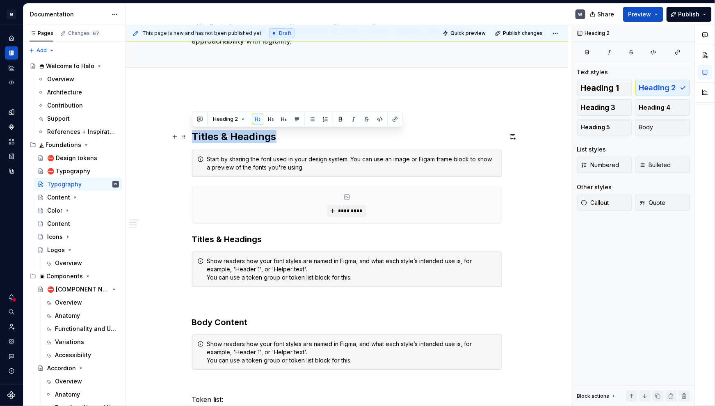
click at [205, 137] on h2 "Titles & Headings" at bounding box center [347, 136] width 310 height 13
click at [70, 171] on div "⛔ Typography" at bounding box center [68, 171] width 43 height 8
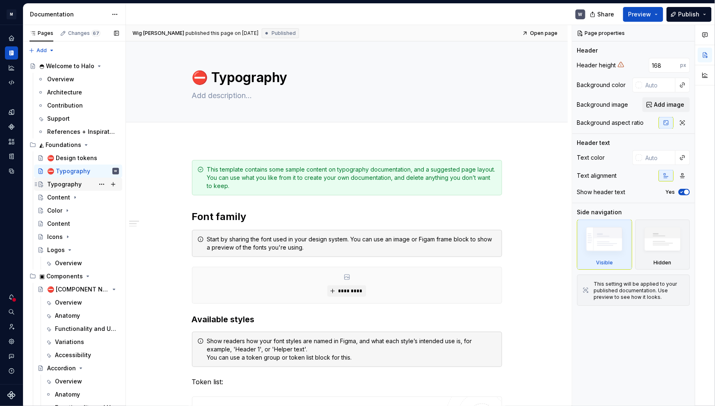
click at [71, 184] on div "Typography" at bounding box center [64, 184] width 34 height 8
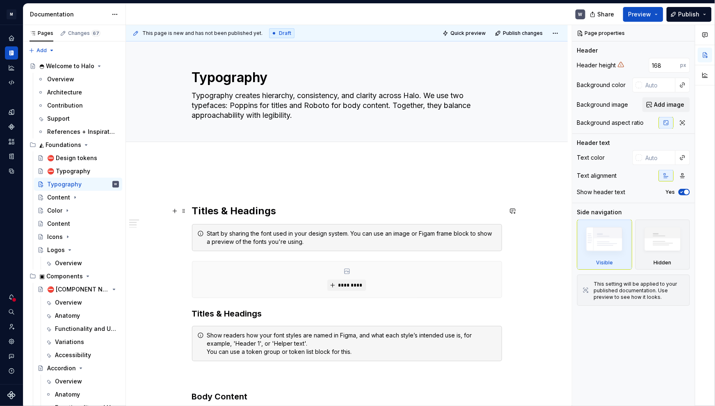
click at [254, 210] on h2 "Titles & Headings" at bounding box center [347, 210] width 310 height 13
type textarea "*"
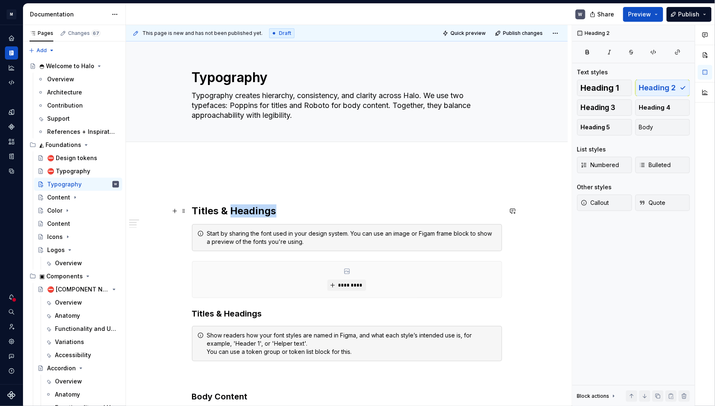
click at [254, 210] on h2 "Titles & Headings" at bounding box center [347, 210] width 310 height 13
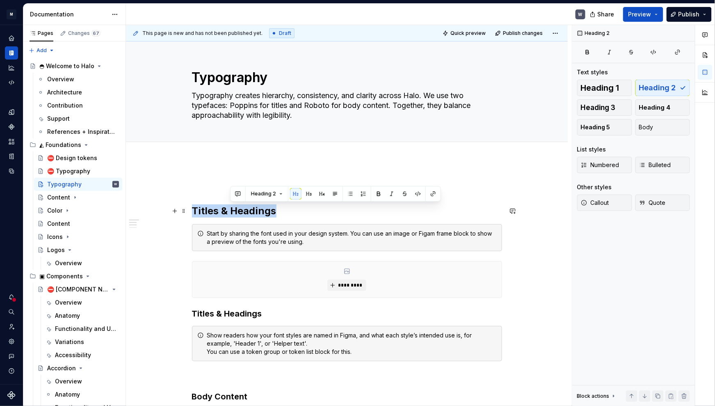
click at [254, 211] on h2 "Titles & Headings" at bounding box center [347, 210] width 310 height 13
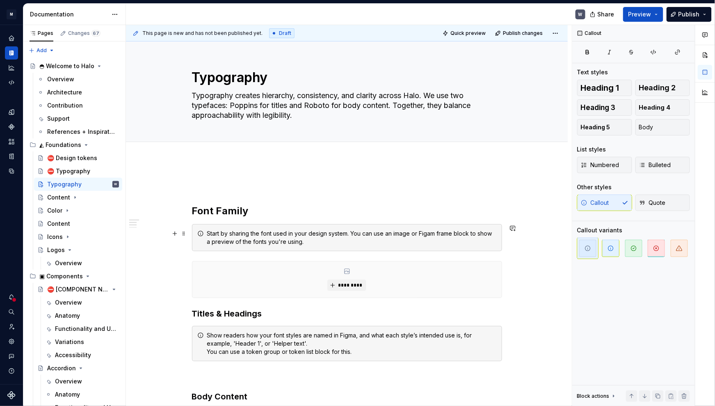
click at [229, 235] on div "Start by sharing the font used in your design system. You can use an image or F…" at bounding box center [352, 237] width 290 height 16
drag, startPoint x: 221, startPoint y: 231, endPoint x: 359, endPoint y: 245, distance: 138.6
click at [359, 245] on div "Start by sharing the font used in your design system. You can use an image or F…" at bounding box center [352, 237] width 290 height 16
click at [357, 242] on div "Start by sharing the font used in your design system. You can use an image or F…" at bounding box center [352, 237] width 290 height 16
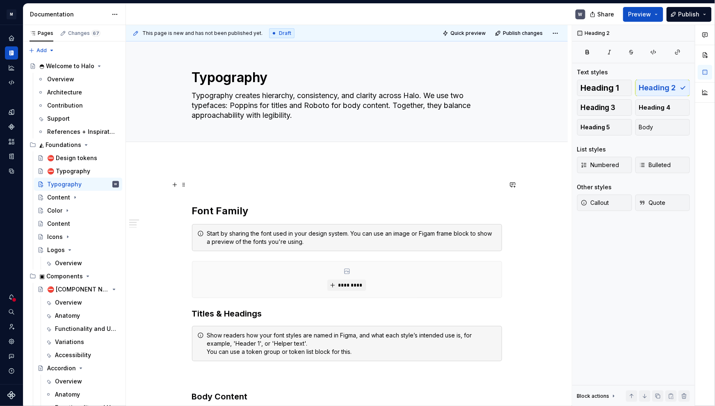
click at [184, 183] on span at bounding box center [184, 184] width 7 height 11
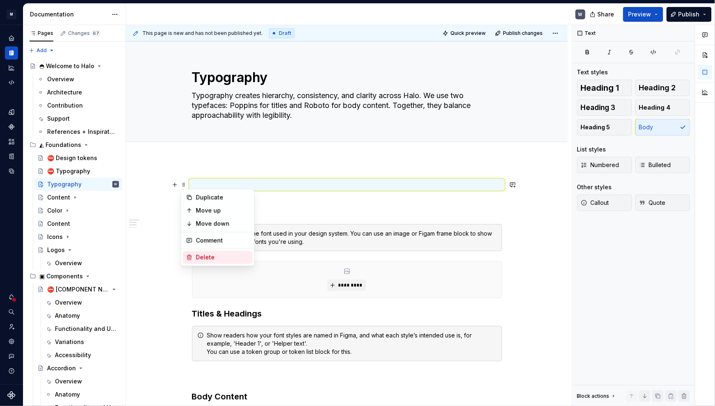
click at [192, 254] on icon at bounding box center [189, 257] width 7 height 7
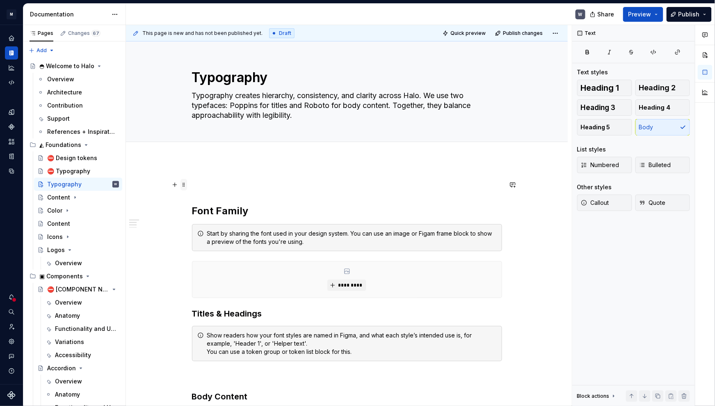
click at [185, 186] on span at bounding box center [184, 184] width 7 height 11
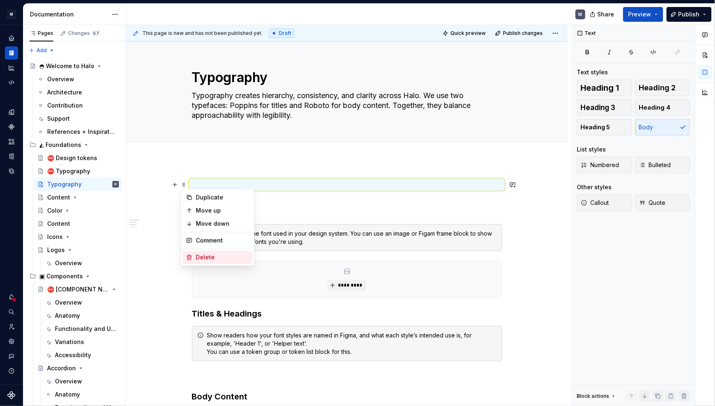
click at [198, 255] on div "Delete" at bounding box center [222, 257] width 53 height 8
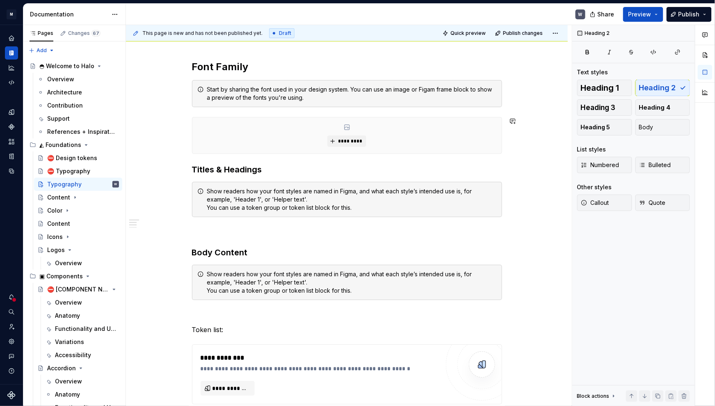
scroll to position [112, 0]
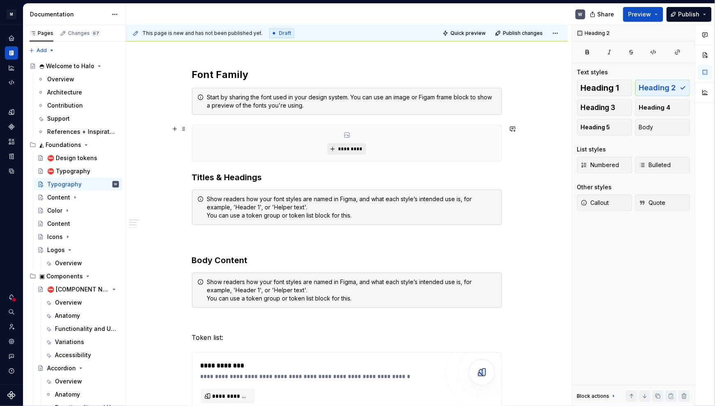
click at [339, 149] on span "*********" at bounding box center [350, 149] width 25 height 7
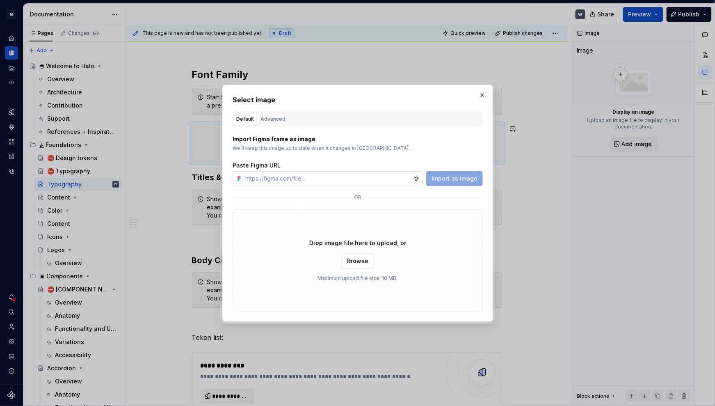
type textarea "*"
type input "[URL][DOMAIN_NAME]"
click at [450, 178] on span "Import as image" at bounding box center [455, 178] width 46 height 8
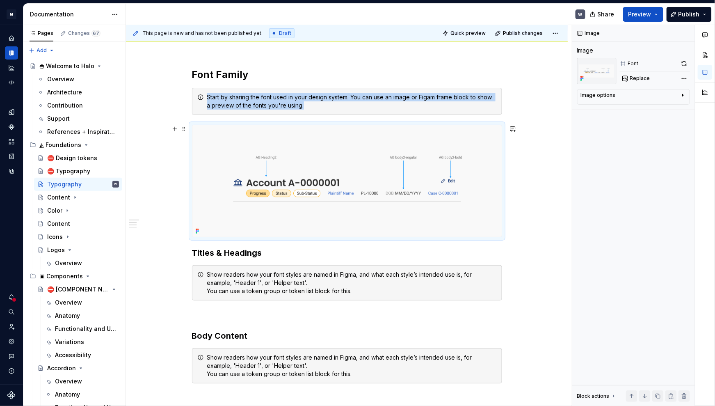
scroll to position [74, 0]
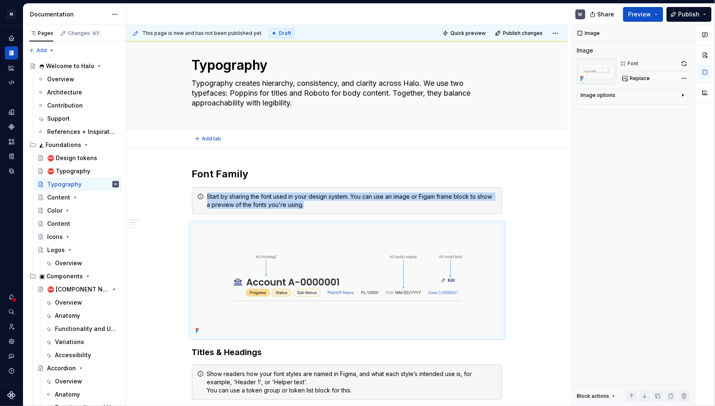
scroll to position [0, 0]
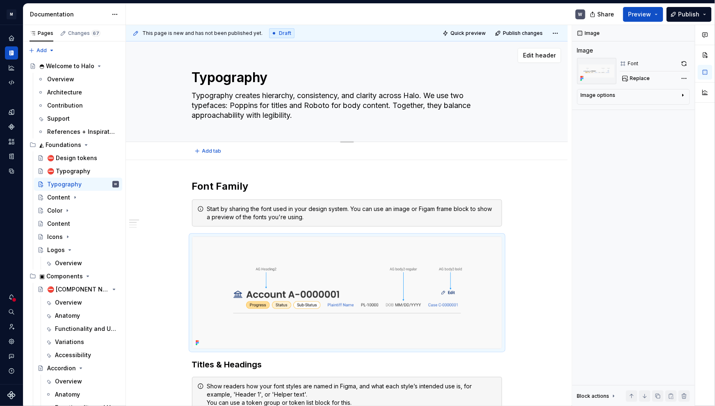
click at [242, 109] on textarea "Typography creates hierarchy, consistency, and clarity across Halo. We use two …" at bounding box center [345, 105] width 310 height 33
drag, startPoint x: 209, startPoint y: 96, endPoint x: 317, endPoint y: 117, distance: 110.2
click at [317, 117] on textarea "Typography creates hierarchy, consistency, and clarity across Halo. We use two …" at bounding box center [345, 105] width 310 height 33
click at [234, 208] on div "Start by sharing the font used in your design system. You can use an image or F…" at bounding box center [352, 213] width 290 height 16
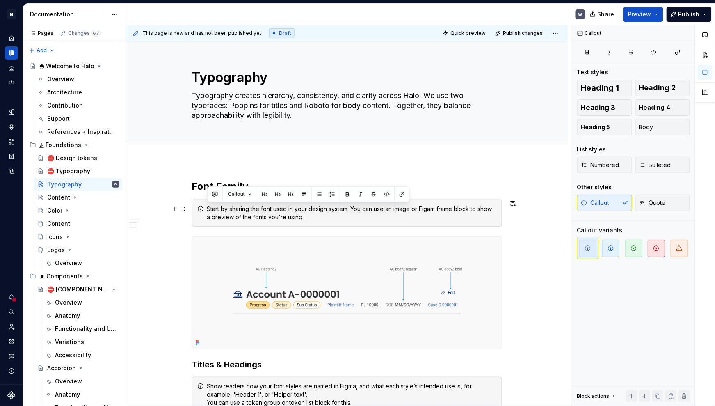
drag, startPoint x: 207, startPoint y: 206, endPoint x: 345, endPoint y: 220, distance: 139.0
click at [345, 220] on div "Start by sharing the font used in your design system. You can use an image or F…" at bounding box center [352, 213] width 290 height 16
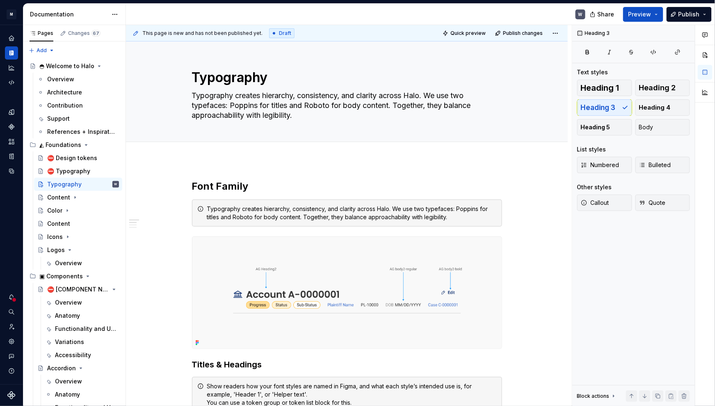
type textarea "*"
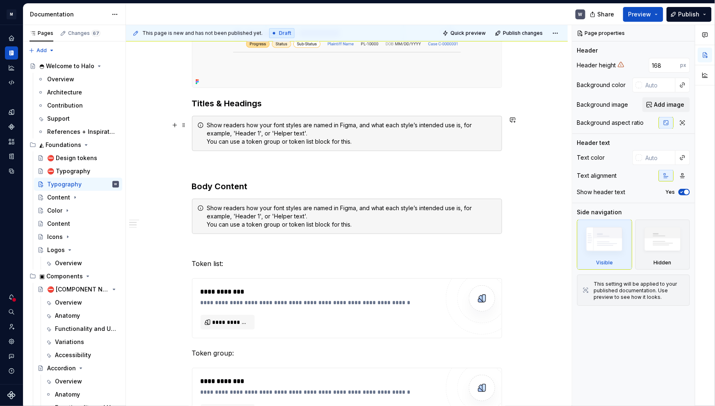
scroll to position [112, 0]
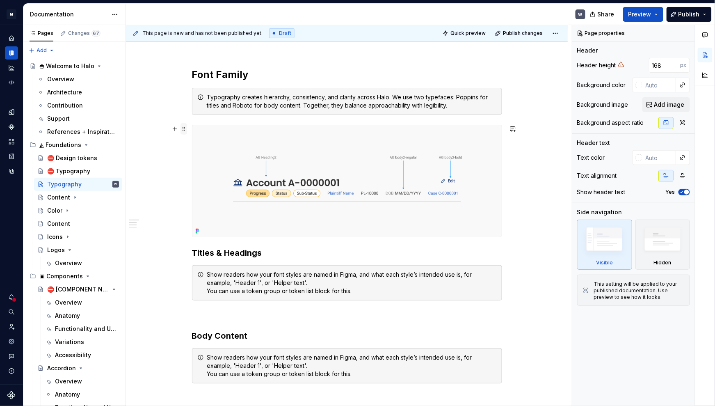
click at [183, 129] on span at bounding box center [184, 128] width 7 height 11
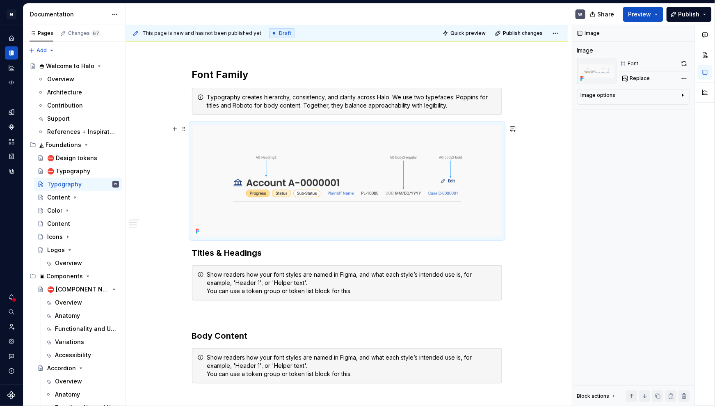
click at [380, 183] on img at bounding box center [346, 181] width 309 height 112
click at [629, 79] on button "Replace" at bounding box center [637, 78] width 34 height 11
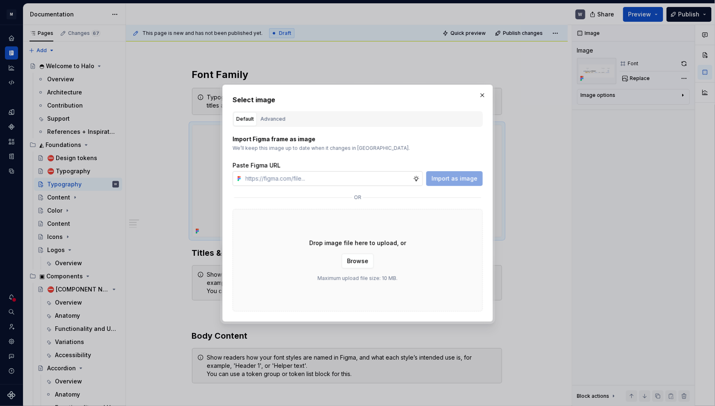
click at [294, 180] on input "text" at bounding box center [327, 178] width 171 height 15
type textarea "*"
click at [310, 180] on input "text" at bounding box center [327, 178] width 171 height 15
paste input "[URL][DOMAIN_NAME]"
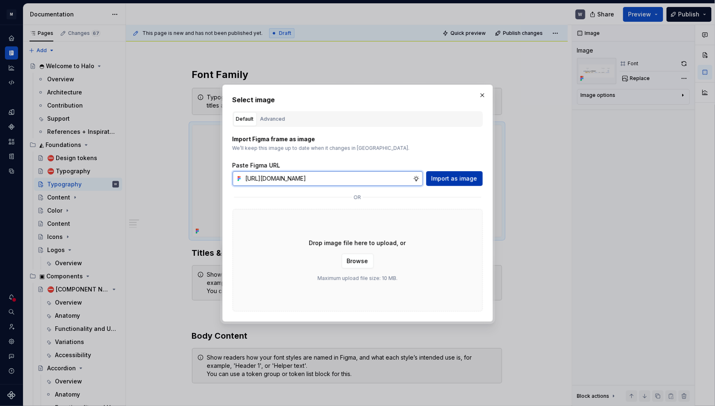
type input "[URL][DOMAIN_NAME]"
click at [464, 175] on span "Import as image" at bounding box center [455, 178] width 46 height 8
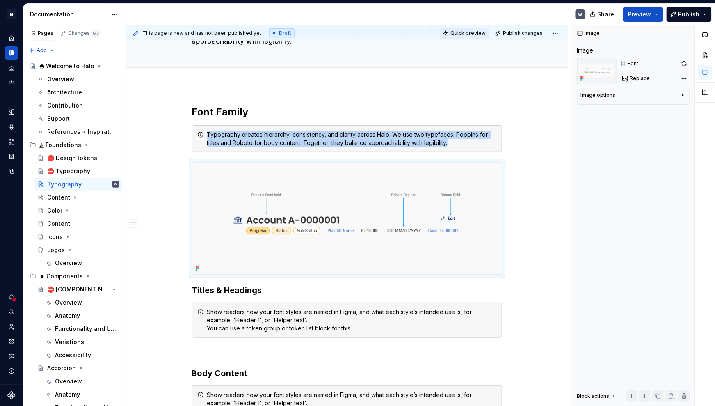
click at [464, 34] on span "Quick preview" at bounding box center [467, 33] width 35 height 7
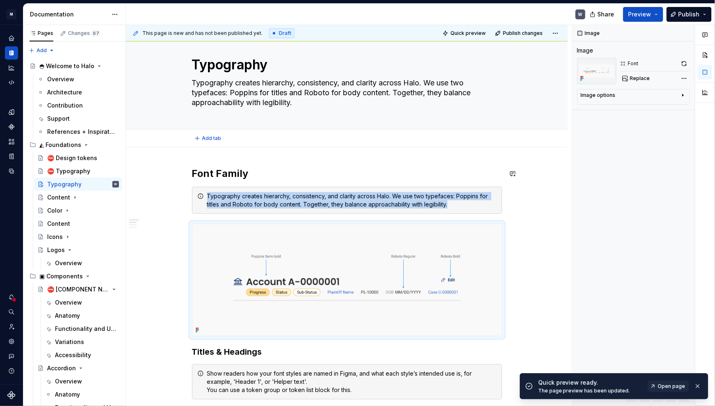
scroll to position [0, 0]
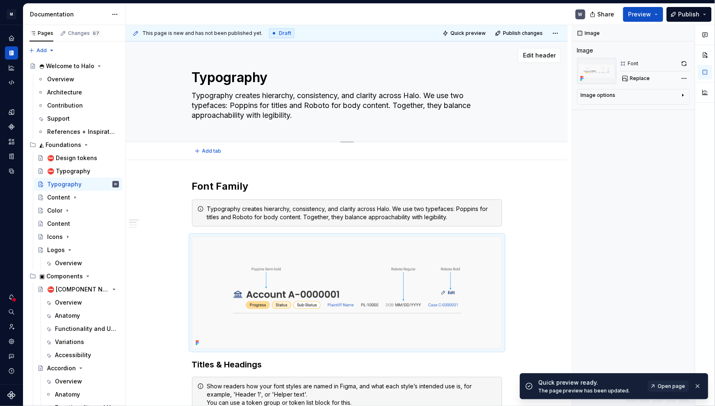
click at [259, 102] on textarea "Typography creates hierarchy, consistency, and clarity across Halo. We use two …" at bounding box center [345, 105] width 310 height 33
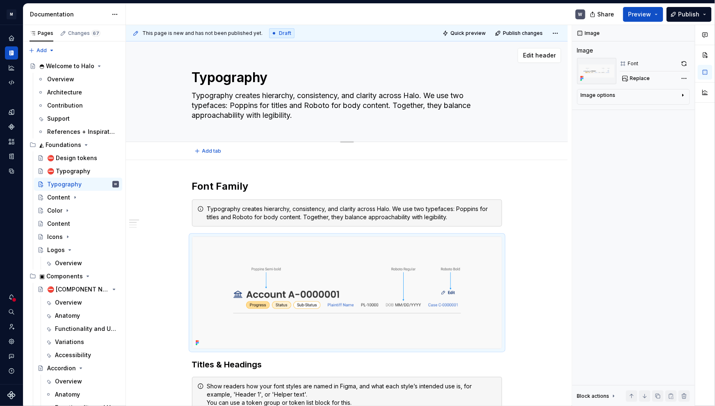
paste textarea "in Halo balances structure and clarity, defining how users navigate complex inf…"
type textarea "*"
type textarea "Typography in Halo balances structure and clarity, defining how users navigate …"
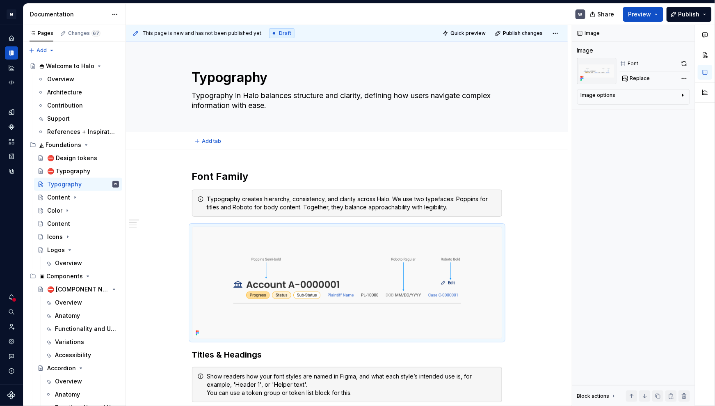
type textarea "*"
type textarea "Typography in Halo balances structure and clarity, defining how users navigate …"
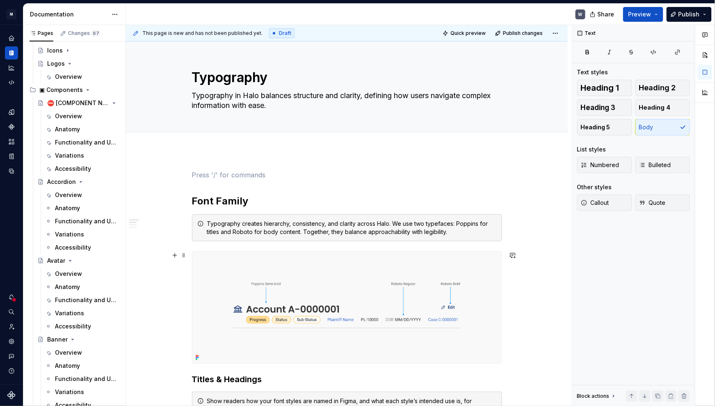
scroll to position [149, 0]
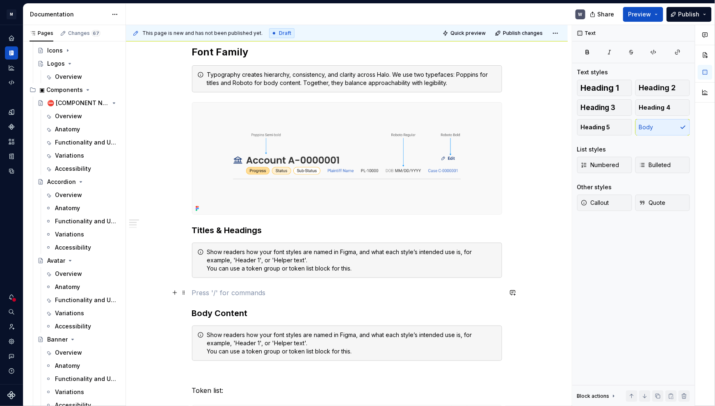
click at [216, 290] on p at bounding box center [347, 293] width 310 height 10
click at [171, 290] on button "button" at bounding box center [174, 292] width 11 height 11
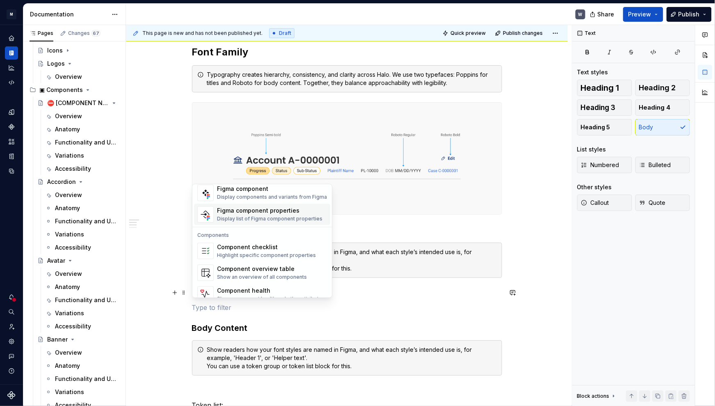
scroll to position [816, 0]
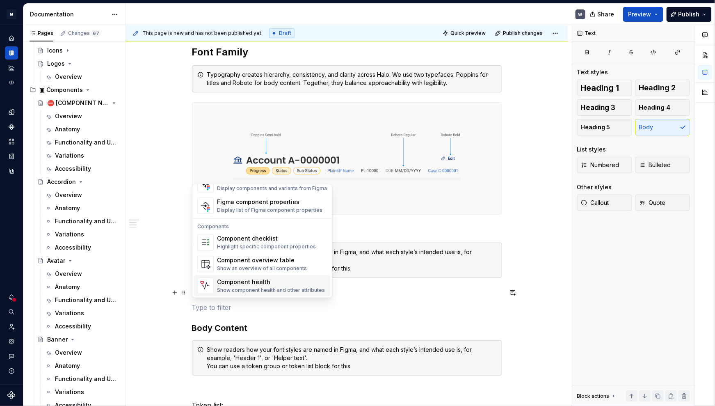
click at [201, 309] on p at bounding box center [347, 307] width 310 height 10
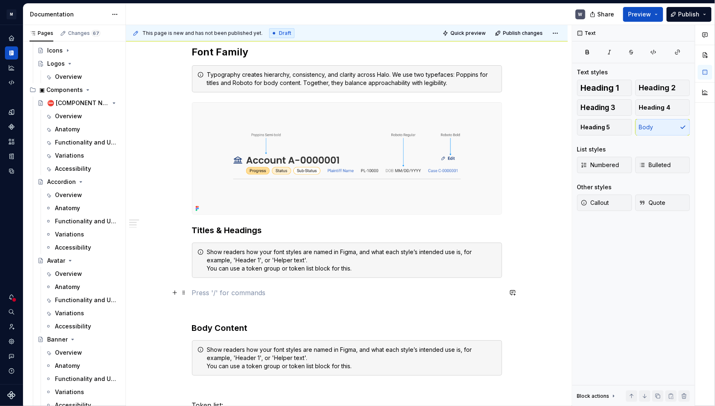
click at [201, 291] on p at bounding box center [347, 293] width 310 height 10
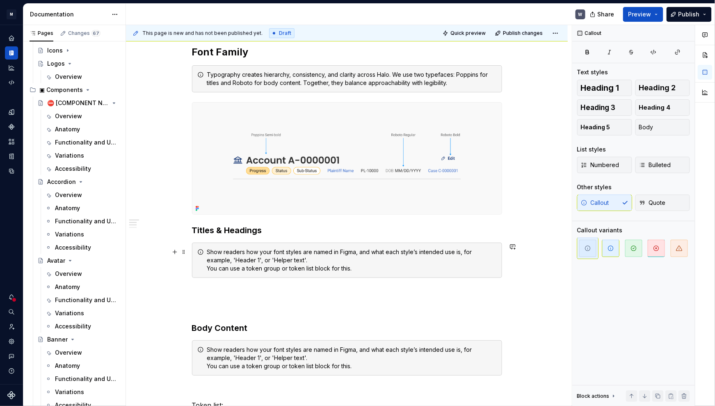
click at [211, 252] on div "Show readers how your font styles are named in Figma, and what each style’s int…" at bounding box center [352, 260] width 290 height 25
drag, startPoint x: 207, startPoint y: 251, endPoint x: 401, endPoint y: 271, distance: 195.5
click at [401, 271] on div "Show readers how your font styles are named in Figma, and what each style’s int…" at bounding box center [352, 260] width 290 height 25
click at [236, 265] on div "Show readers how your font styles are named in Figma, and what each style’s int…" at bounding box center [352, 260] width 290 height 25
drag, startPoint x: 208, startPoint y: 250, endPoint x: 357, endPoint y: 269, distance: 150.1
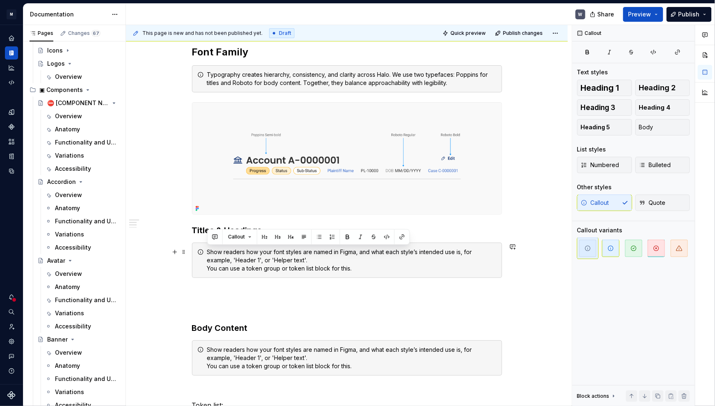
click at [357, 269] on div "Show readers how your font styles are named in Figma, and what each style’s int…" at bounding box center [352, 260] width 290 height 25
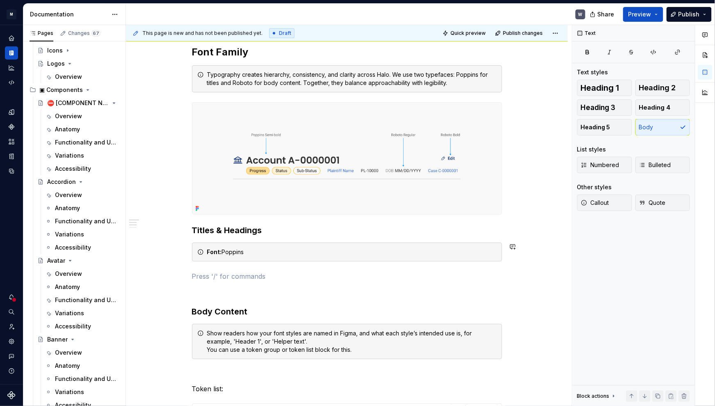
click at [174, 278] on button "button" at bounding box center [174, 275] width 11 height 11
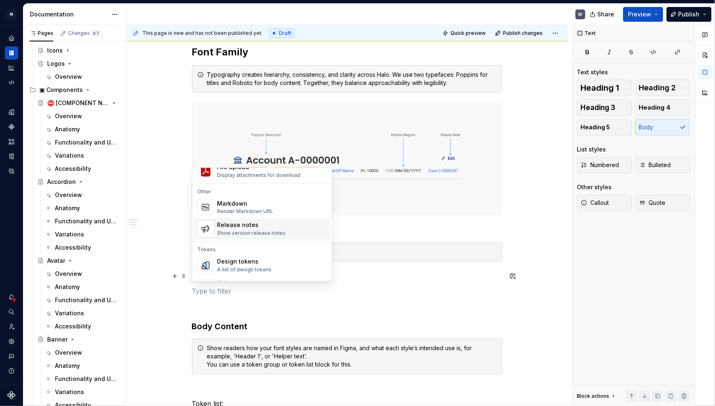
scroll to position [559, 0]
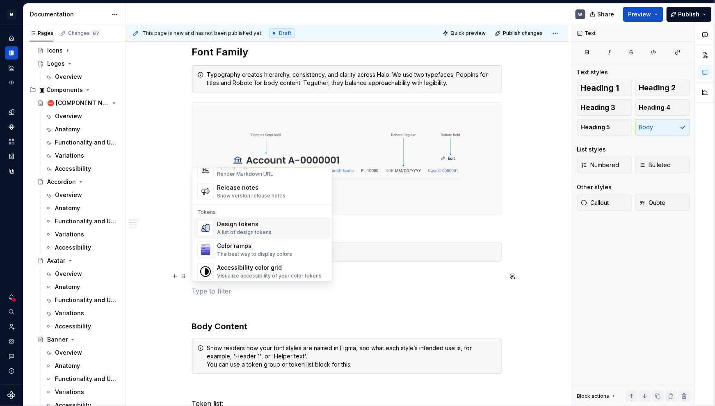
click at [238, 225] on div "Design tokens" at bounding box center [244, 224] width 55 height 8
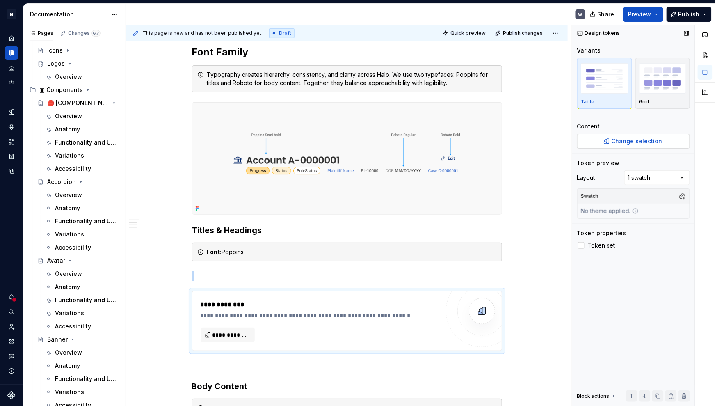
click at [617, 143] on span "Change selection" at bounding box center [637, 141] width 51 height 8
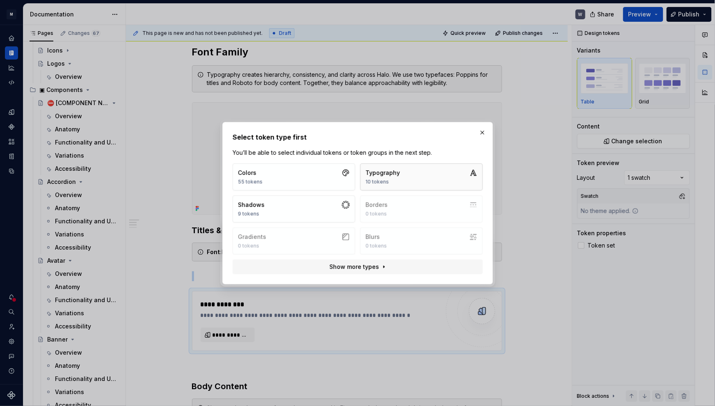
click at [413, 172] on button "Typography 10 tokens" at bounding box center [421, 176] width 123 height 27
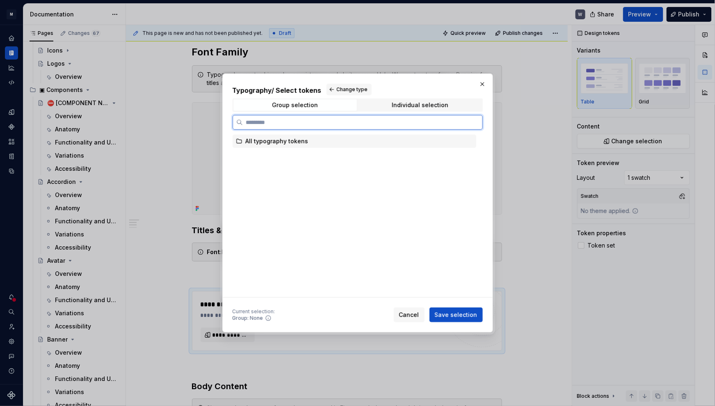
click at [295, 142] on div "All typography tokens" at bounding box center [277, 141] width 63 height 8
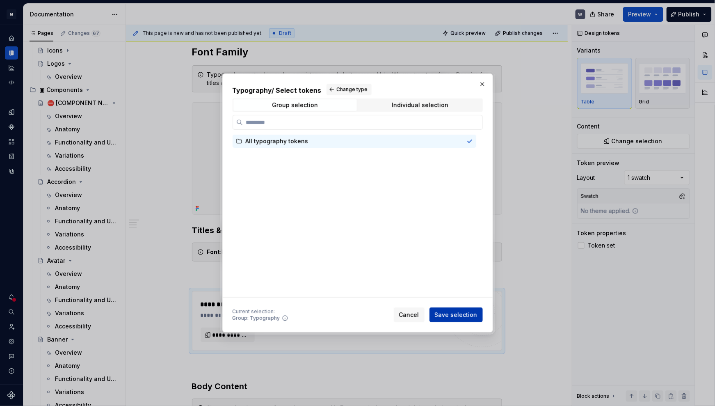
click at [461, 313] on span "Save selection" at bounding box center [456, 315] width 43 height 8
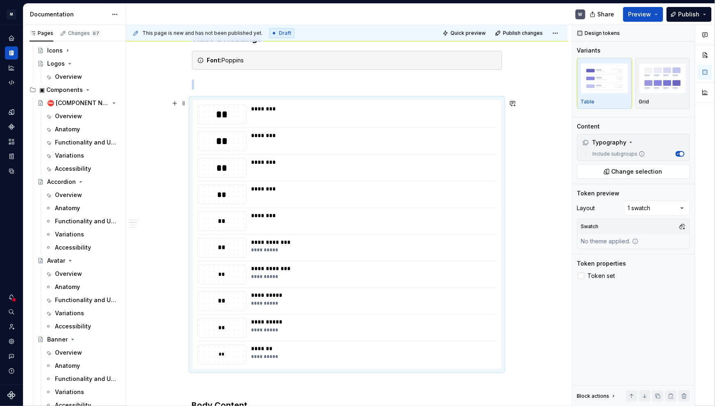
scroll to position [304, 0]
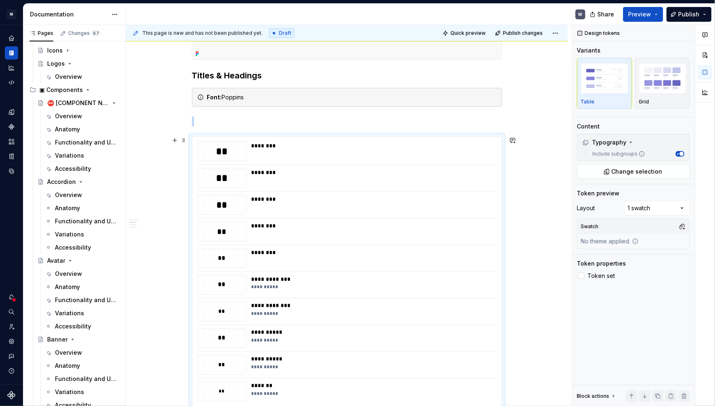
click at [225, 153] on div "**" at bounding box center [221, 151] width 48 height 14
click at [268, 153] on div "********" at bounding box center [371, 152] width 240 height 20
click at [680, 153] on span "button" at bounding box center [682, 154] width 4 height 4
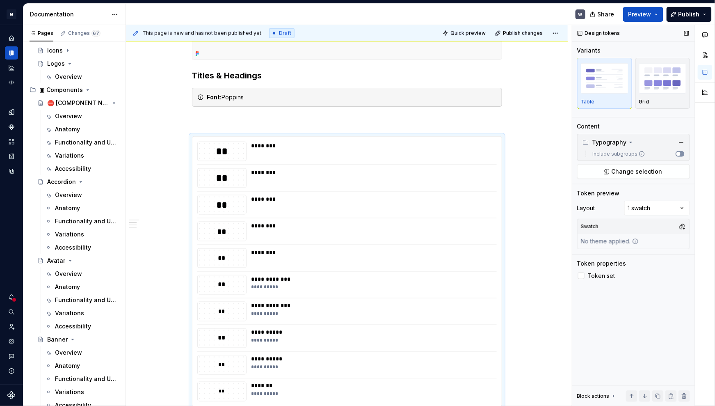
click at [680, 153] on span "button" at bounding box center [679, 154] width 4 height 4
click at [684, 208] on div "Comments Open comments No comments yet Select ‘Comment’ from the block context …" at bounding box center [643, 215] width 143 height 381
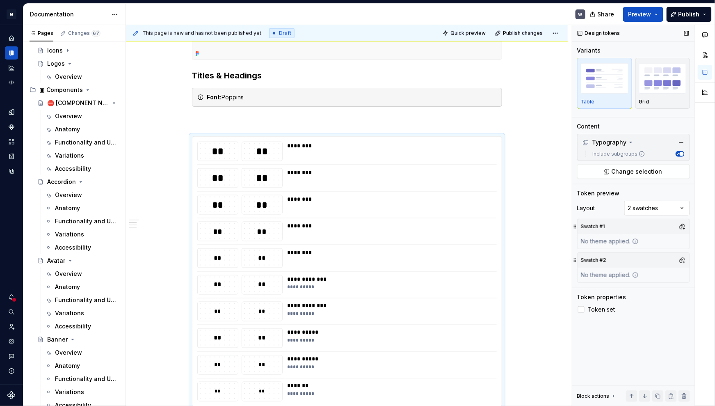
click at [682, 207] on div "Comments Open comments No comments yet Select ‘Comment’ from the block context …" at bounding box center [643, 215] width 143 height 381
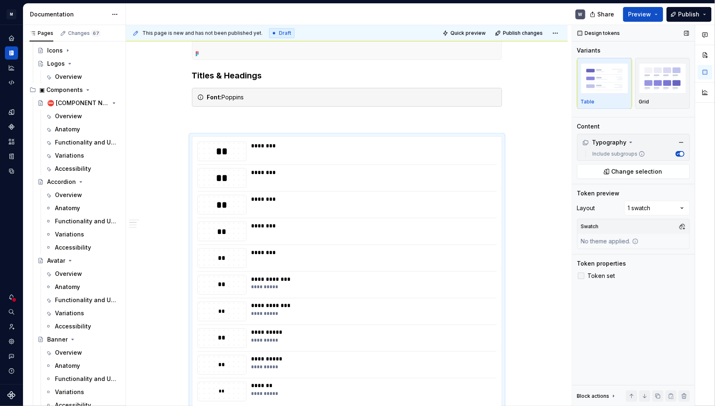
click at [581, 276] on div at bounding box center [581, 275] width 7 height 7
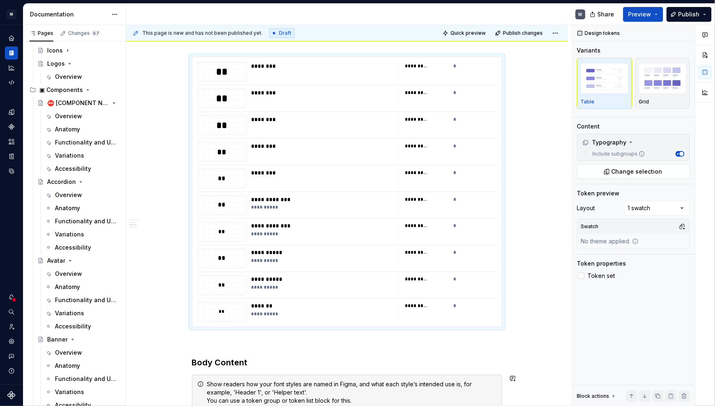
scroll to position [378, 0]
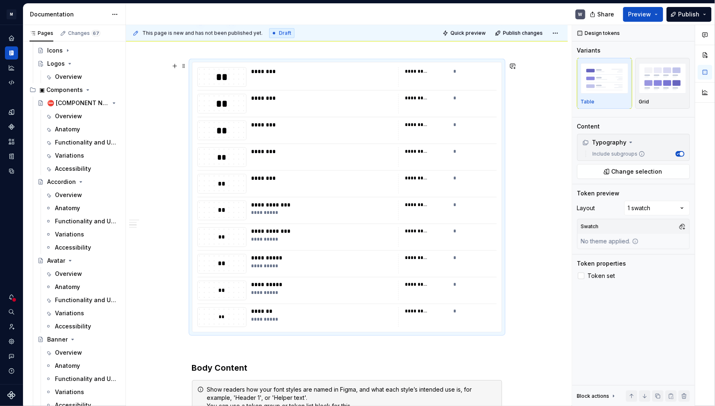
click at [233, 206] on div "**" at bounding box center [221, 211] width 48 height 10
click at [305, 88] on div "**********" at bounding box center [346, 197] width 309 height 270
click at [456, 78] on div "********* *" at bounding box center [447, 77] width 98 height 20
click at [418, 69] on div "*********" at bounding box center [416, 71] width 23 height 7
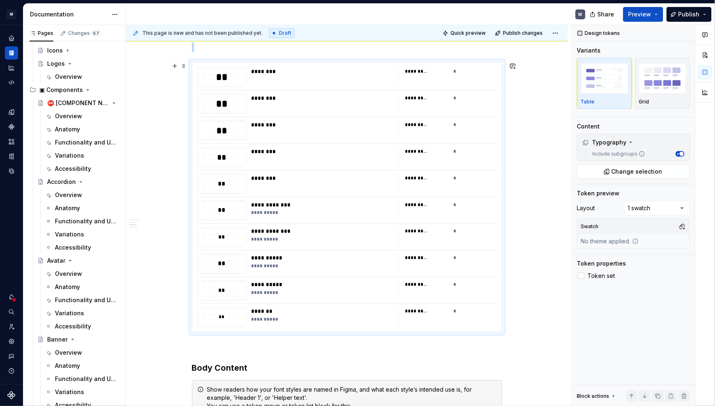
drag, startPoint x: 405, startPoint y: 75, endPoint x: 328, endPoint y: 87, distance: 78.0
click at [389, 79] on div "** ******** ********* *" at bounding box center [347, 77] width 300 height 20
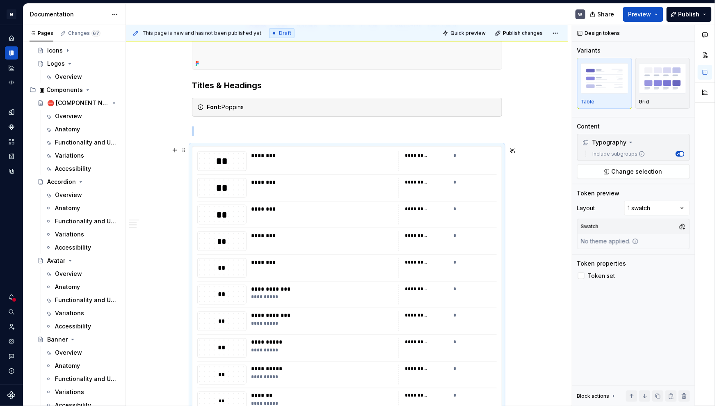
scroll to position [266, 0]
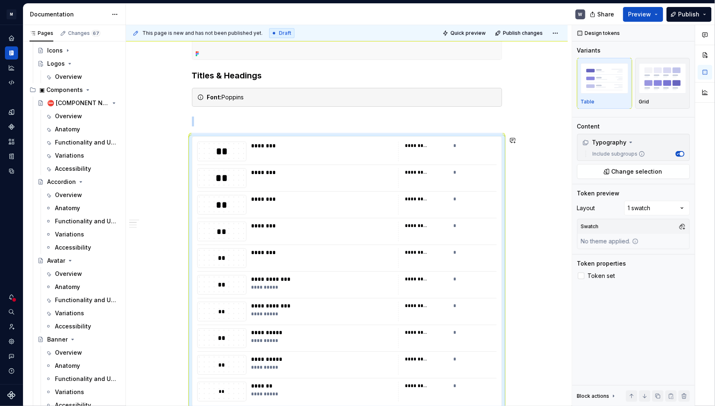
click at [479, 129] on div "**********" at bounding box center [347, 407] width 310 height 1082
click at [457, 29] on button "Quick preview" at bounding box center [464, 32] width 49 height 11
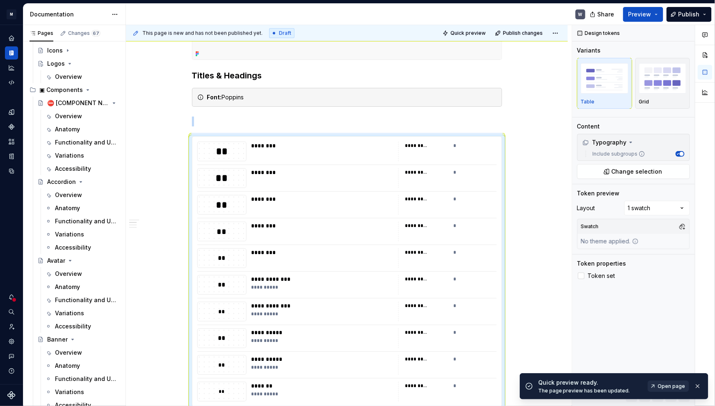
click at [678, 385] on span "Open page" at bounding box center [671, 386] width 27 height 7
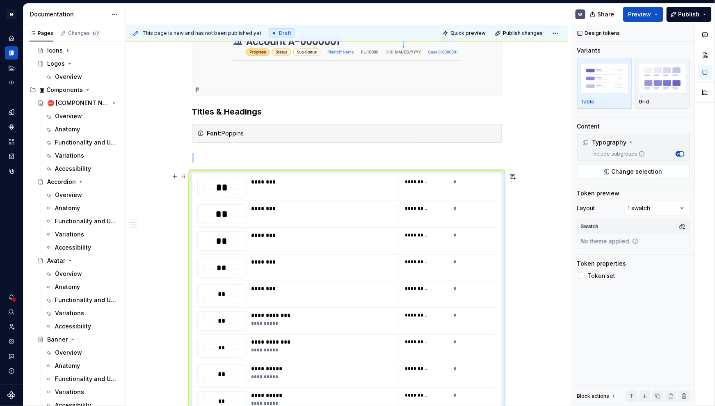
scroll to position [266, 0]
click at [178, 177] on button "button" at bounding box center [174, 177] width 11 height 11
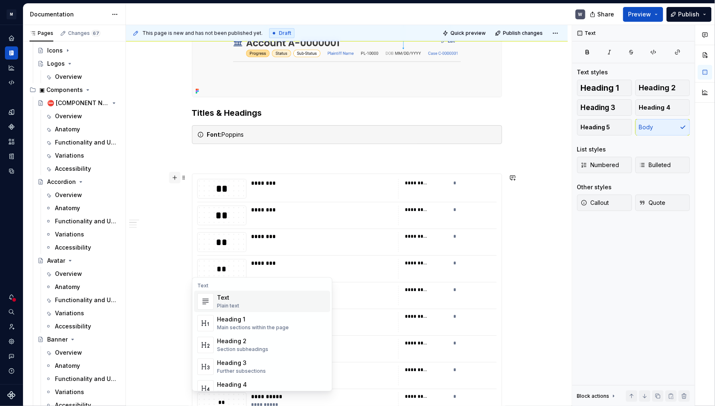
scroll to position [324, 0]
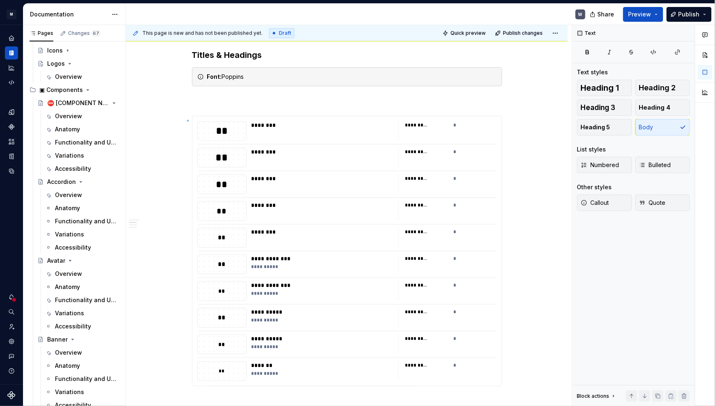
click at [187, 120] on div "**********" at bounding box center [349, 215] width 446 height 381
click at [185, 120] on span at bounding box center [184, 119] width 7 height 11
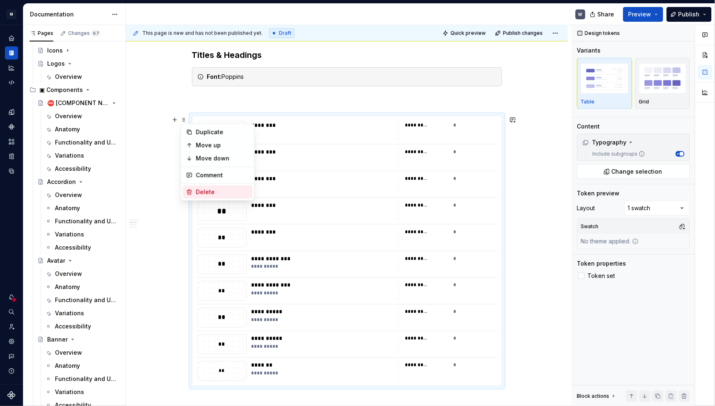
click at [207, 189] on div "Delete" at bounding box center [222, 192] width 53 height 8
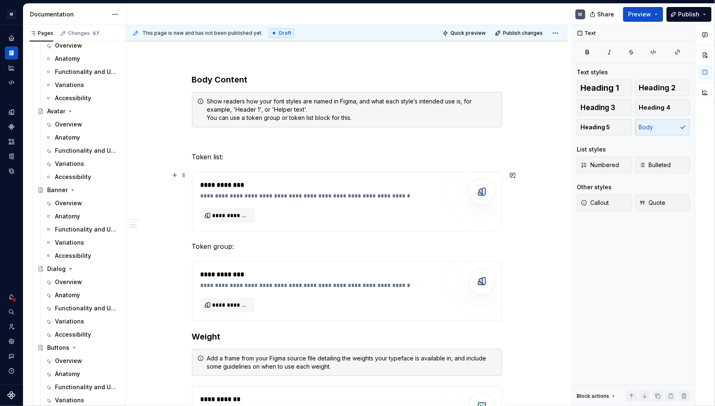
scroll to position [399, 0]
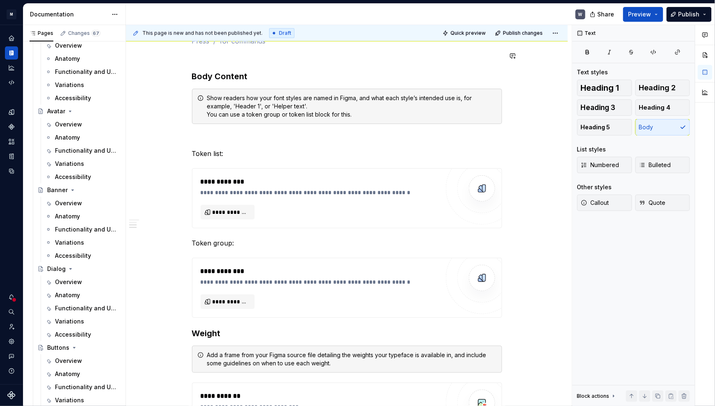
type textarea "*"
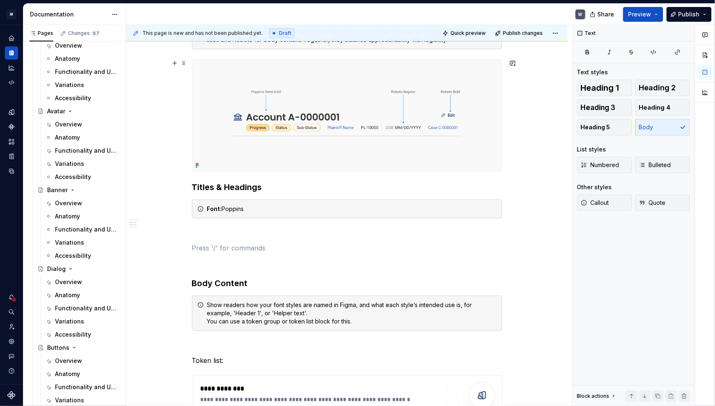
scroll to position [186, 0]
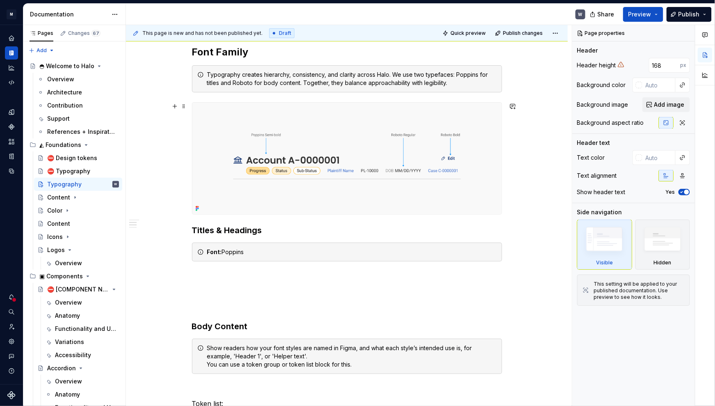
scroll to position [298, 0]
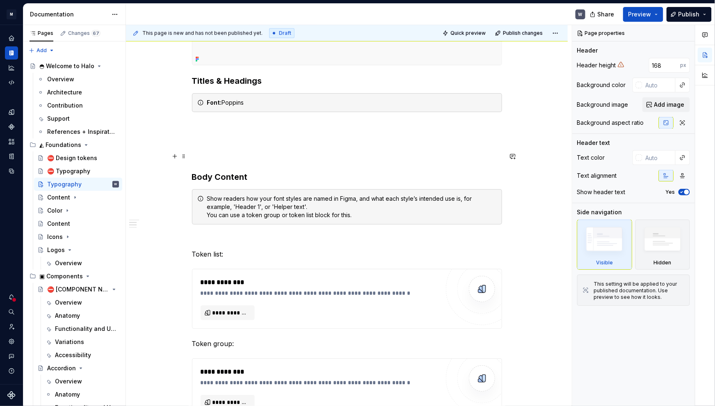
click at [207, 152] on p at bounding box center [347, 156] width 310 height 10
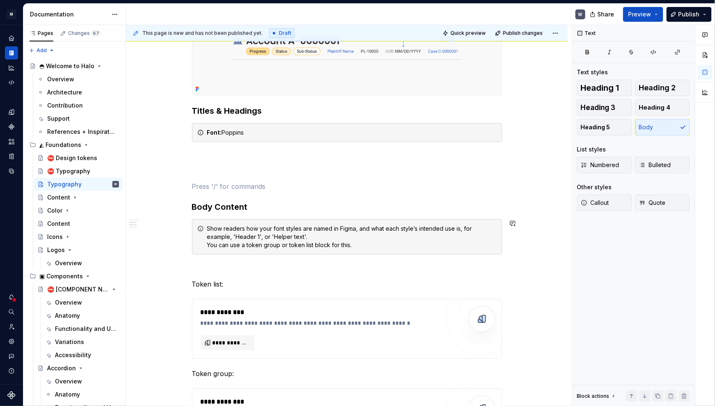
scroll to position [261, 0]
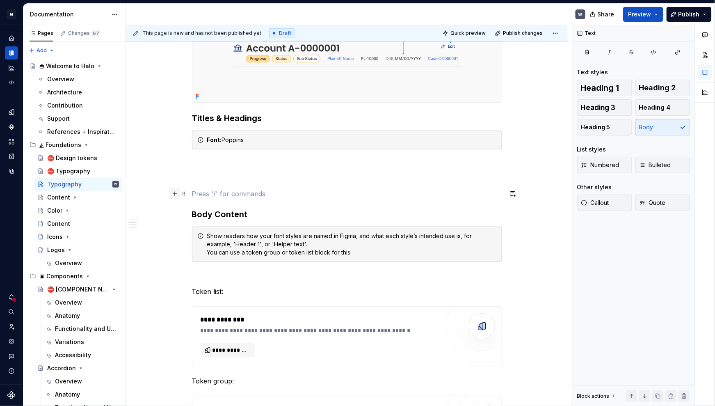
click at [174, 195] on button "button" at bounding box center [174, 193] width 11 height 11
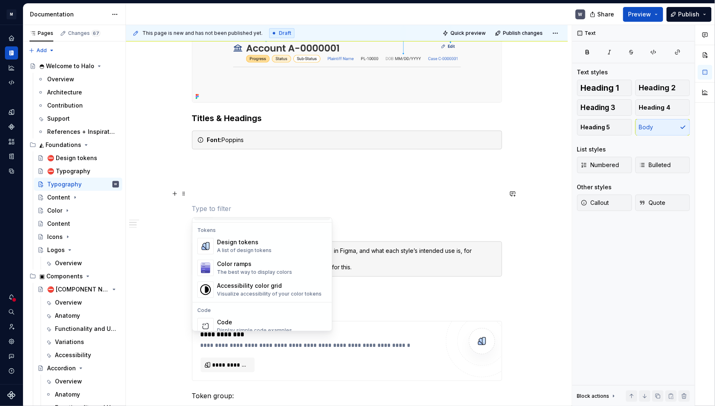
scroll to position [597, 0]
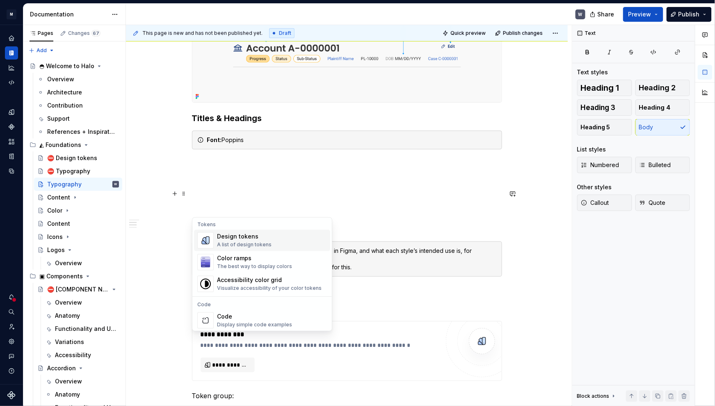
click at [262, 239] on div "Design tokens" at bounding box center [244, 237] width 55 height 8
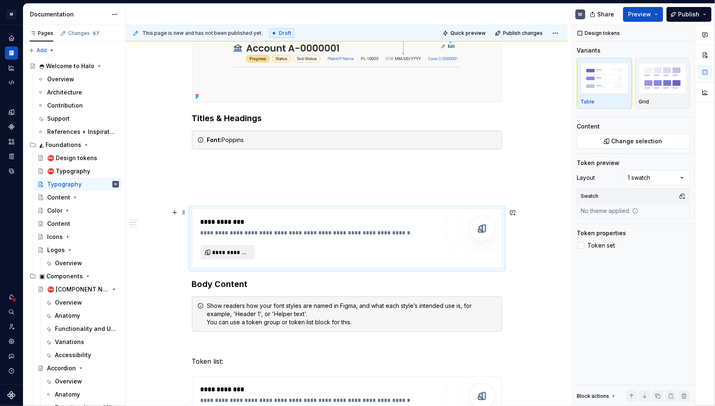
click at [237, 250] on span "**********" at bounding box center [231, 252] width 37 height 8
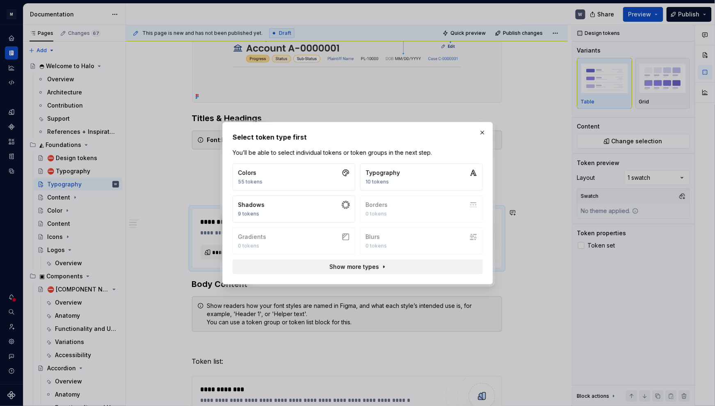
click at [350, 267] on span "Show more types" at bounding box center [354, 267] width 50 height 8
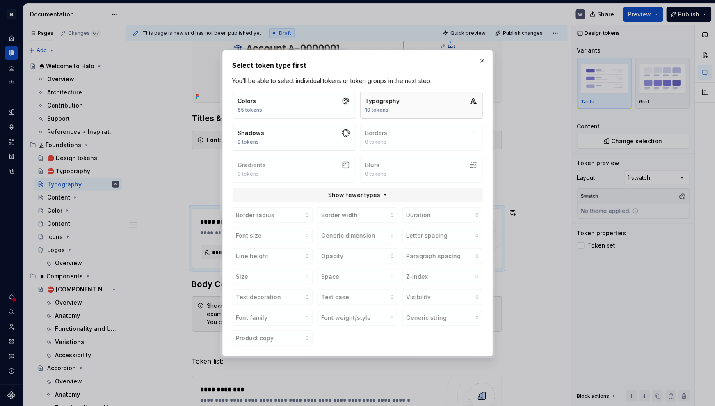
click at [441, 101] on button "Typography 10 tokens" at bounding box center [421, 104] width 123 height 27
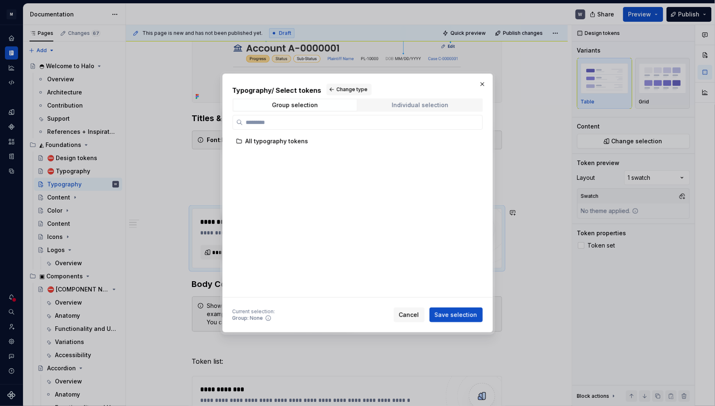
click at [414, 103] on div "Individual selection" at bounding box center [420, 105] width 57 height 7
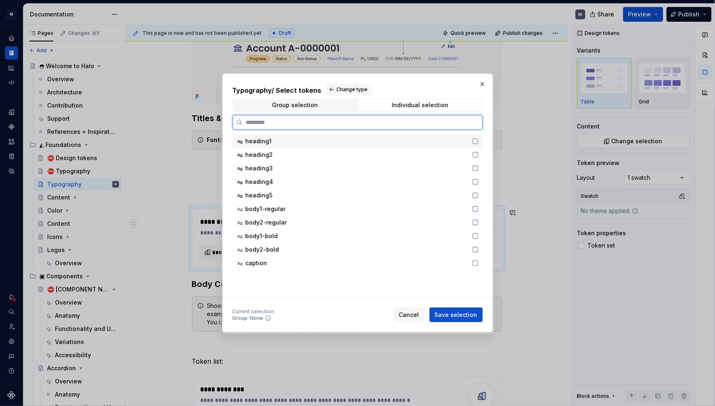
click at [475, 140] on icon at bounding box center [475, 141] width 7 height 7
click at [474, 155] on icon at bounding box center [475, 154] width 7 height 7
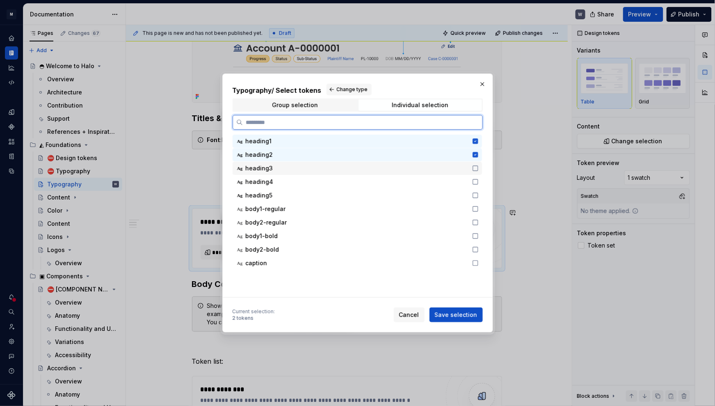
click at [476, 167] on icon at bounding box center [475, 168] width 7 height 7
click at [475, 181] on icon at bounding box center [475, 181] width 7 height 7
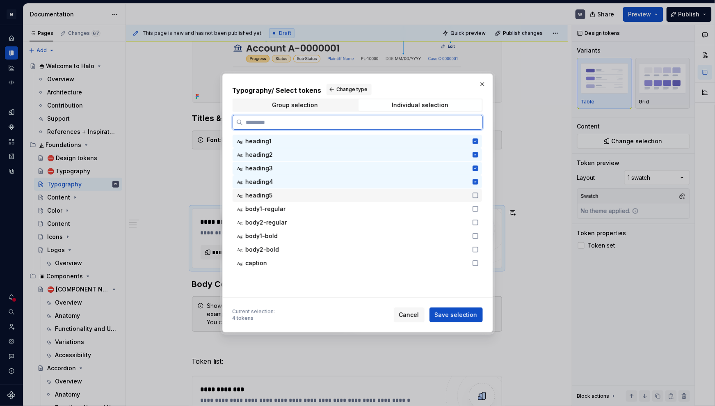
click at [476, 195] on icon at bounding box center [475, 195] width 7 height 7
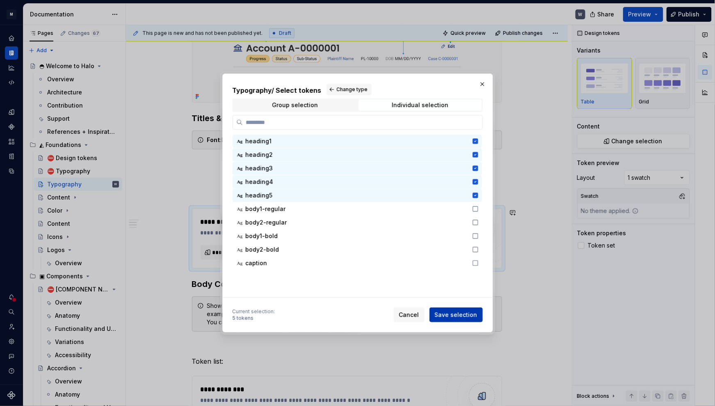
click at [465, 314] on span "Save selection" at bounding box center [456, 315] width 43 height 8
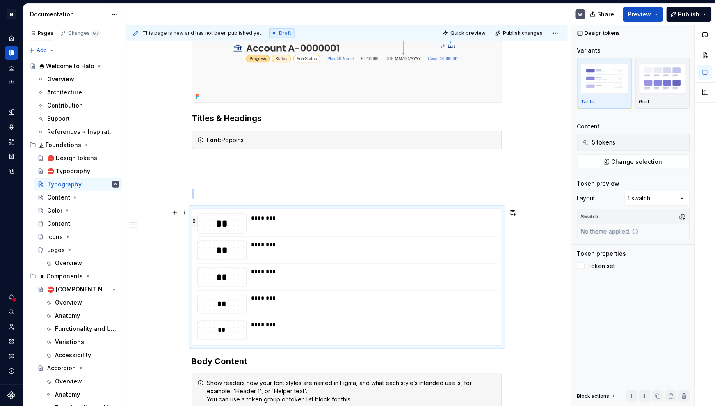
click at [195, 221] on button "button" at bounding box center [194, 220] width 6 height 11
click at [197, 222] on body "M Halo W Design system data Documentation W Share Preview Publish Pages Changes…" at bounding box center [357, 203] width 715 height 406
click at [674, 197] on div "Comments Open comments No comments yet Select ‘Comment’ from the block context …" at bounding box center [643, 215] width 143 height 381
click at [681, 197] on div "Comments Open comments No comments yet Select ‘Comment’ from the block context …" at bounding box center [643, 215] width 143 height 381
click at [661, 87] on img "button" at bounding box center [663, 78] width 48 height 30
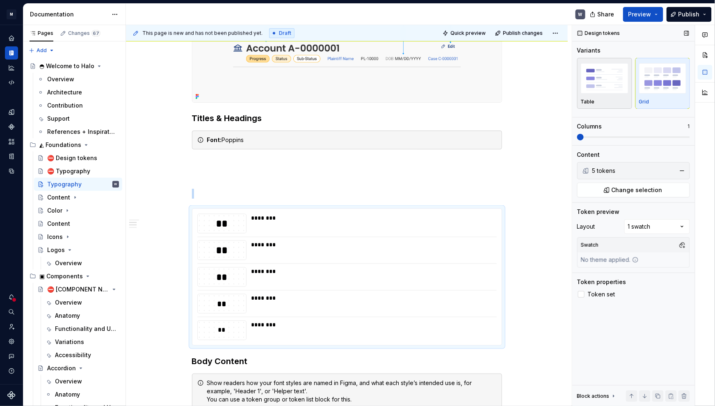
click at [614, 94] on div "button" at bounding box center [605, 79] width 48 height 34
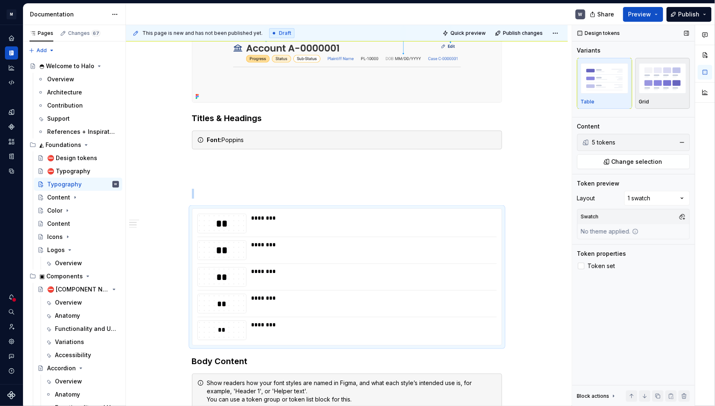
click at [652, 89] on img "button" at bounding box center [663, 78] width 48 height 30
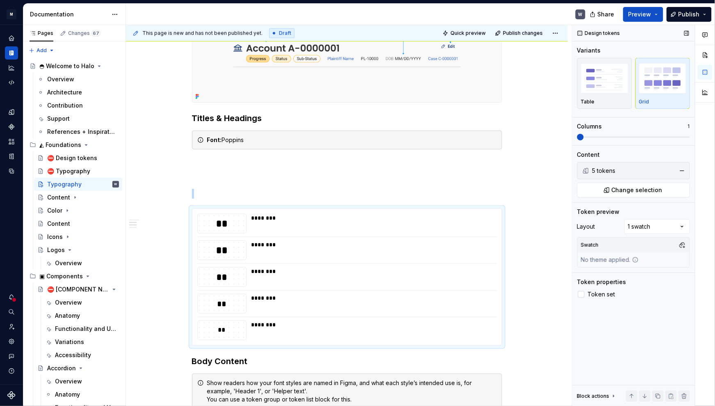
click at [577, 135] on span at bounding box center [580, 137] width 7 height 7
click at [595, 80] on img "button" at bounding box center [605, 78] width 48 height 30
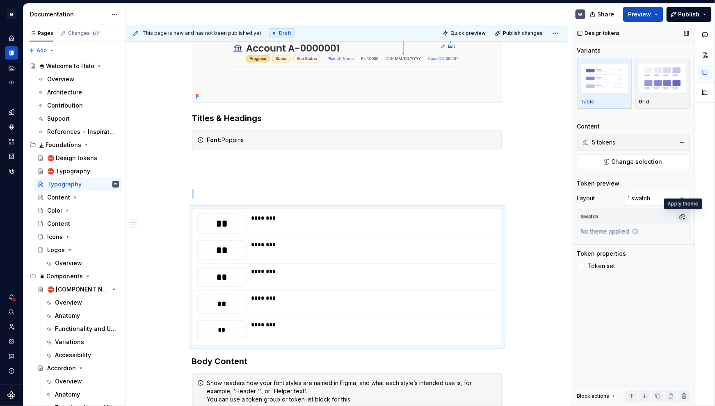
click at [683, 217] on button "button" at bounding box center [682, 216] width 11 height 11
click at [622, 293] on div "Comments Open comments No comments yet Select ‘Comment’ from the block context …" at bounding box center [643, 215] width 143 height 381
click at [583, 266] on div at bounding box center [581, 266] width 7 height 7
click at [581, 266] on icon at bounding box center [581, 266] width 0 height 0
click at [13, 112] on icon "Design tokens" at bounding box center [13, 111] width 2 height 5
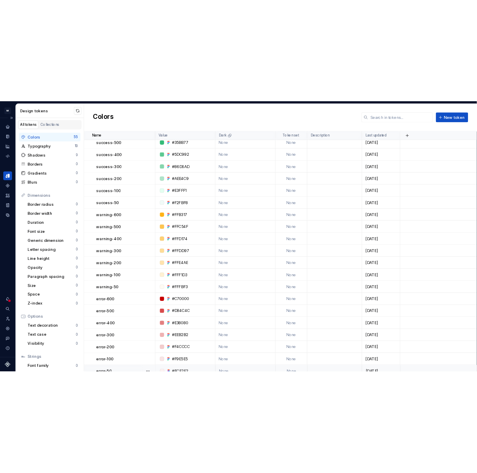
scroll to position [398, 0]
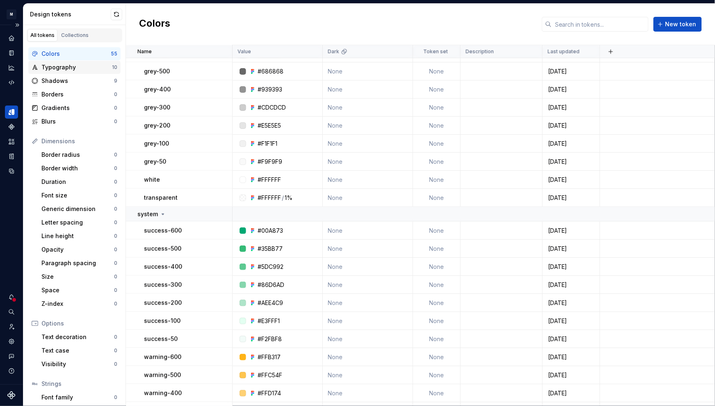
click at [72, 66] on div "Typography" at bounding box center [76, 67] width 71 height 8
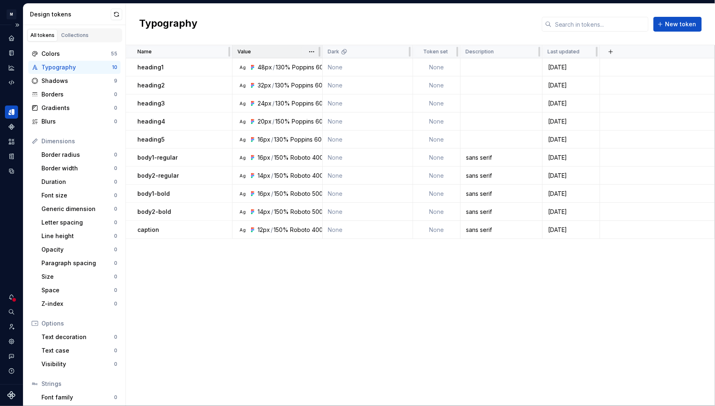
drag, startPoint x: 209, startPoint y: 49, endPoint x: 248, endPoint y: 50, distance: 39.0
click at [261, 52] on tr "Name Value Dark Token set Description Last updated" at bounding box center [420, 51] width 589 height 13
click at [155, 66] on p "heading1" at bounding box center [150, 67] width 26 height 8
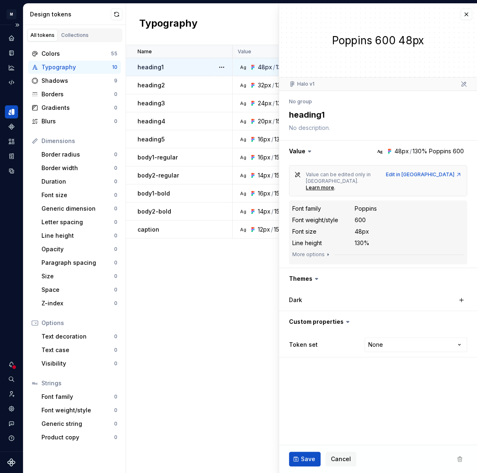
click at [212, 310] on div "Name Value Dark Token set Description Last updated heading1 Ag 48px / 130% Popp…" at bounding box center [301, 259] width 351 height 428
click at [448, 172] on div "Edit in Figma" at bounding box center [424, 174] width 76 height 7
click at [315, 251] on button "More options" at bounding box center [311, 254] width 39 height 7
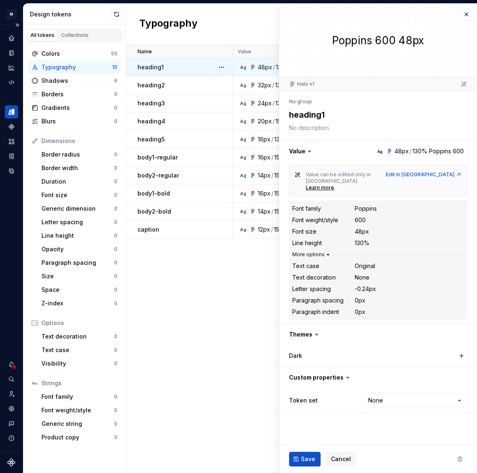
click at [316, 251] on button "More options" at bounding box center [311, 254] width 39 height 7
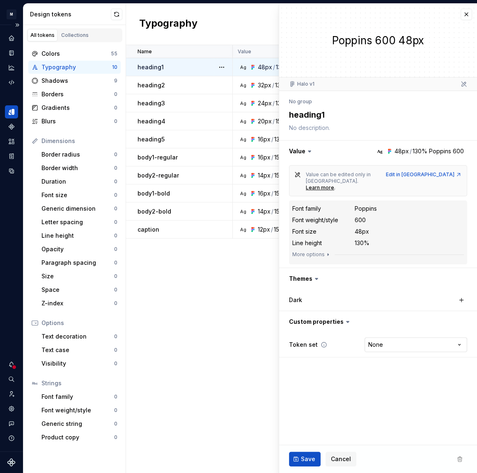
click at [419, 332] on html "M Halo W Design system data Design tokens All tokens Collections Colors 55 Typo…" at bounding box center [238, 236] width 477 height 473
click at [325, 377] on html "M Halo W Design system data Design tokens All tokens Collections Colors 55 Typo…" at bounding box center [238, 236] width 477 height 473
click at [465, 11] on button "button" at bounding box center [465, 14] width 11 height 11
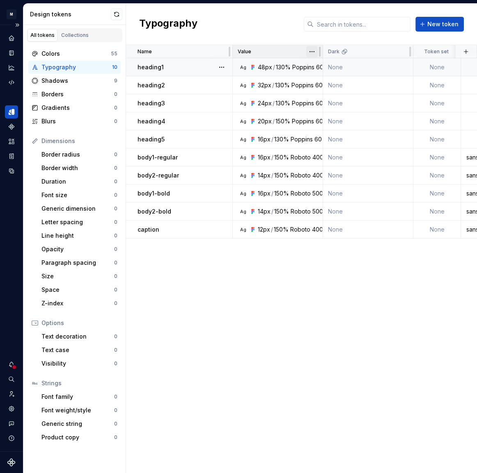
click at [313, 51] on html "M Halo W Design system data Design tokens All tokens Collections Colors 55 Typo…" at bounding box center [238, 236] width 477 height 473
click at [215, 48] on html "M Halo W Design system data Design tokens All tokens Collections Colors 55 Typo…" at bounding box center [238, 236] width 477 height 473
click at [224, 51] on div "Name" at bounding box center [182, 51] width 90 height 7
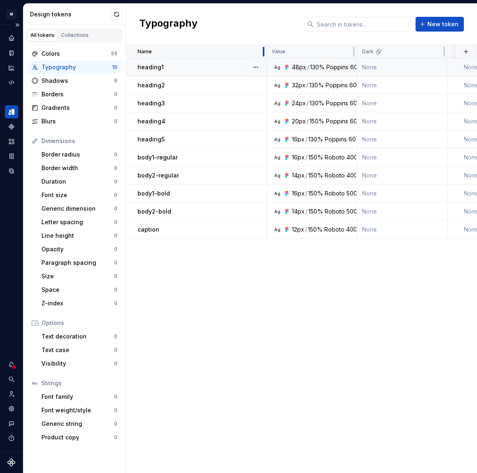
drag, startPoint x: 231, startPoint y: 51, endPoint x: 265, endPoint y: 57, distance: 35.5
click at [265, 57] on div at bounding box center [263, 51] width 7 height 13
click at [237, 55] on div "Name" at bounding box center [197, 51] width 142 height 13
click at [238, 51] on div "Name" at bounding box center [199, 51] width 125 height 7
click at [144, 47] on div "Name" at bounding box center [197, 51] width 142 height 13
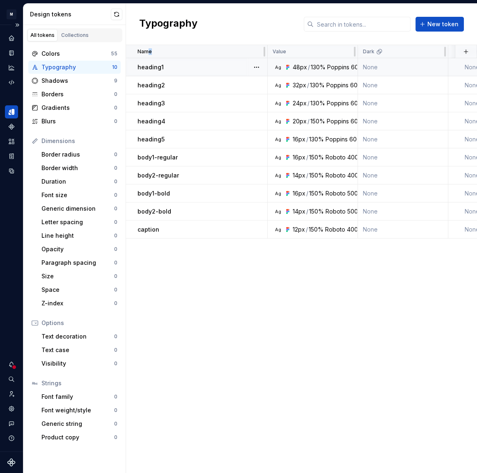
drag, startPoint x: 159, startPoint y: 50, endPoint x: 216, endPoint y: 49, distance: 57.0
click at [177, 50] on div "Name" at bounding box center [199, 51] width 125 height 7
click at [230, 49] on div "Name" at bounding box center [199, 51] width 125 height 7
click at [253, 51] on div "Name" at bounding box center [199, 51] width 125 height 7
click at [347, 52] on html "M Halo W Design system data Design tokens All tokens Collections Colors 55 Typo…" at bounding box center [238, 236] width 477 height 473
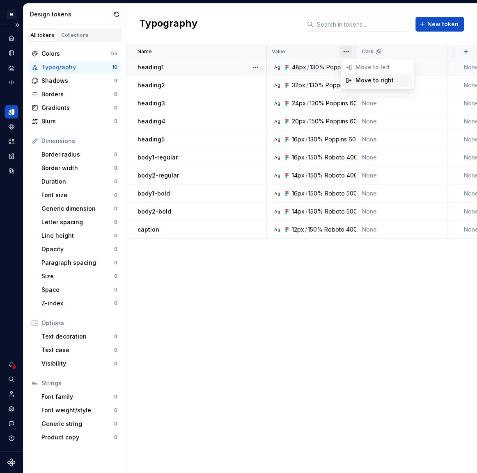
click at [362, 80] on div "Move to right" at bounding box center [381, 80] width 53 height 8
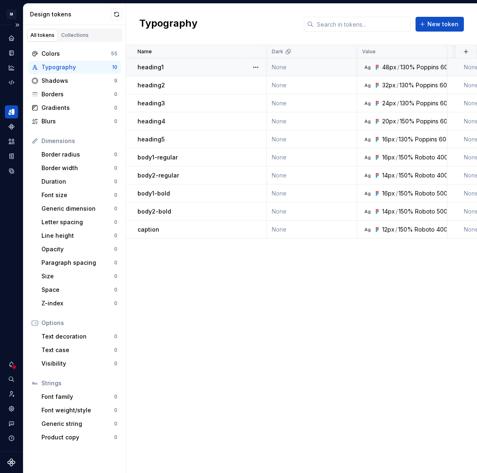
click at [345, 50] on html "M Halo W Design system data Design tokens All tokens Collections Colors 55 Typo…" at bounding box center [238, 236] width 477 height 473
click at [345, 48] on html "M Halo W Design system data Design tokens All tokens Collections Colors 55 Typo…" at bounding box center [238, 236] width 477 height 473
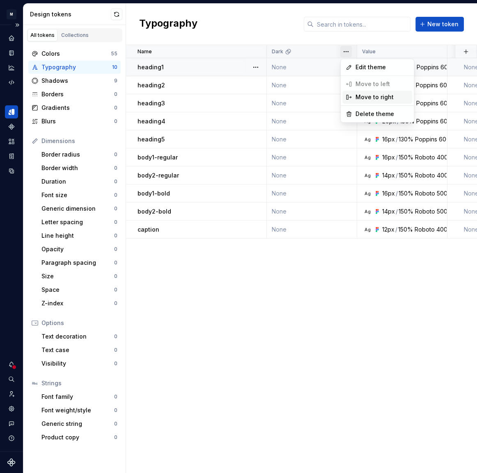
click at [361, 94] on div "Move to right" at bounding box center [381, 97] width 53 height 8
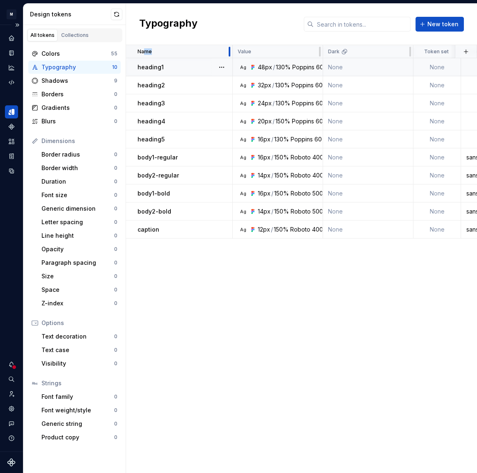
drag, startPoint x: 265, startPoint y: 51, endPoint x: 144, endPoint y: 55, distance: 121.1
click at [144, 55] on div "Name" at bounding box center [179, 51] width 107 height 13
click at [135, 50] on div "Name" at bounding box center [179, 51] width 107 height 13
drag, startPoint x: 131, startPoint y: 50, endPoint x: 196, endPoint y: 52, distance: 65.3
click at [196, 52] on div "Name" at bounding box center [179, 51] width 107 height 13
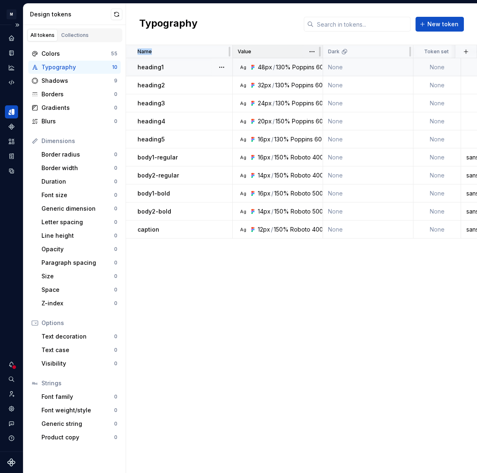
click at [249, 53] on p "Value" at bounding box center [245, 51] width 14 height 7
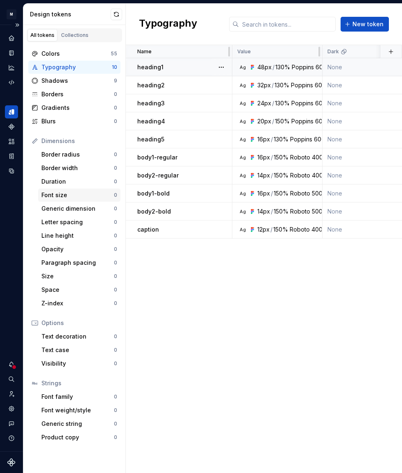
click at [63, 192] on div "Font size" at bounding box center [77, 195] width 73 height 8
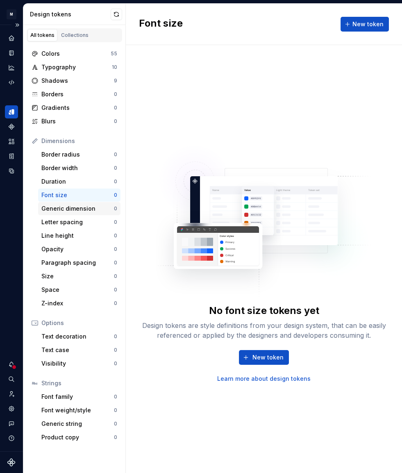
click at [79, 215] on div "Generic dimension 0" at bounding box center [79, 208] width 82 height 13
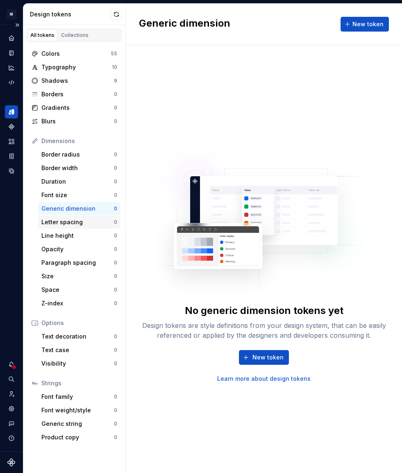
click at [70, 222] on div "Letter spacing" at bounding box center [77, 222] width 73 height 8
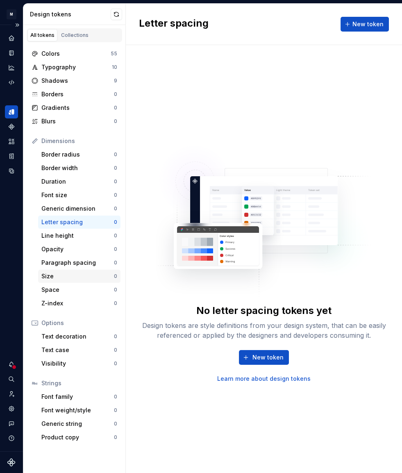
click at [55, 277] on div "Size" at bounding box center [77, 276] width 73 height 8
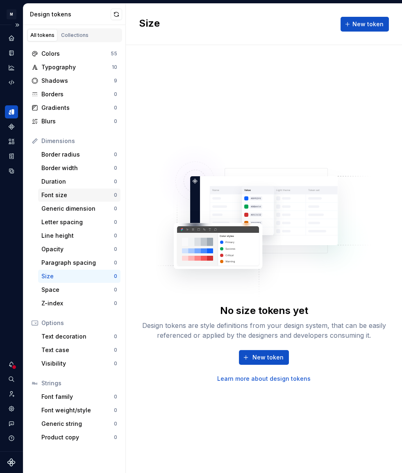
click at [55, 192] on div "Font size" at bounding box center [77, 195] width 73 height 8
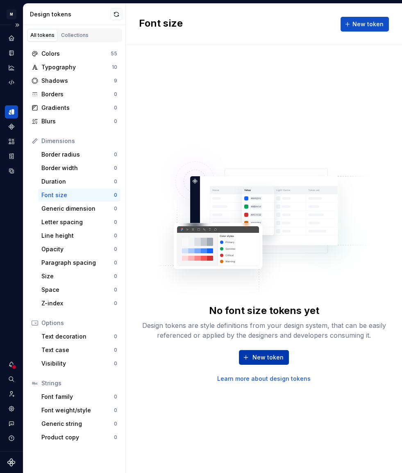
click at [279, 356] on span "New token" at bounding box center [268, 358] width 31 height 8
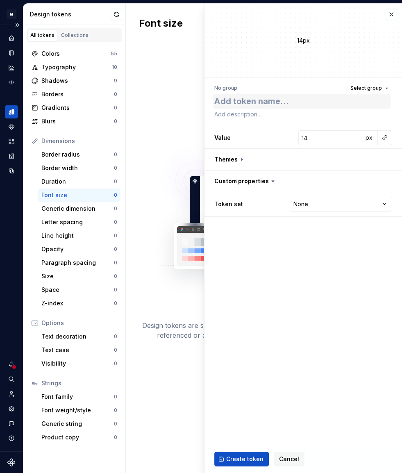
click at [284, 107] on textarea at bounding box center [302, 101] width 178 height 15
click at [381, 89] on span "Select group" at bounding box center [367, 88] width 32 height 7
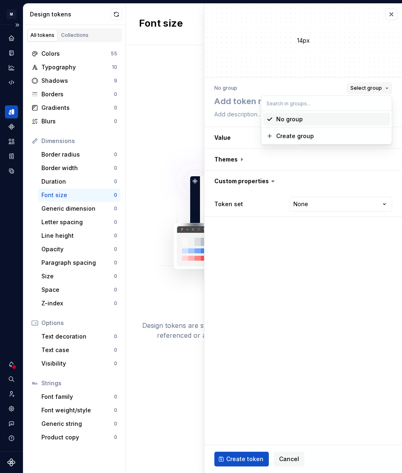
click at [381, 89] on span "Select group" at bounding box center [367, 88] width 32 height 7
click at [238, 161] on button "button" at bounding box center [304, 159] width 198 height 21
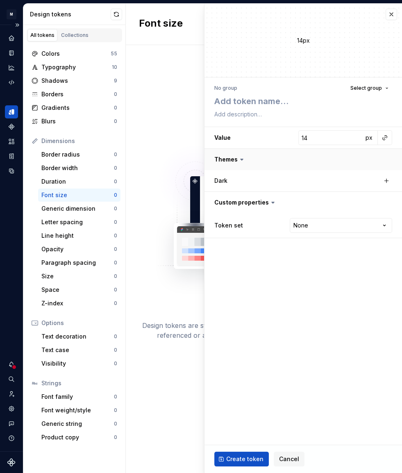
click at [238, 161] on icon at bounding box center [242, 159] width 8 height 8
click at [242, 160] on icon at bounding box center [242, 159] width 2 height 1
click at [243, 156] on icon at bounding box center [242, 159] width 8 height 8
click at [238, 161] on icon at bounding box center [242, 159] width 8 height 8
click at [242, 156] on icon at bounding box center [242, 159] width 8 height 8
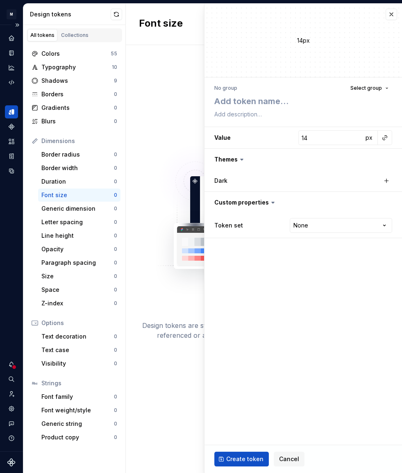
click at [261, 288] on fieldset "14px No group Select group Value 14 px Themes Dark Custom properties Token set …" at bounding box center [304, 239] width 198 height 470
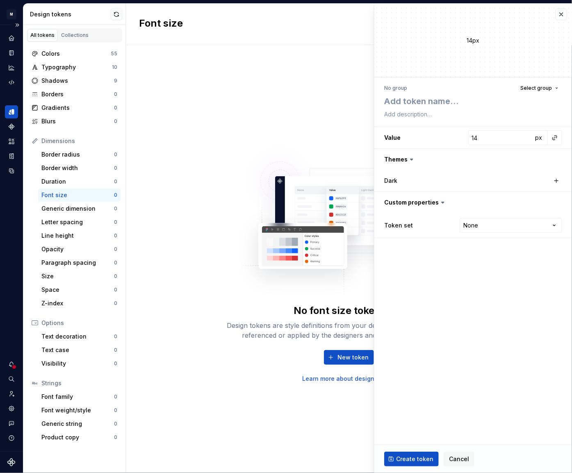
click at [144, 199] on div "No font size tokens yet Design tokens are style definitions from your design sy…" at bounding box center [349, 259] width 446 height 428
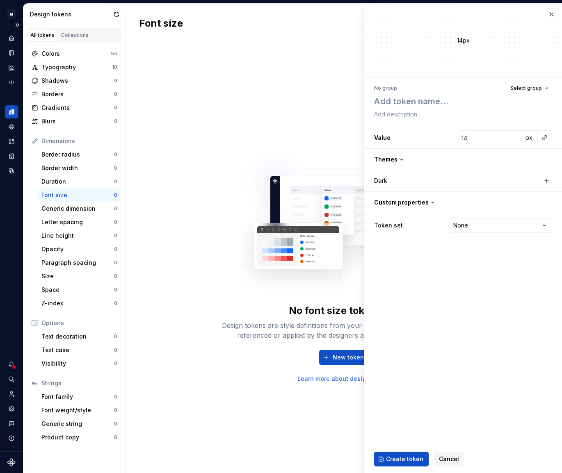
click at [157, 215] on div "No font size tokens yet Design tokens are style definitions from your design sy…" at bounding box center [344, 259] width 436 height 428
click at [549, 137] on button "button" at bounding box center [544, 137] width 11 height 11
click at [422, 133] on html "M Halo W Design system data Design tokens All tokens Collections Colors 55 Typo…" at bounding box center [281, 236] width 562 height 473
click at [74, 352] on div "Text case" at bounding box center [77, 350] width 73 height 8
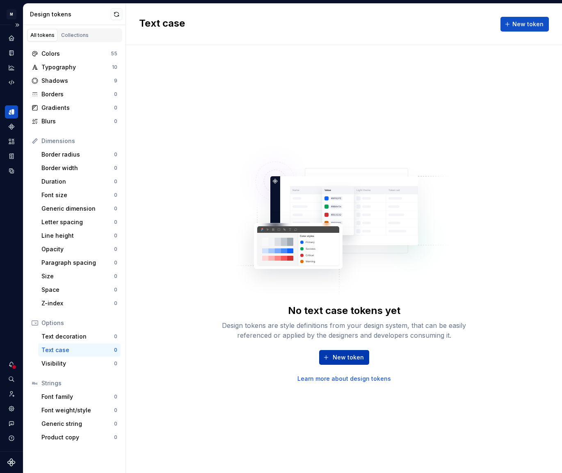
click at [341, 357] on span "New token" at bounding box center [348, 358] width 31 height 8
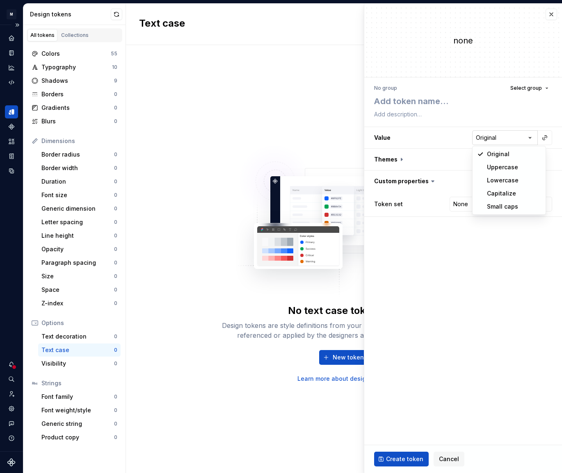
click at [525, 134] on html "**********" at bounding box center [281, 236] width 562 height 473
click at [474, 261] on html "**********" at bounding box center [281, 236] width 562 height 473
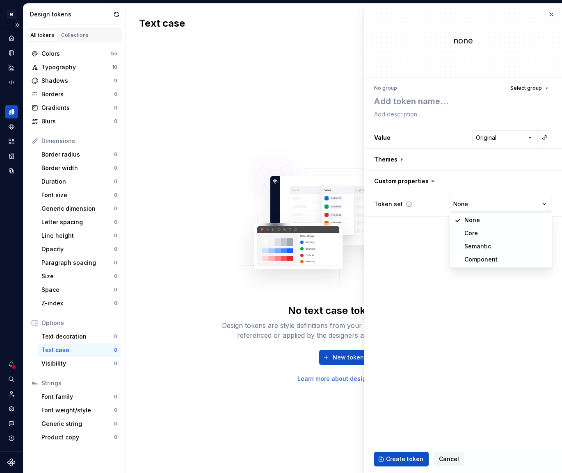
click at [476, 206] on html "**********" at bounding box center [281, 236] width 562 height 473
click at [409, 256] on html "**********" at bounding box center [281, 236] width 562 height 473
click at [64, 64] on div "Typography" at bounding box center [76, 67] width 71 height 8
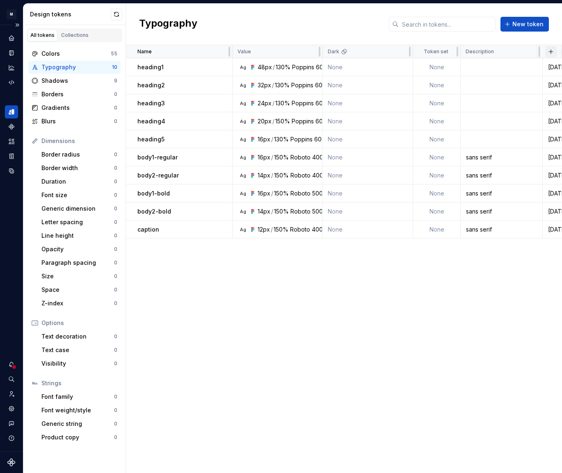
click at [550, 50] on button "button" at bounding box center [550, 51] width 11 height 11
click at [503, 83] on div "New custom property" at bounding box center [504, 84] width 62 height 8
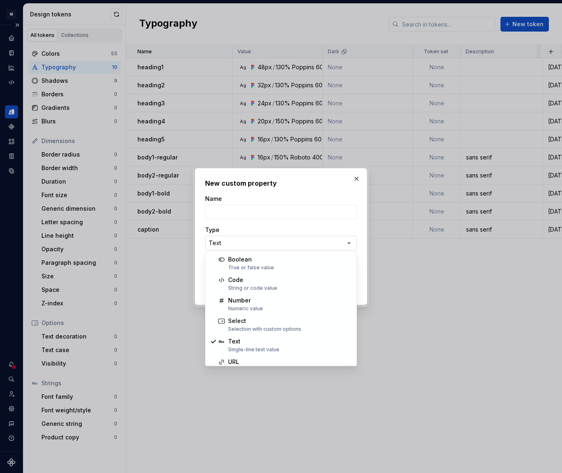
click at [297, 242] on div "**********" at bounding box center [281, 236] width 562 height 473
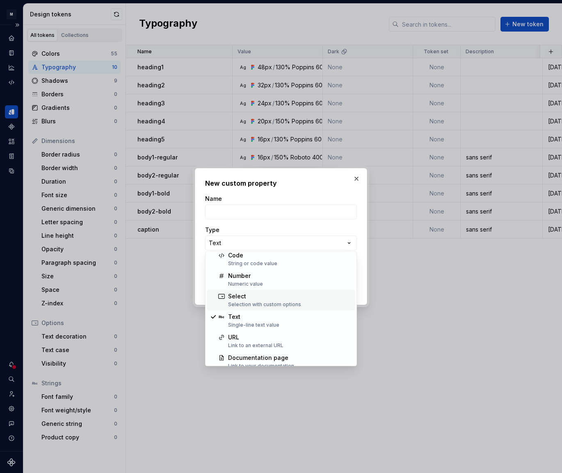
scroll to position [32, 0]
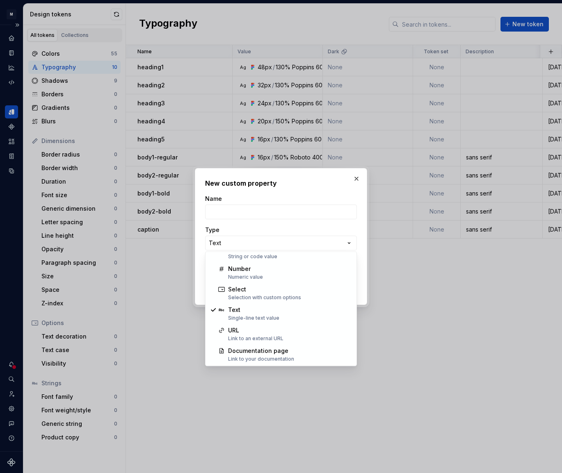
click at [285, 209] on div "**********" at bounding box center [281, 236] width 562 height 473
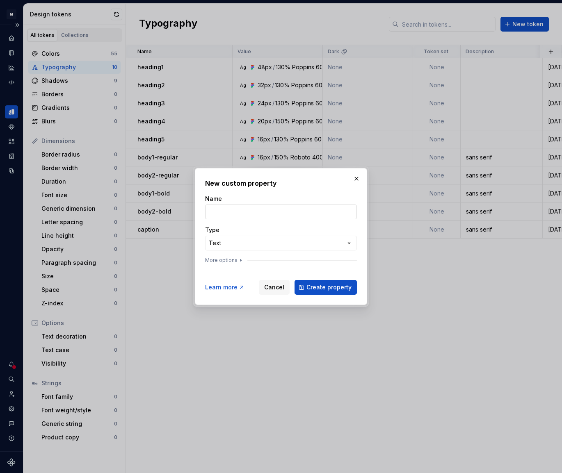
click at [285, 209] on input "Name" at bounding box center [281, 212] width 152 height 15
click at [239, 220] on div "**********" at bounding box center [281, 231] width 152 height 72
click at [304, 258] on div "More options" at bounding box center [281, 260] width 152 height 7
click at [232, 262] on button "More options" at bounding box center [224, 260] width 39 height 7
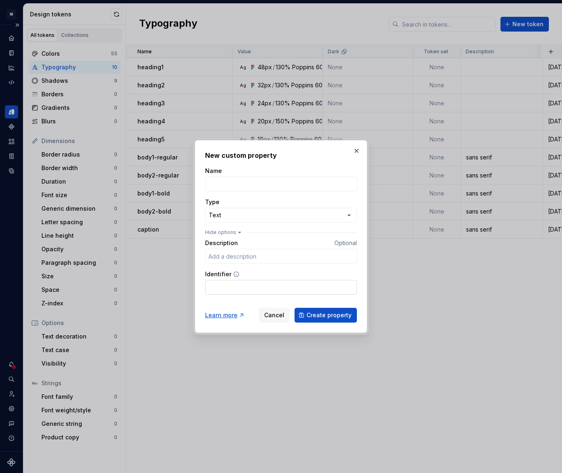
click at [238, 284] on input "Identifier" at bounding box center [281, 287] width 152 height 15
click at [359, 151] on button "button" at bounding box center [356, 150] width 11 height 11
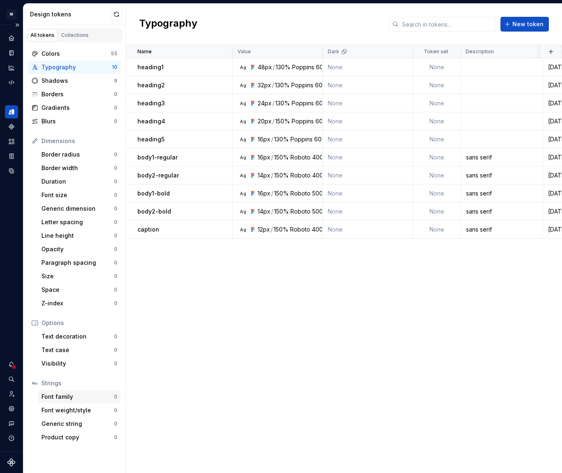
click at [63, 398] on div "Font family" at bounding box center [77, 397] width 73 height 8
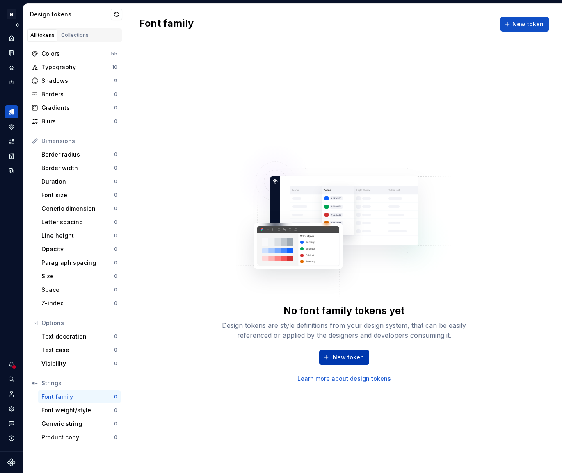
click at [349, 355] on span "New token" at bounding box center [348, 358] width 31 height 8
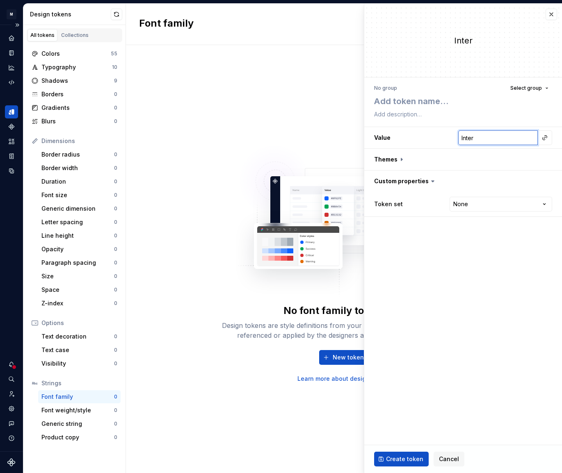
click at [485, 137] on input "Inter" at bounding box center [498, 137] width 80 height 15
click at [420, 142] on h3 "Value Inter" at bounding box center [463, 137] width 198 height 21
click at [395, 160] on button "button" at bounding box center [463, 159] width 198 height 21
type textarea "*"
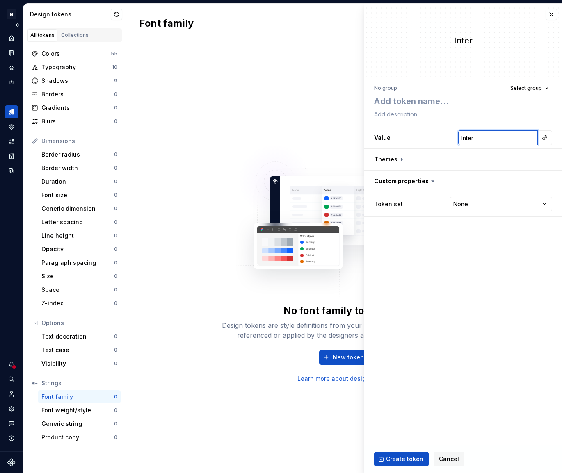
type input "p"
type textarea "*"
type input "po"
type textarea "*"
type input "pop"
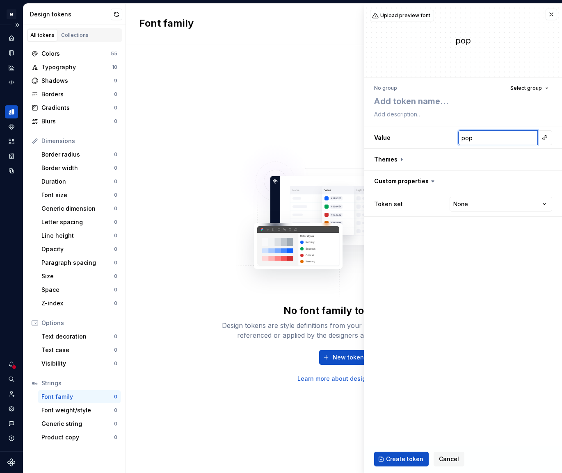
type textarea "*"
type input "popp"
type textarea "*"
type input "poppi"
type textarea "*"
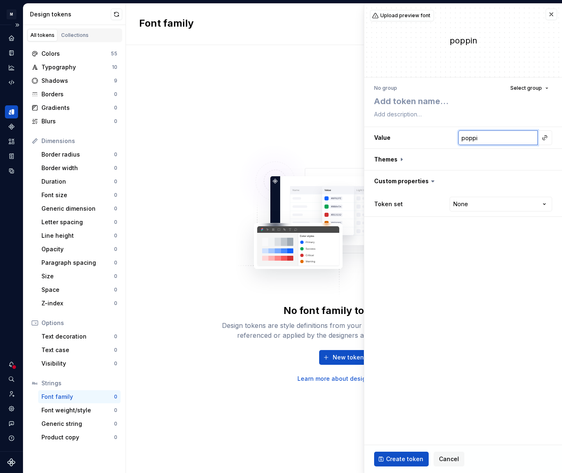
type input "poppin"
type textarea "*"
type input "poppins"
click at [485, 199] on html "M Halo W Design system data Design tokens All tokens Collections Colors 55 Typo…" at bounding box center [281, 236] width 562 height 473
click at [380, 245] on html "M Halo W Design system data Design tokens All tokens Collections Colors 55 Typo…" at bounding box center [281, 236] width 562 height 473
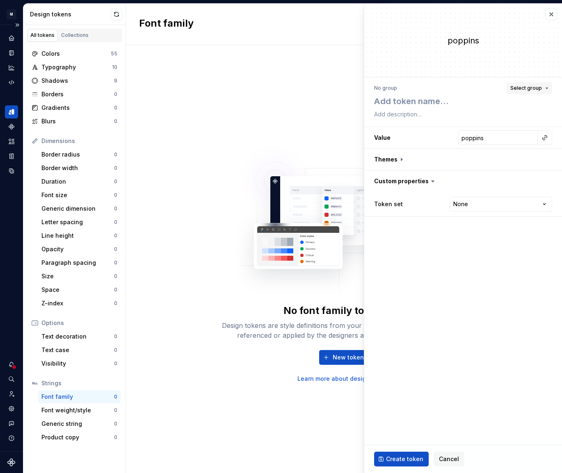
click at [523, 89] on span "Select group" at bounding box center [526, 88] width 32 height 7
click at [549, 14] on button "button" at bounding box center [551, 14] width 11 height 11
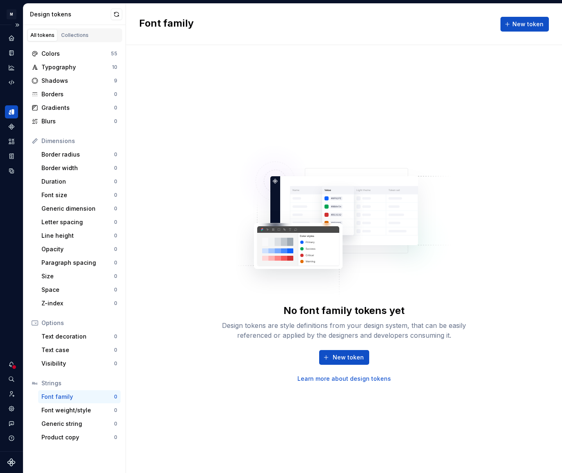
click at [73, 401] on div "Font family 0" at bounding box center [79, 397] width 82 height 13
click at [359, 354] on span "New token" at bounding box center [348, 358] width 31 height 8
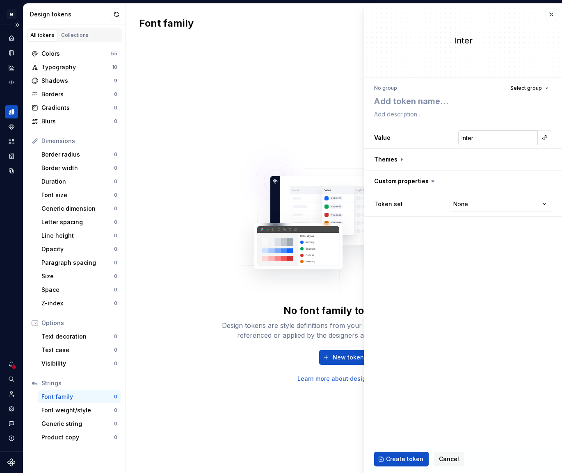
click at [479, 142] on input "Inter" at bounding box center [498, 137] width 80 height 15
type textarea "*"
type input "a"
type textarea "*"
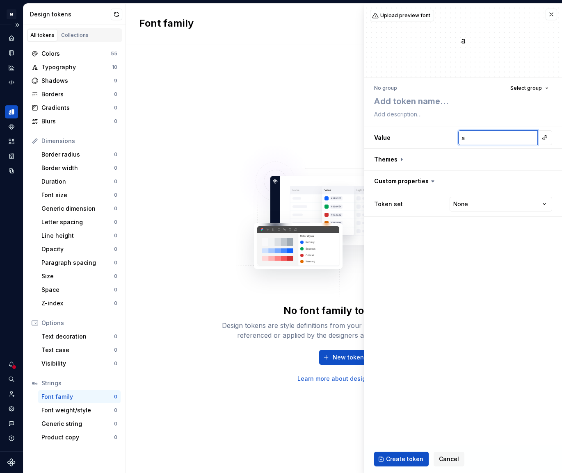
type input "ar"
type textarea "*"
type input "ari"
type textarea "*"
type input "aria"
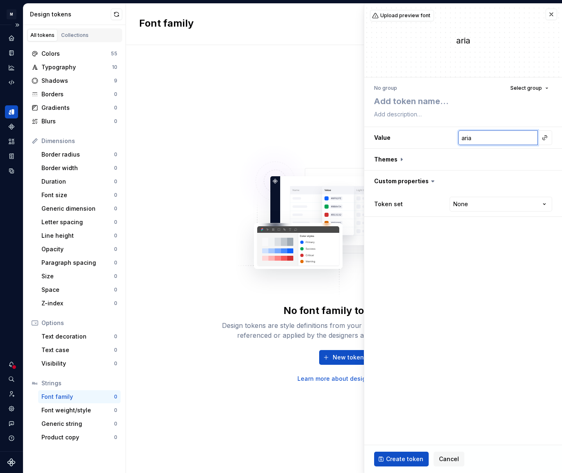
type textarea "*"
type input "arial"
type textarea "*"
type input "aria"
type textarea "*"
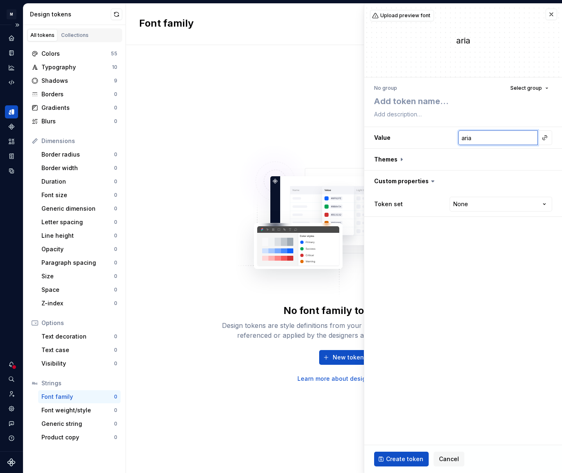
type input "ari"
type textarea "*"
type input "ar"
type textarea "*"
type input "a"
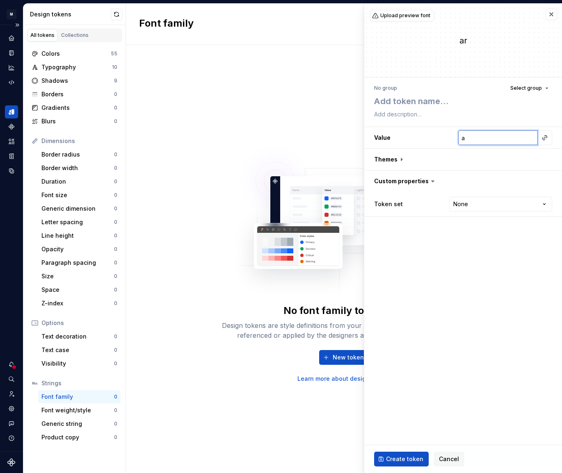
type textarea "*"
click at [215, 405] on div "No font family tokens yet Design tokens are style definitions from your design …" at bounding box center [344, 259] width 436 height 428
click at [549, 16] on button "button" at bounding box center [551, 14] width 11 height 11
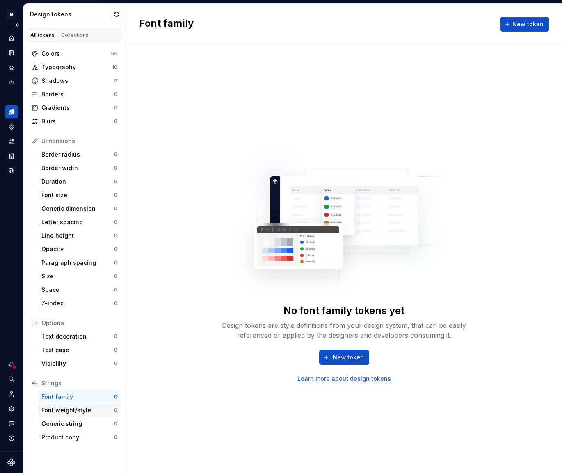
click at [85, 405] on div "Font weight/style" at bounding box center [77, 411] width 73 height 8
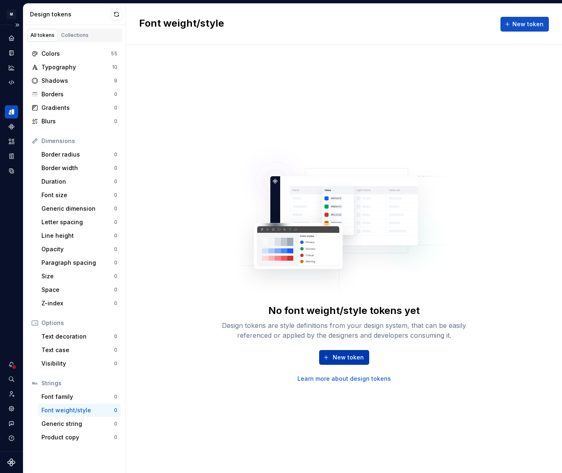
click at [353, 354] on span "New token" at bounding box center [348, 358] width 31 height 8
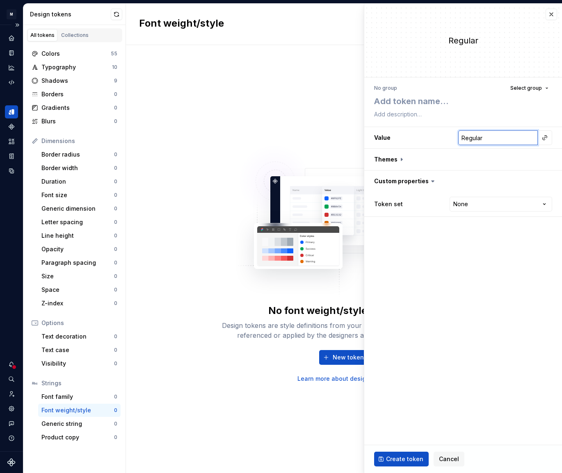
click at [522, 137] on input "Regular" at bounding box center [498, 137] width 80 height 15
click at [388, 405] on button "Create token" at bounding box center [401, 459] width 55 height 15
type textarea "*"
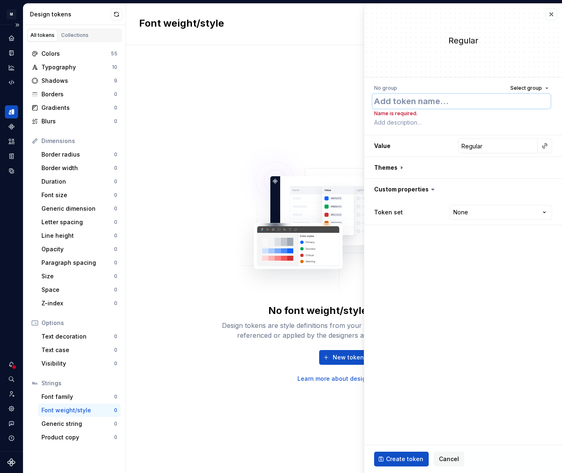
click at [420, 104] on textarea at bounding box center [462, 101] width 178 height 15
click at [555, 11] on button "button" at bounding box center [551, 14] width 11 height 11
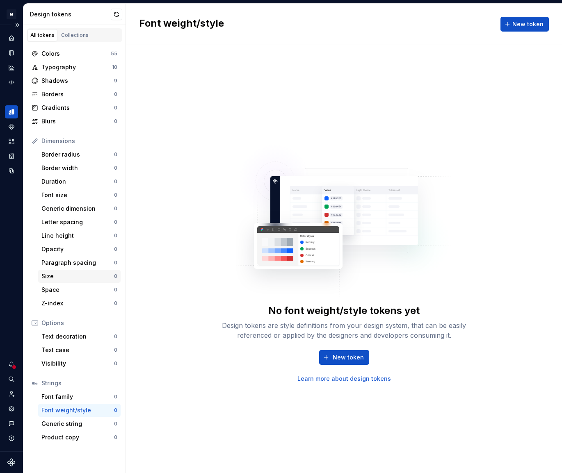
click at [82, 275] on div "Size" at bounding box center [77, 276] width 73 height 8
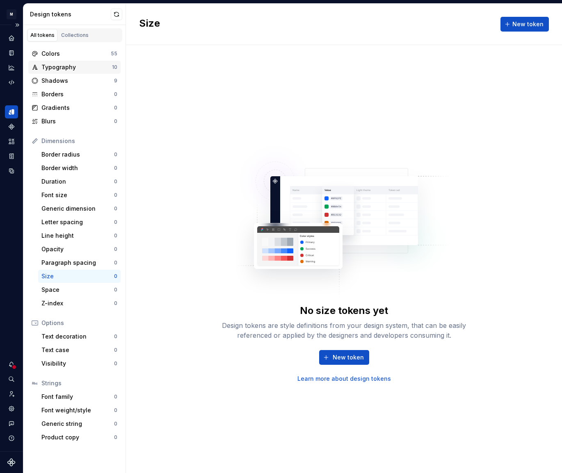
click at [54, 66] on div "Typography" at bounding box center [76, 67] width 71 height 8
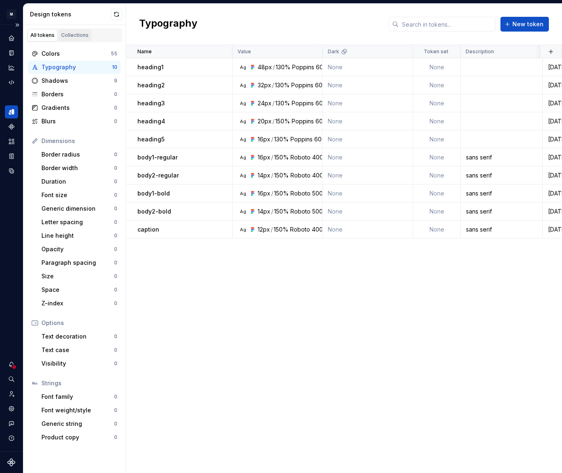
click at [72, 33] on div "Collections" at bounding box center [74, 35] width 27 height 7
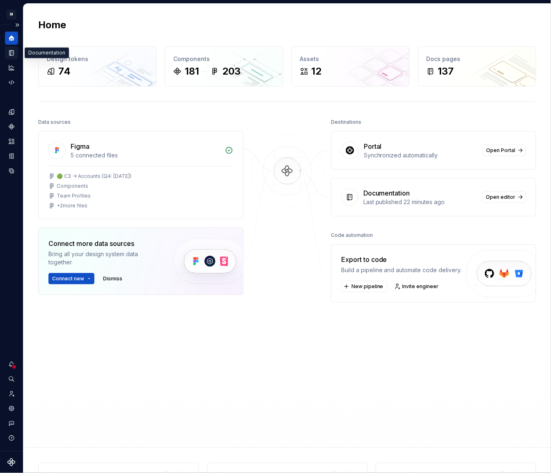
click at [14, 55] on icon "Documentation" at bounding box center [11, 52] width 4 height 5
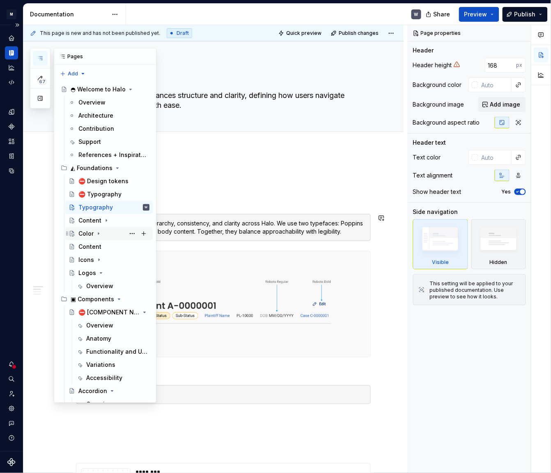
click at [85, 232] on div "Color" at bounding box center [85, 234] width 15 height 8
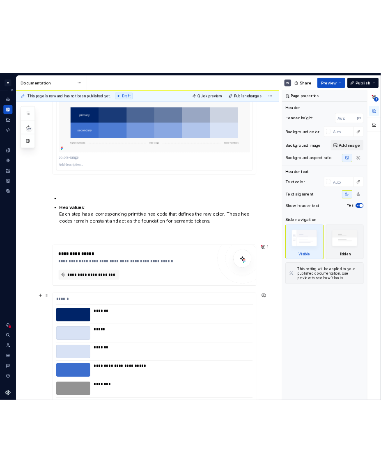
scroll to position [634, 0]
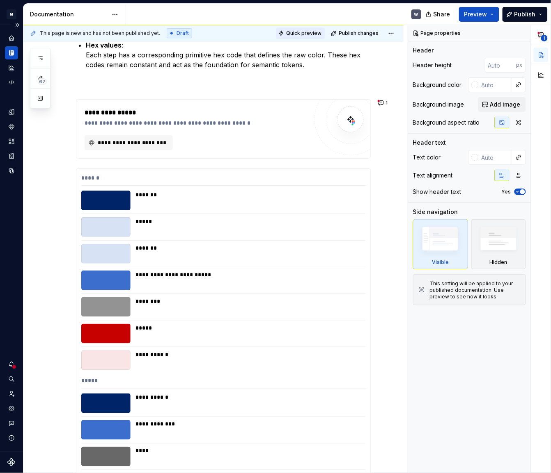
click at [302, 33] on span "Quick preview" at bounding box center [303, 33] width 35 height 7
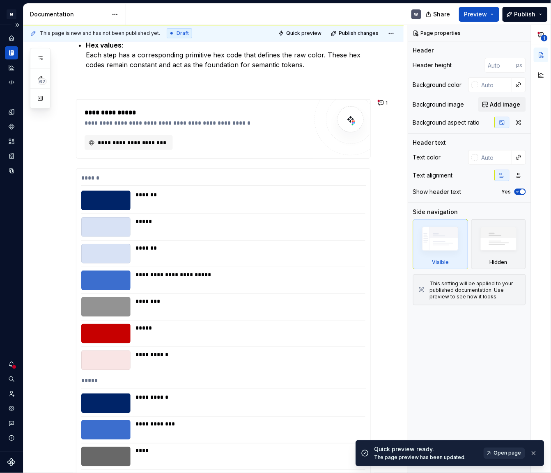
click at [504, 450] on span "Open page" at bounding box center [507, 453] width 27 height 7
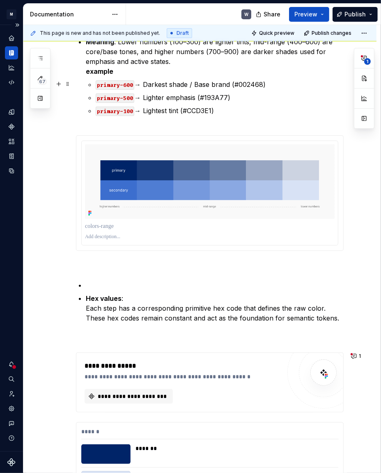
scroll to position [485, 0]
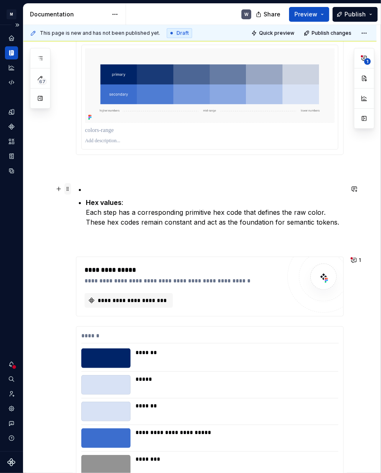
click at [69, 189] on span at bounding box center [67, 188] width 7 height 11
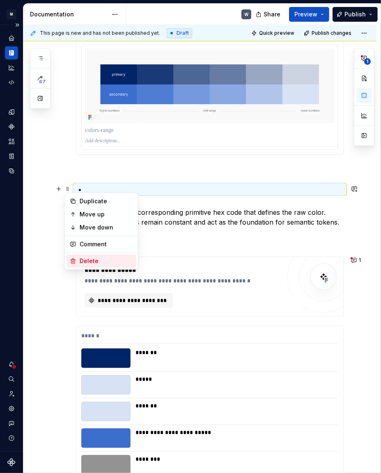
click at [90, 260] on div "Delete" at bounding box center [106, 261] width 53 height 8
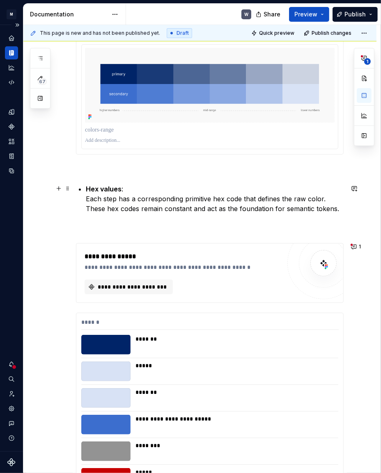
scroll to position [484, 0]
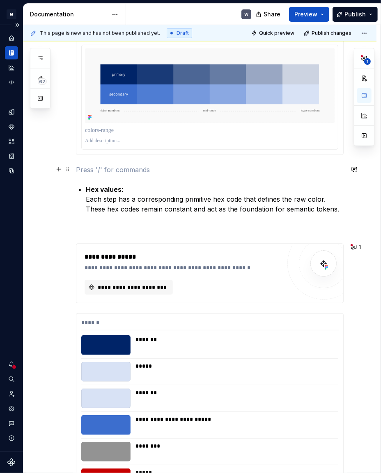
click at [85, 171] on p at bounding box center [209, 170] width 267 height 10
click at [69, 170] on span at bounding box center [67, 169] width 7 height 11
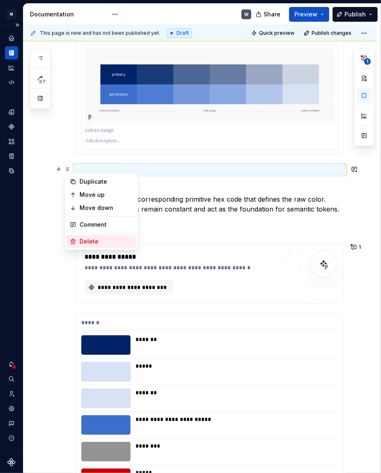
click at [94, 241] on div "Delete" at bounding box center [106, 242] width 53 height 8
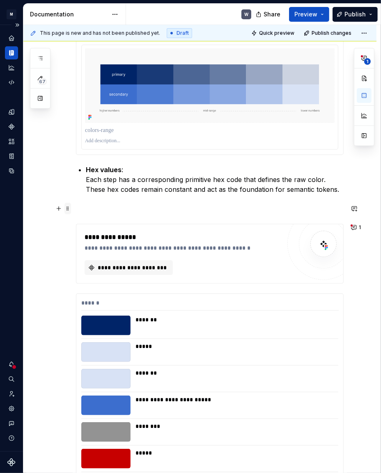
click at [66, 210] on span at bounding box center [67, 208] width 7 height 11
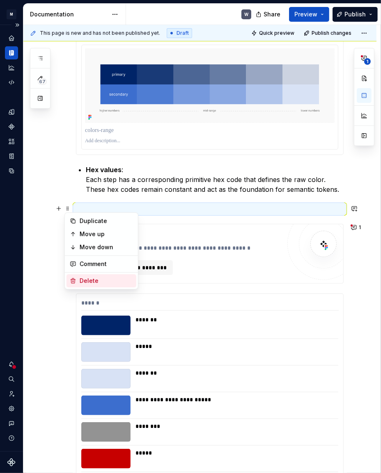
click at [92, 278] on div "Delete" at bounding box center [106, 281] width 53 height 8
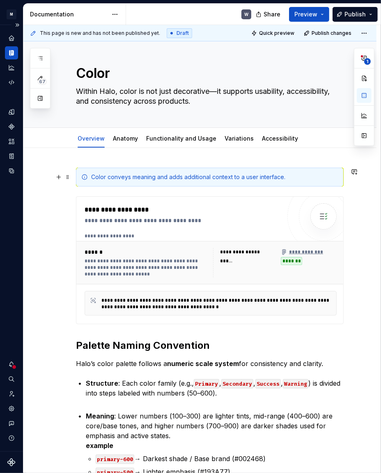
scroll to position [0, 0]
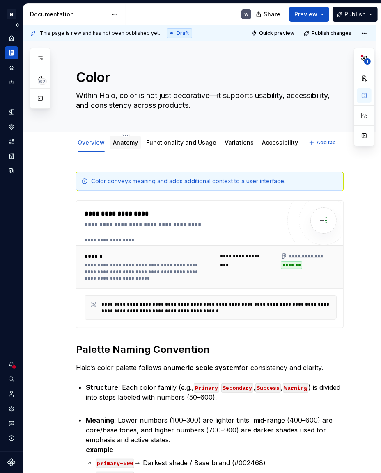
click at [123, 145] on link "Anatomy" at bounding box center [125, 142] width 25 height 7
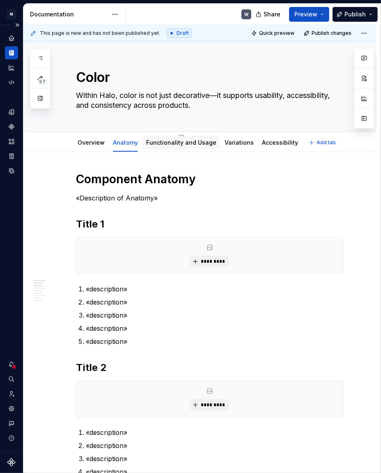
click at [180, 142] on link "Functionality and Usage" at bounding box center [181, 142] width 70 height 7
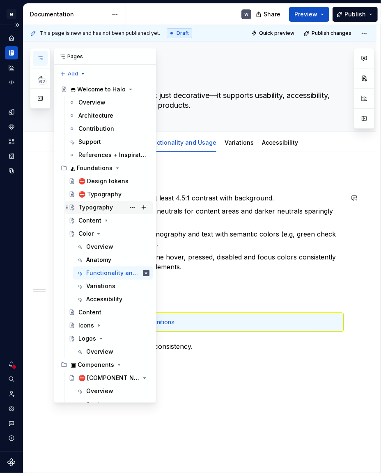
click at [106, 209] on div "Typography" at bounding box center [95, 207] width 34 height 8
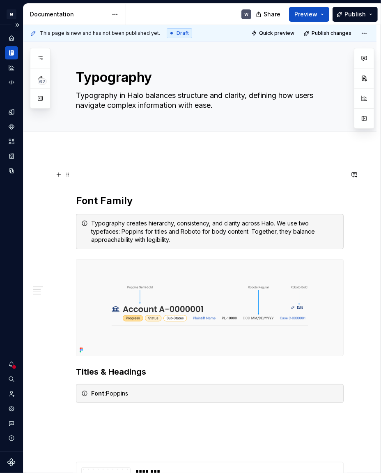
click at [76, 178] on p at bounding box center [209, 175] width 267 height 10
click at [68, 175] on span at bounding box center [67, 174] width 7 height 11
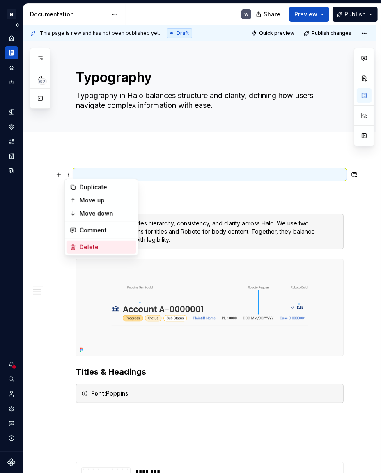
click at [90, 242] on div "Delete" at bounding box center [101, 247] width 70 height 13
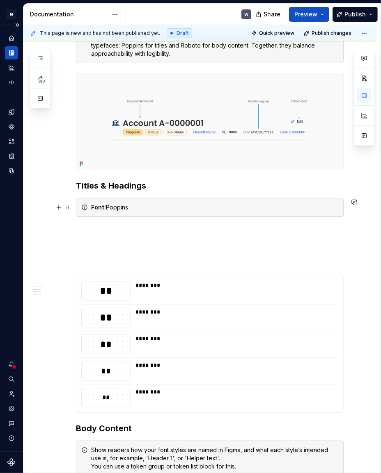
scroll to position [298, 0]
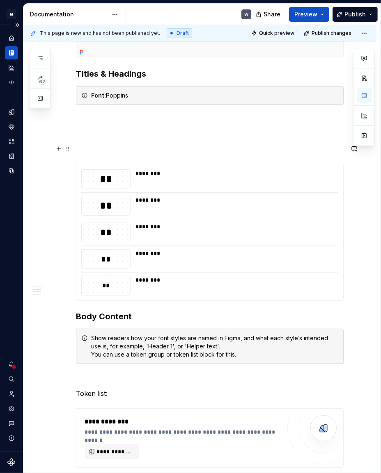
click at [83, 151] on p at bounding box center [209, 149] width 267 height 10
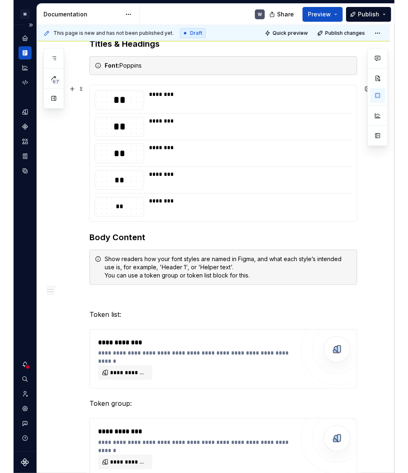
scroll to position [336, 0]
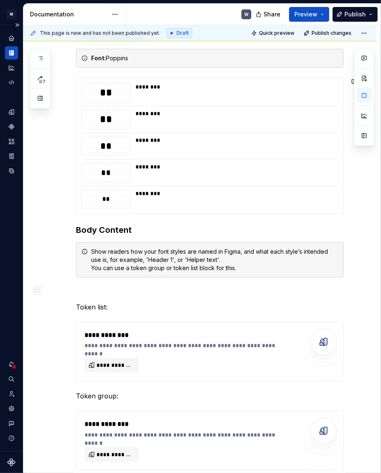
click at [81, 222] on div "**********" at bounding box center [209, 285] width 267 height 902
click at [76, 229] on h3 "Body Content" at bounding box center [209, 229] width 267 height 11
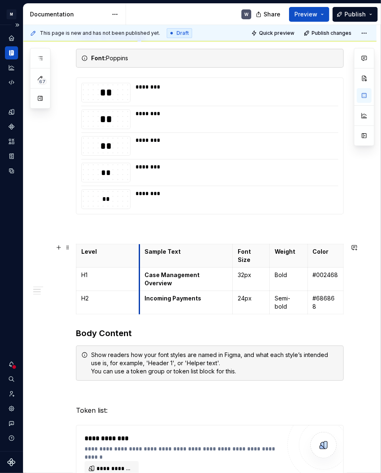
drag, startPoint x: 101, startPoint y: 263, endPoint x: 139, endPoint y: 267, distance: 38.4
click at [139, 267] on td "Case Management Overview" at bounding box center [185, 278] width 93 height 23
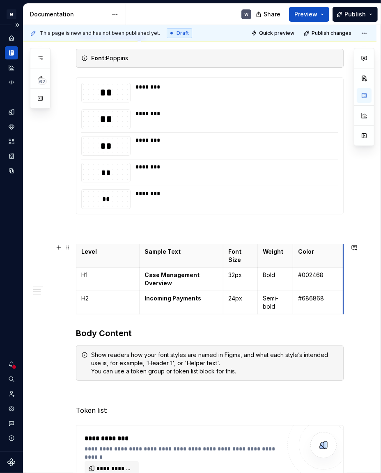
drag, startPoint x: 338, startPoint y: 257, endPoint x: 353, endPoint y: 257, distance: 15.2
click at [91, 272] on p "H1" at bounding box center [107, 275] width 53 height 8
click at [183, 278] on strong "Case Management Overview" at bounding box center [172, 279] width 56 height 15
drag, startPoint x: 174, startPoint y: 285, endPoint x: 142, endPoint y: 272, distance: 33.8
click at [142, 272] on td "Case Management Overview" at bounding box center [181, 278] width 84 height 23
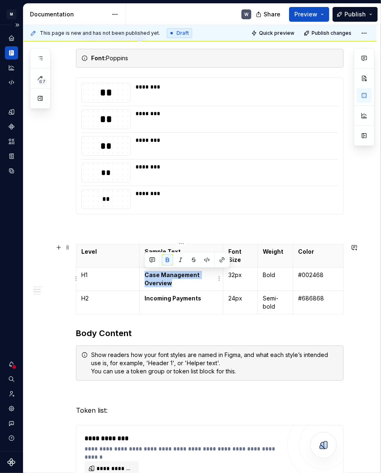
click at [163, 283] on strong "Case Management Overview" at bounding box center [172, 279] width 56 height 15
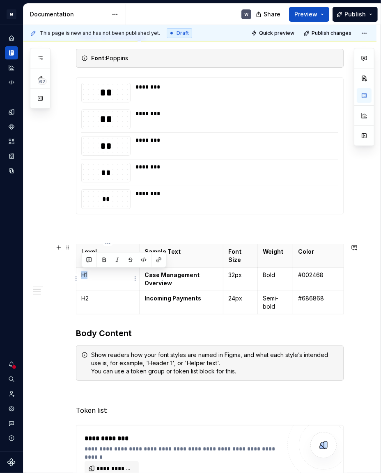
drag, startPoint x: 91, startPoint y: 276, endPoint x: 80, endPoint y: 276, distance: 10.3
click at [80, 276] on td "H1" at bounding box center [107, 278] width 63 height 23
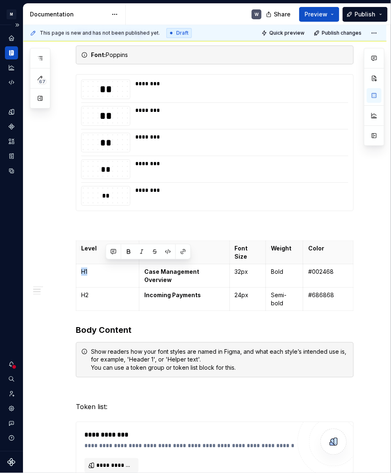
scroll to position [339, 0]
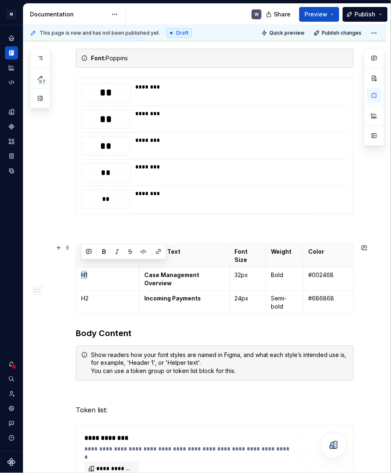
click at [62, 286] on div "**********" at bounding box center [205, 401] width 364 height 1181
drag, startPoint x: 98, startPoint y: 254, endPoint x: 82, endPoint y: 255, distance: 15.6
click at [82, 255] on p "Level" at bounding box center [107, 252] width 53 height 8
copy p "Level"
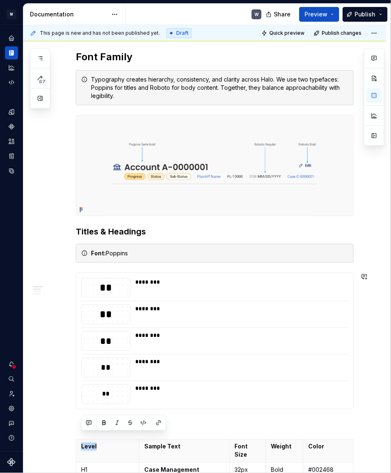
scroll to position [153, 0]
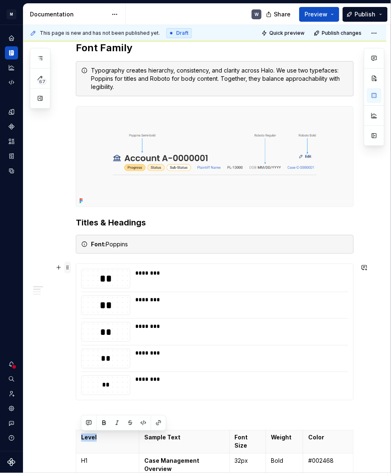
click at [67, 270] on span at bounding box center [67, 267] width 7 height 11
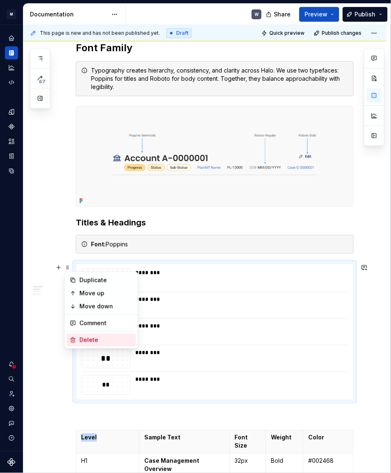
click at [90, 338] on div "Delete" at bounding box center [106, 340] width 53 height 8
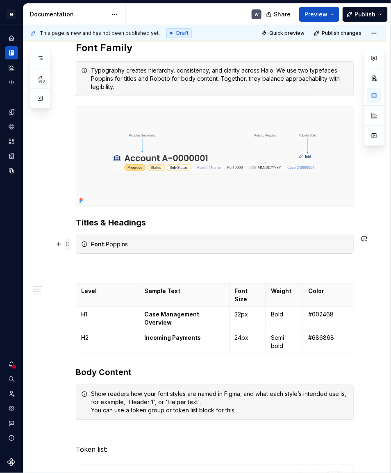
click at [69, 247] on span at bounding box center [67, 244] width 7 height 11
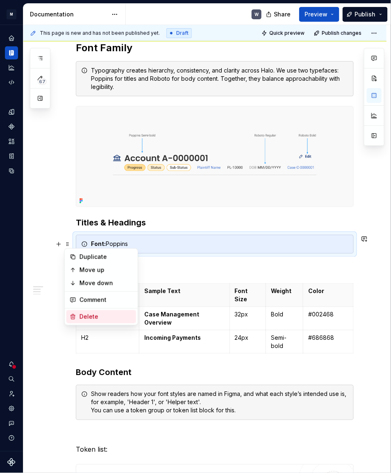
click at [88, 311] on div "Delete" at bounding box center [101, 317] width 70 height 13
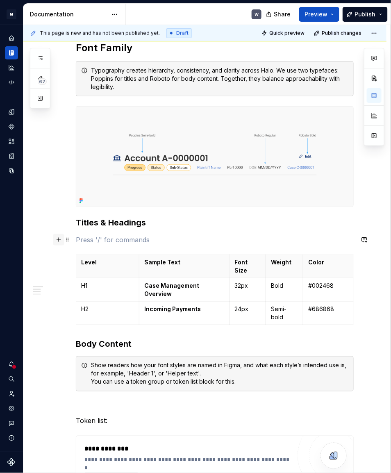
click at [59, 242] on button "button" at bounding box center [58, 239] width 11 height 11
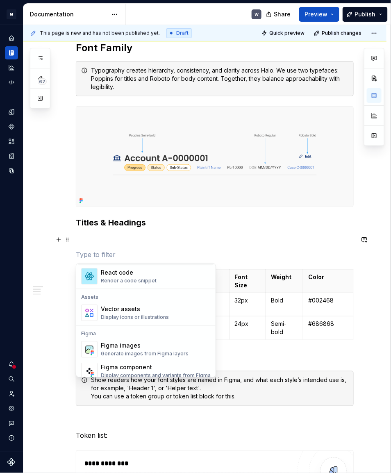
scroll to position [746, 0]
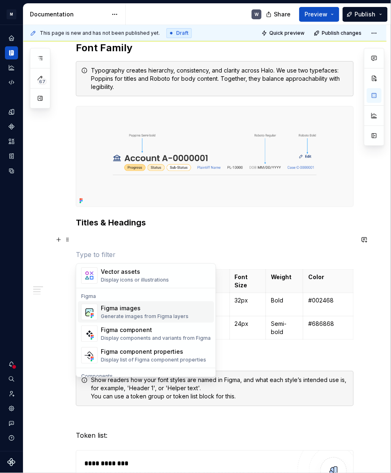
click at [123, 314] on div "Generate images from Figma layers" at bounding box center [145, 317] width 88 height 7
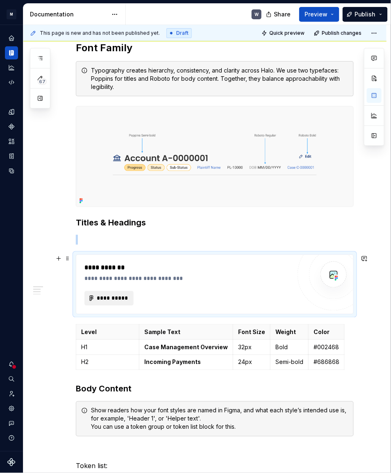
click at [113, 299] on span "**********" at bounding box center [112, 299] width 32 height 8
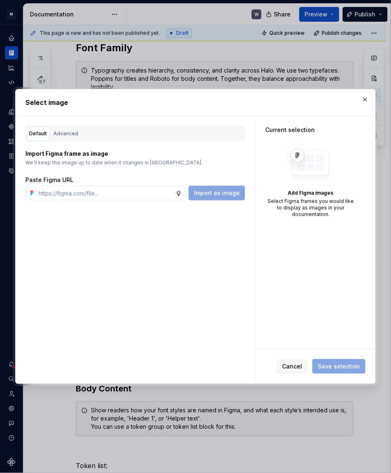
type textarea "*"
click at [103, 198] on input "text" at bounding box center [105, 193] width 140 height 15
click at [71, 191] on input "text" at bounding box center [105, 193] width 140 height 15
paste input "Level Sample Text Font Weight Color Heading 2 Case C-0000001 32 Semi Bold 32323…"
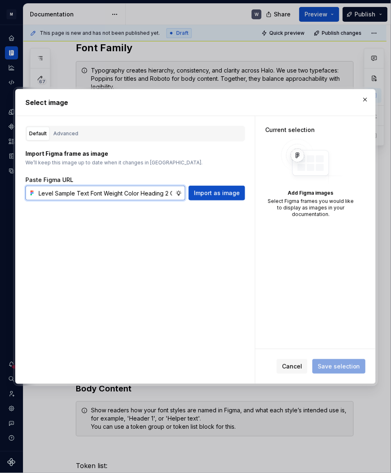
scroll to position [0, 226]
type input "Level Sample Text Font Weight Color Heading 2 Case C-0000001 32 Semi Bold 32323…"
type textarea "*"
click at [121, 195] on input "Level Sample Text Font Weight Color Heading 2 Case C-0000001 32 Semi Bold 32323…" at bounding box center [105, 193] width 140 height 15
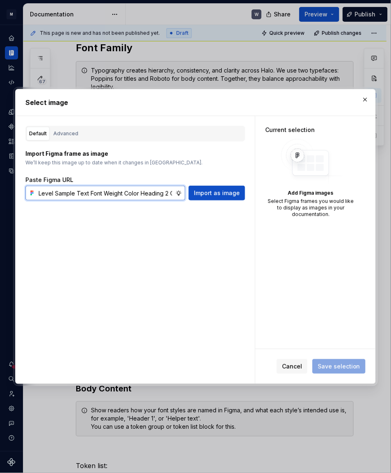
click at [121, 195] on input "Level Sample Text Font Weight Color Heading 2 Case C-0000001 32 Semi Bold 32323…" at bounding box center [105, 193] width 140 height 15
paste input "https://www.figma.com/design/X3TeYHXqqQoJMt0xtkQNul/icon---drawings?node-id=103…"
type input "https://www.figma.com/design/X3TeYHXqqQoJMt0xtkQNul/icon---drawings?node-id=103…"
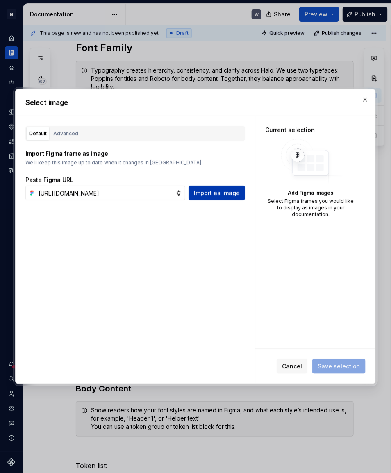
click at [210, 196] on span "Import as image" at bounding box center [217, 193] width 46 height 8
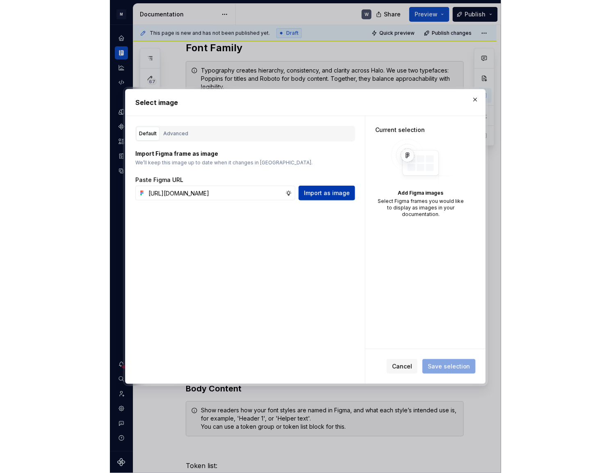
scroll to position [0, 0]
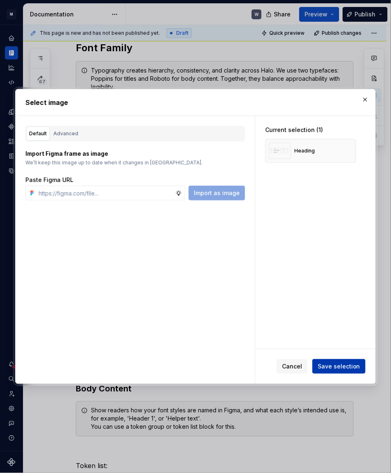
click at [344, 368] on span "Save selection" at bounding box center [339, 367] width 43 height 8
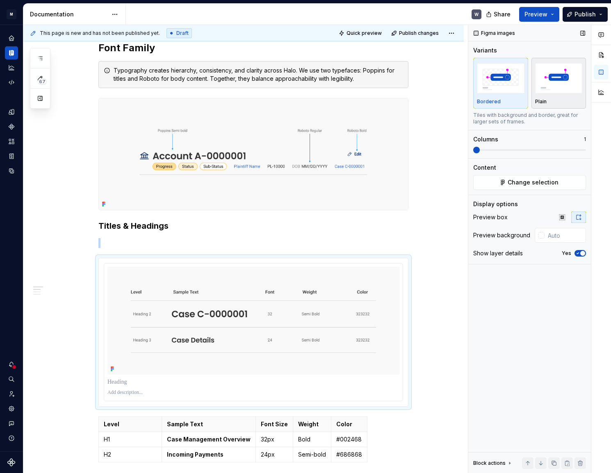
click at [550, 101] on div "Plain" at bounding box center [559, 101] width 48 height 7
click at [550, 251] on icon "button" at bounding box center [578, 253] width 7 height 5
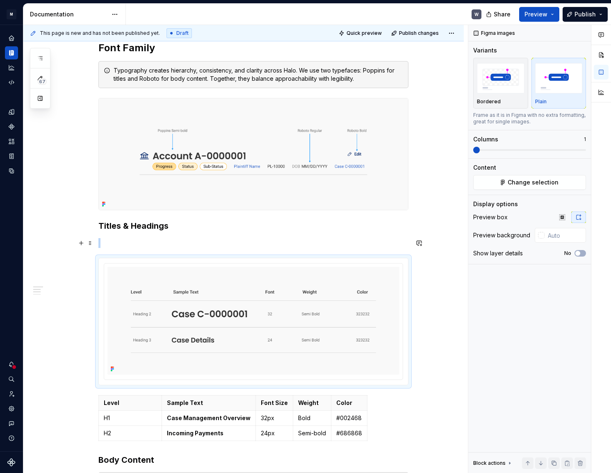
click at [110, 242] on p at bounding box center [253, 243] width 310 height 10
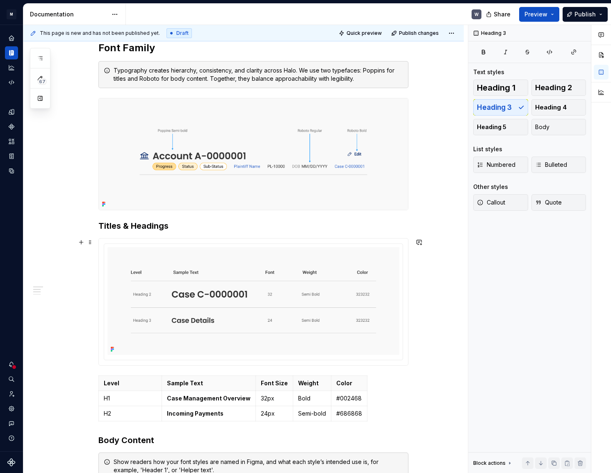
type textarea "*"
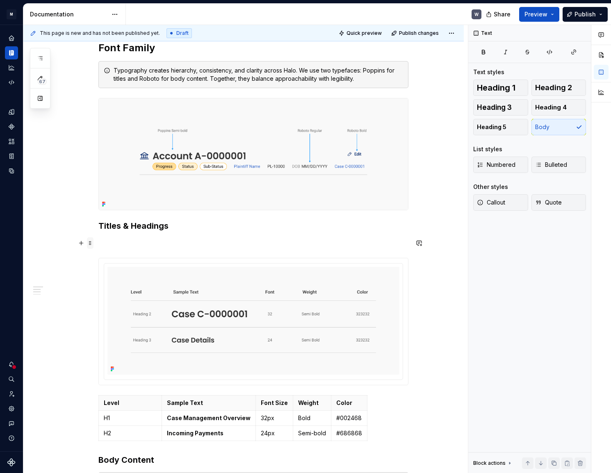
click at [89, 247] on span at bounding box center [90, 243] width 7 height 11
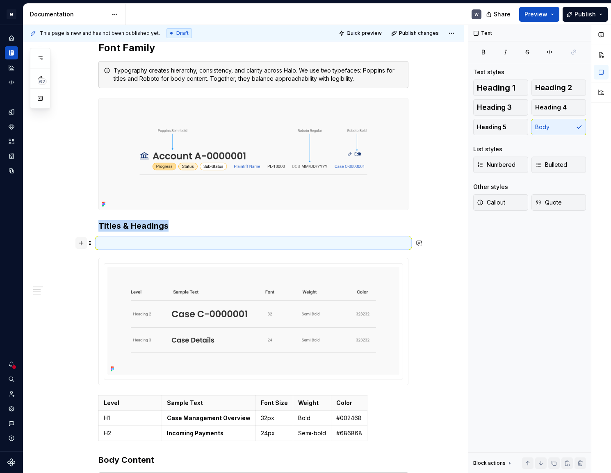
click at [84, 246] on button "button" at bounding box center [80, 243] width 11 height 11
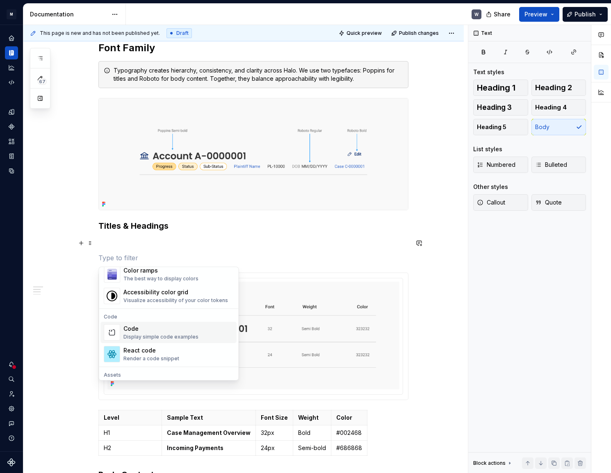
scroll to position [746, 0]
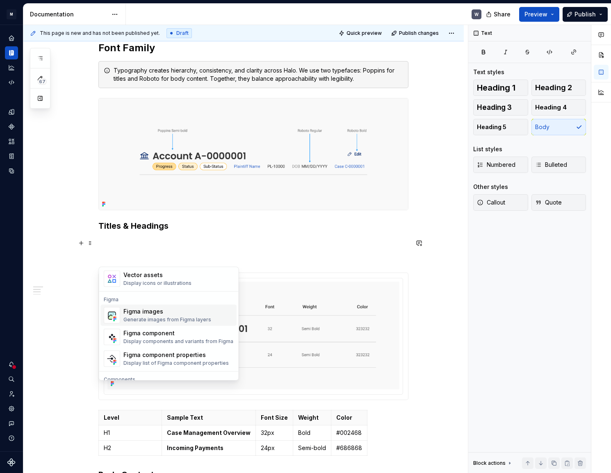
click at [160, 315] on div "Figma images" at bounding box center [167, 312] width 88 height 8
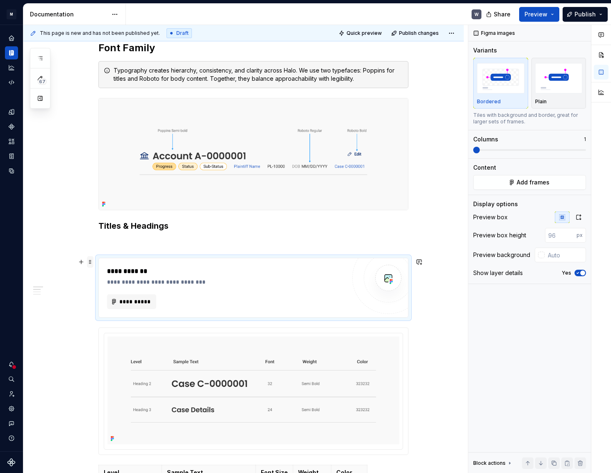
click at [87, 263] on span at bounding box center [90, 261] width 7 height 11
click at [106, 334] on div "Delete" at bounding box center [128, 334] width 53 height 8
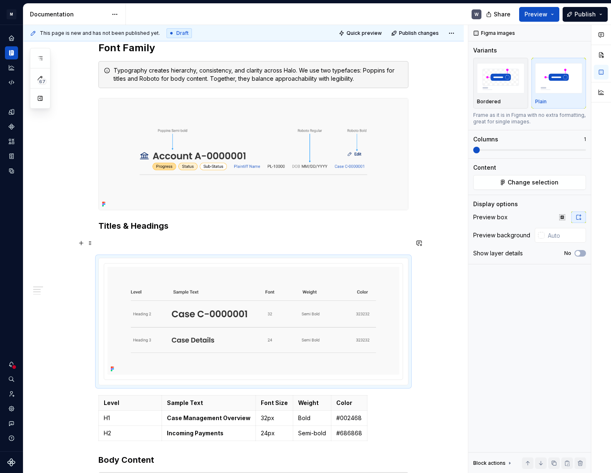
click at [93, 247] on span at bounding box center [90, 243] width 7 height 11
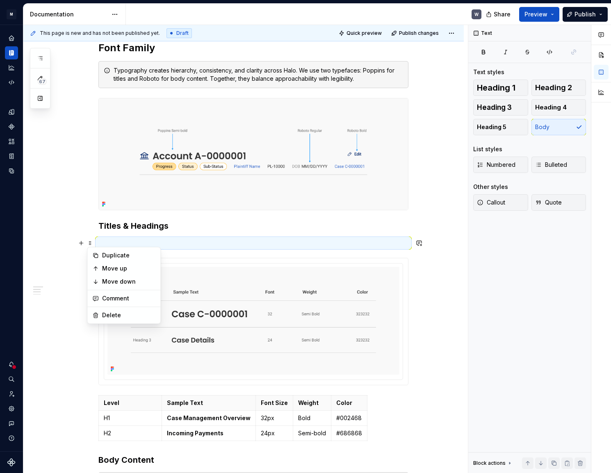
click at [112, 245] on p at bounding box center [253, 243] width 310 height 10
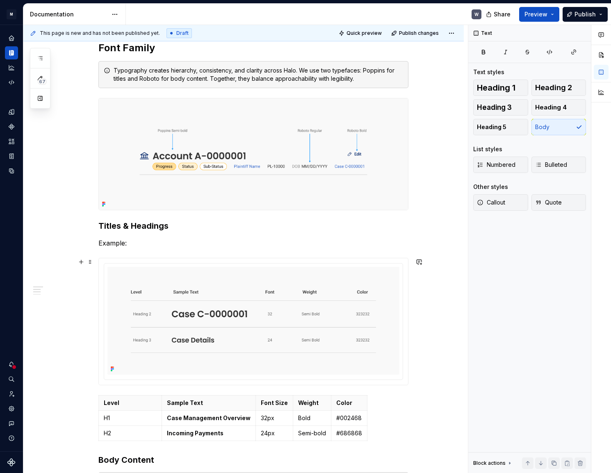
click at [99, 276] on div at bounding box center [253, 321] width 309 height 127
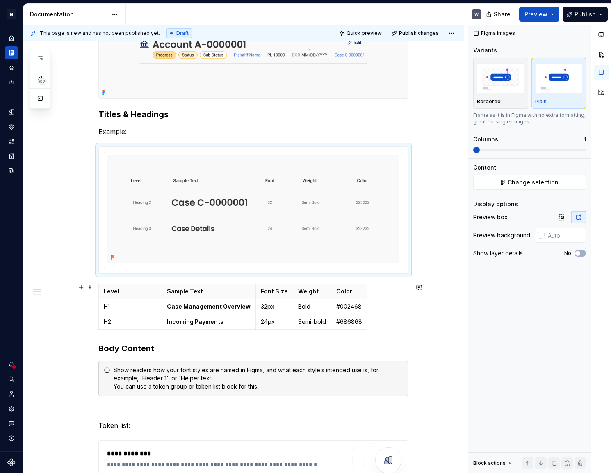
scroll to position [302, 0]
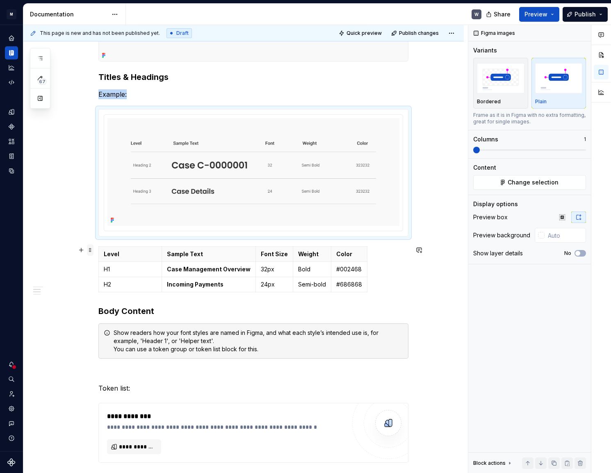
click at [90, 251] on span at bounding box center [90, 250] width 7 height 11
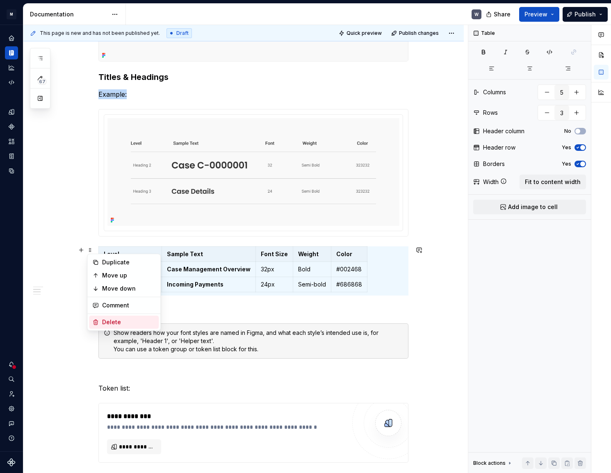
click at [107, 320] on div "Delete" at bounding box center [128, 322] width 53 height 8
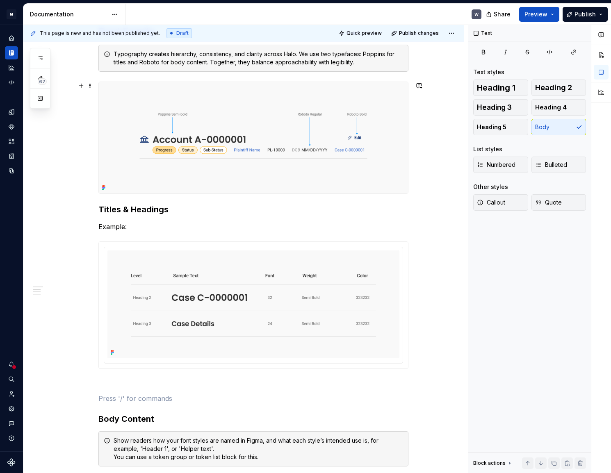
scroll to position [116, 0]
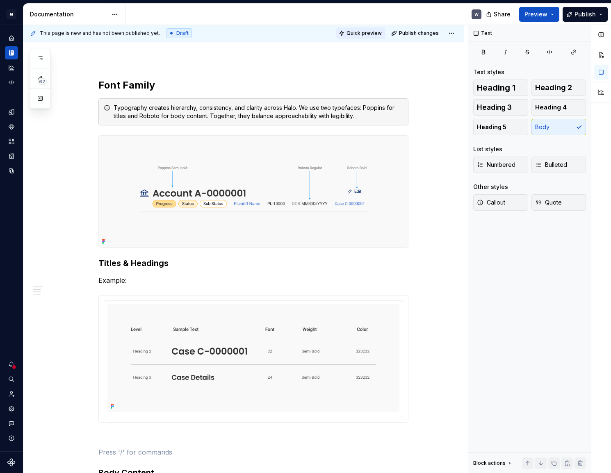
click at [363, 30] on span "Quick preview" at bounding box center [364, 33] width 35 height 7
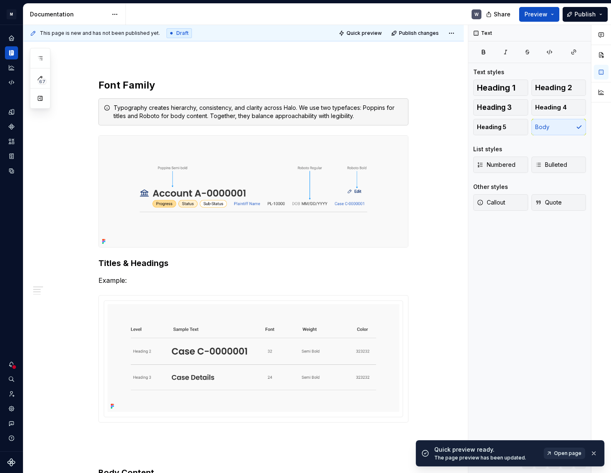
click at [550, 449] on link "Open page" at bounding box center [564, 453] width 41 height 11
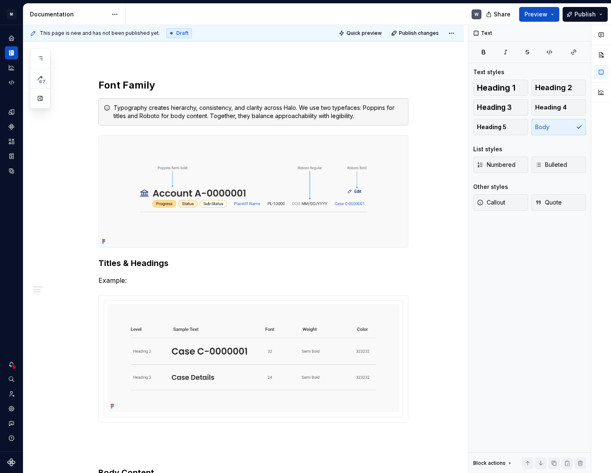
type textarea "*"
